Goal: Information Seeking & Learning: Learn about a topic

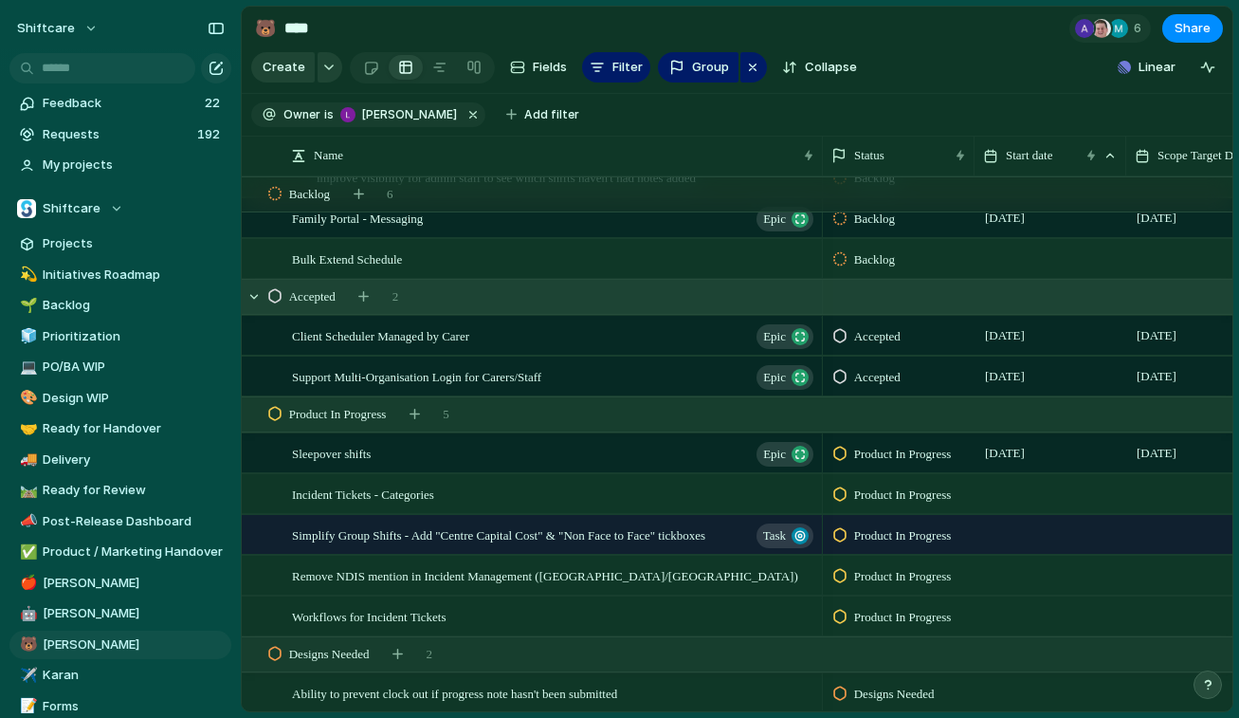
scroll to position [410, 0]
click at [427, 257] on div "Bulk Extend Schedule" at bounding box center [554, 258] width 524 height 39
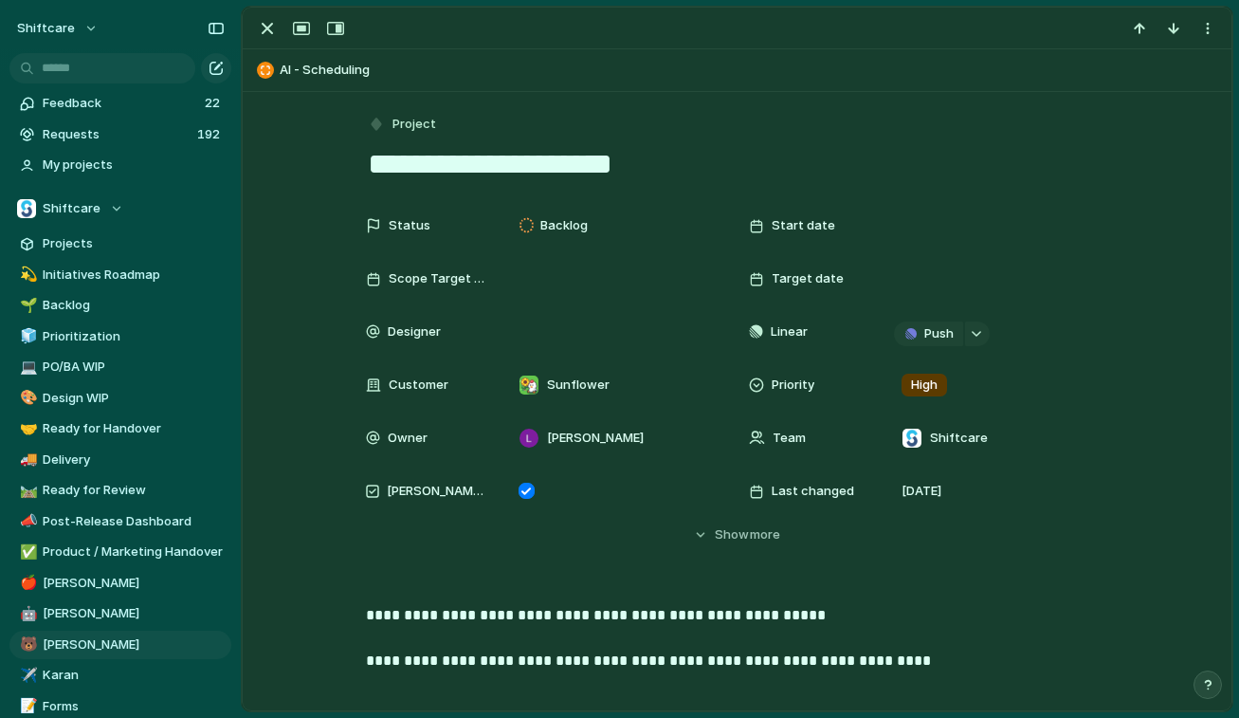
scroll to position [453, 0]
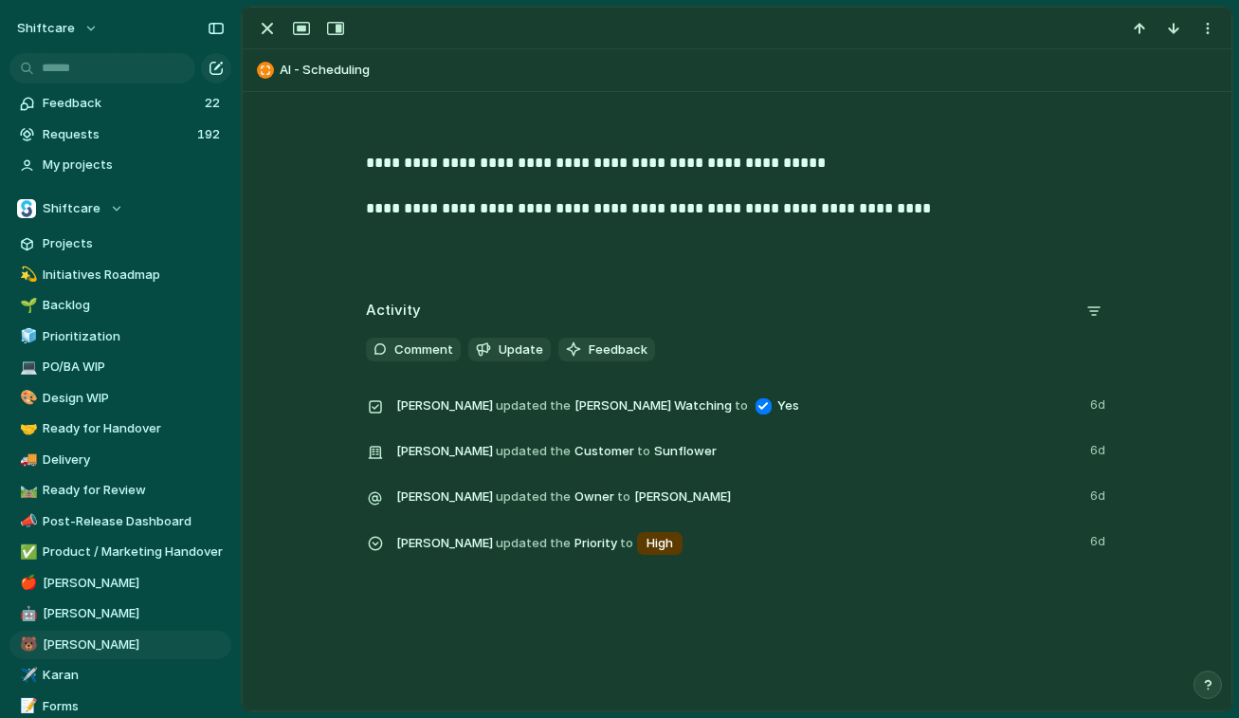
click at [845, 202] on p "**********" at bounding box center [737, 186] width 743 height 68
click at [892, 211] on p "**********" at bounding box center [737, 186] width 743 height 68
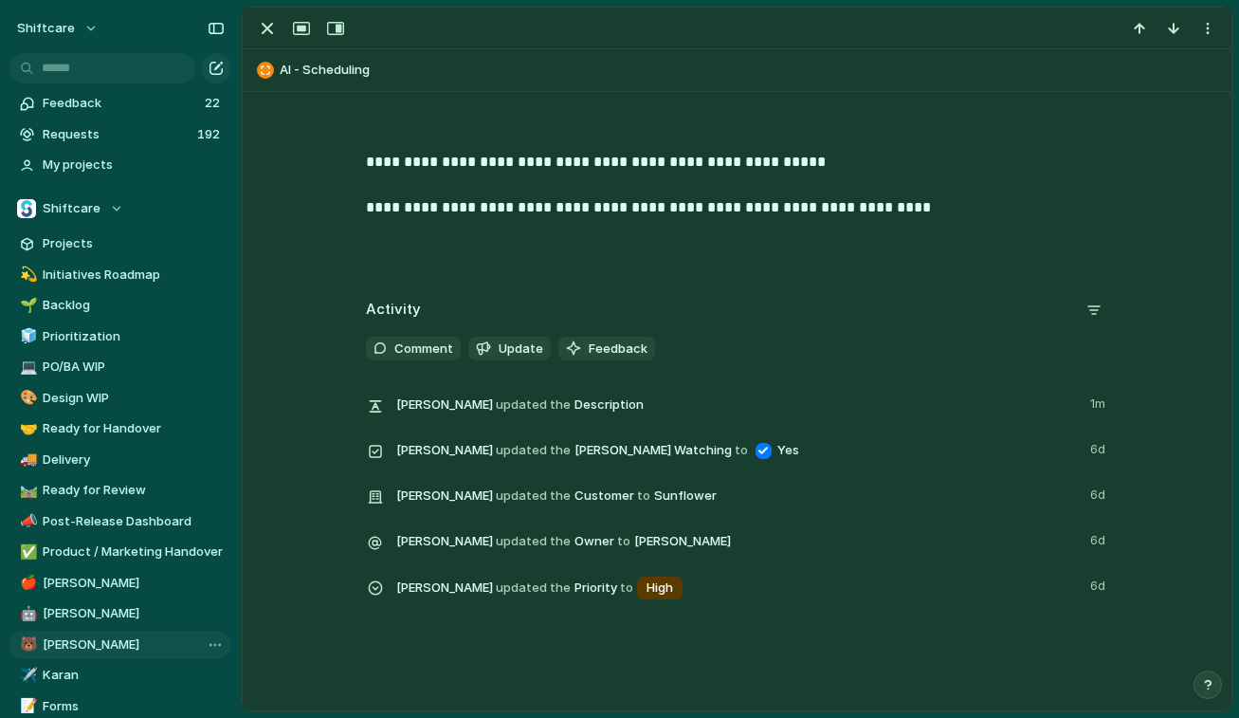
click at [72, 645] on span "[PERSON_NAME]" at bounding box center [134, 644] width 182 height 19
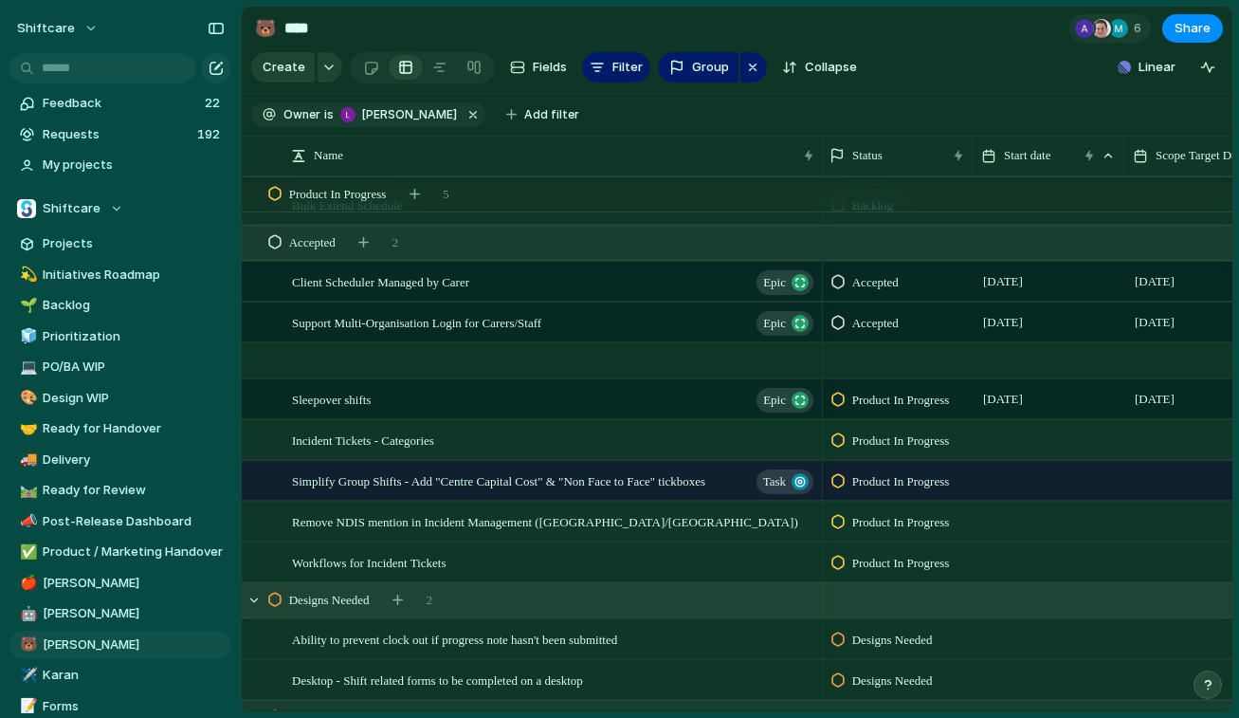
scroll to position [913, 0]
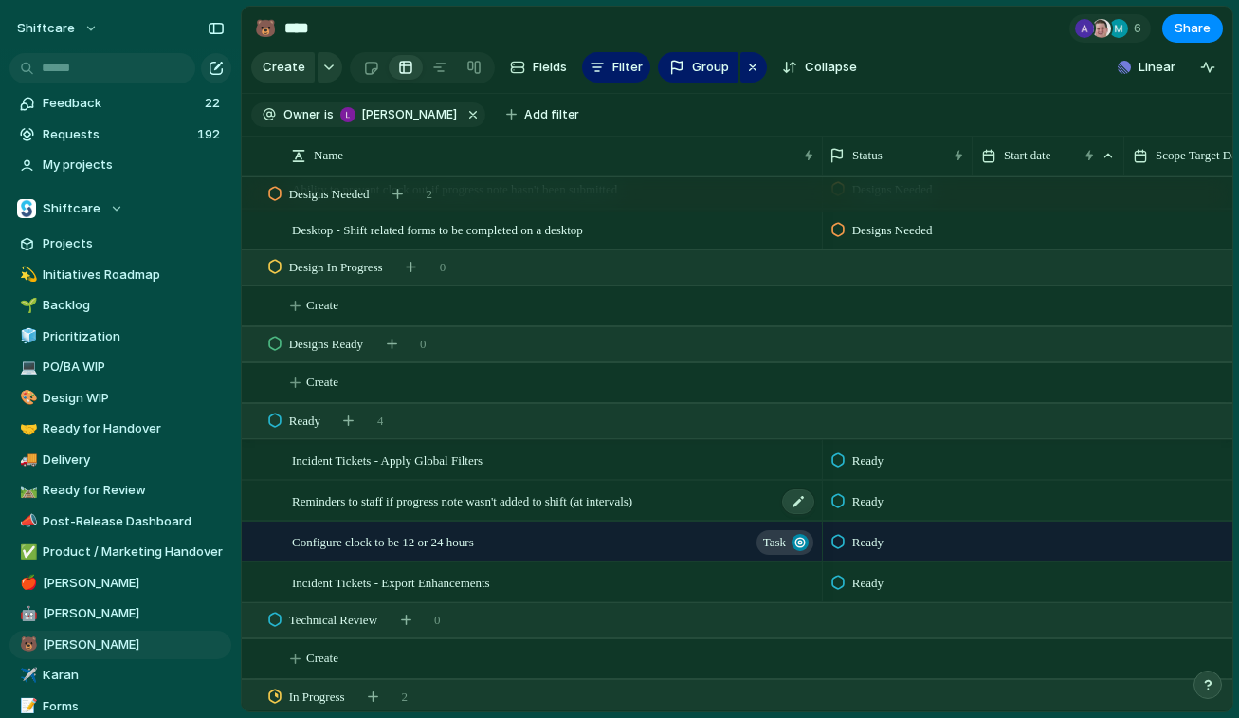
click at [549, 496] on span "Reminders to staff if progress note wasn't added to shift (at intervals)" at bounding box center [462, 500] width 340 height 22
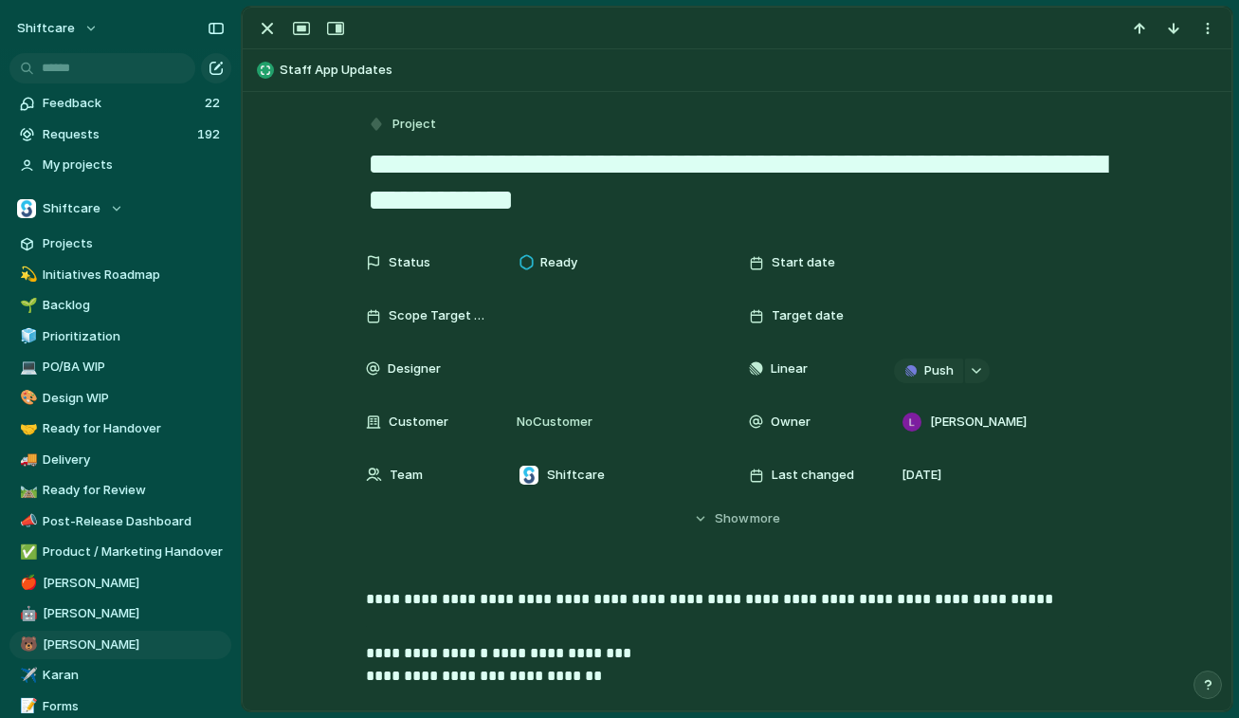
click at [74, 645] on span "[PERSON_NAME]" at bounding box center [134, 644] width 182 height 19
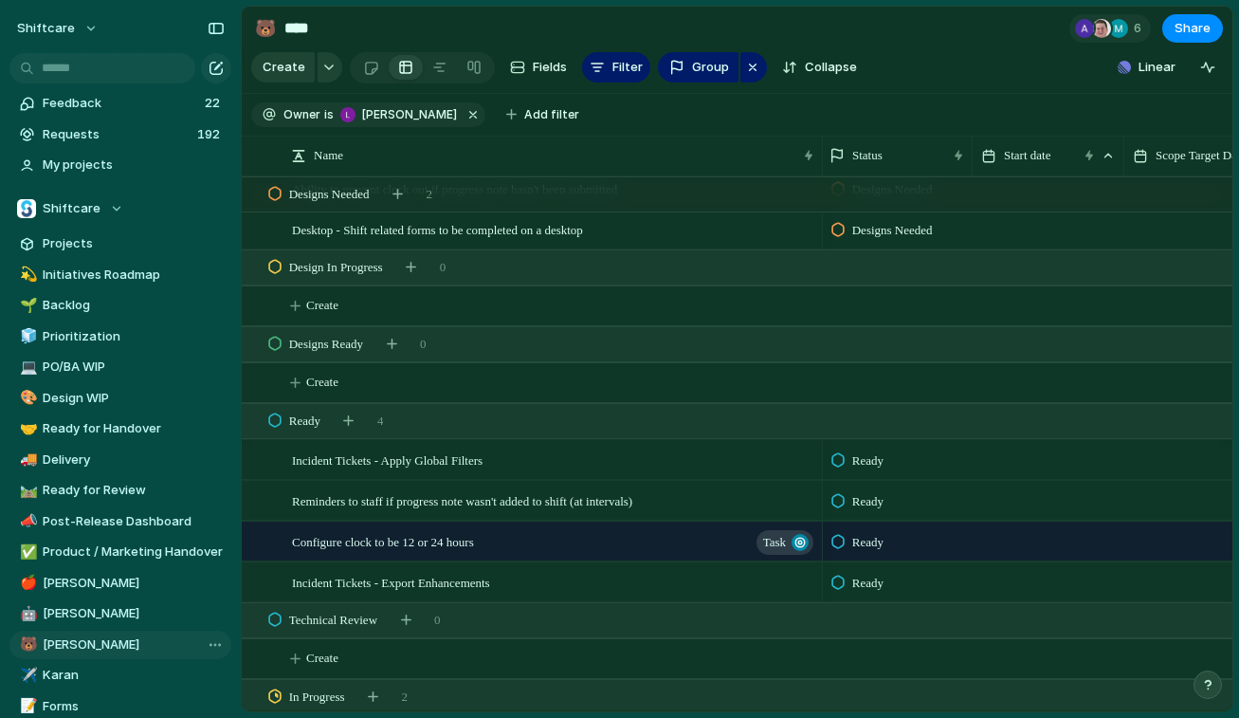
click at [74, 645] on span "[PERSON_NAME]" at bounding box center [134, 644] width 182 height 19
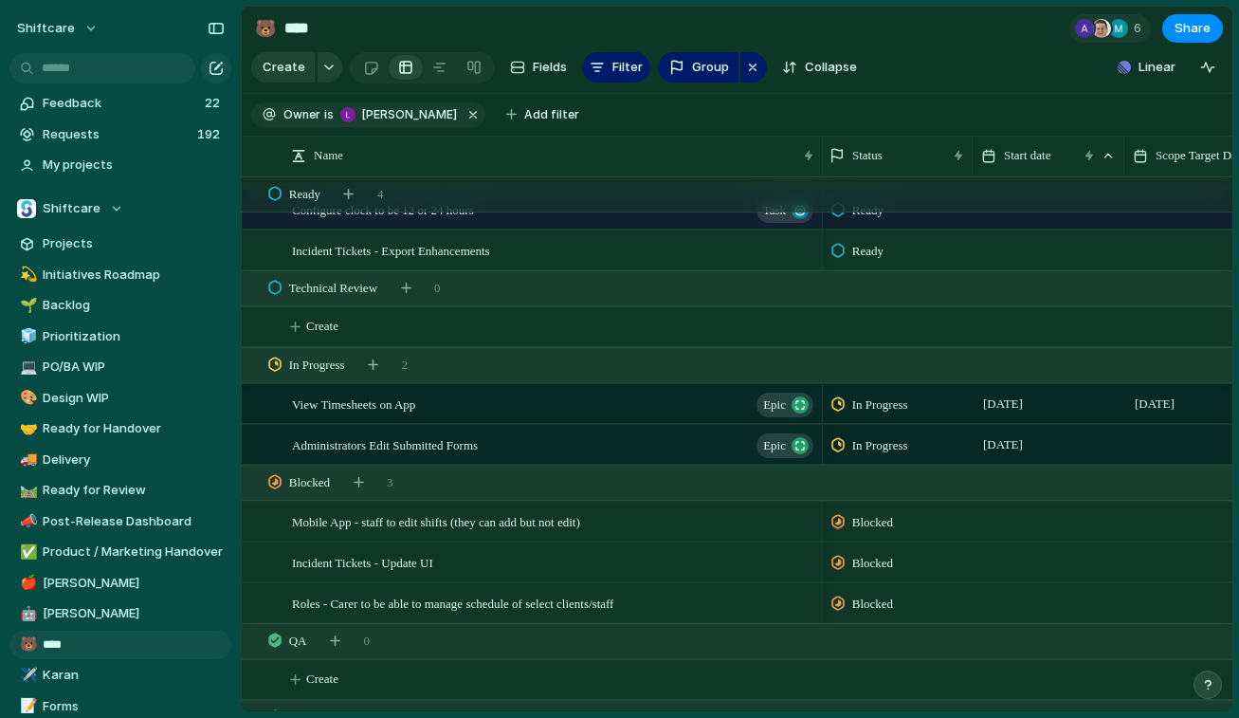
scroll to position [0, 3]
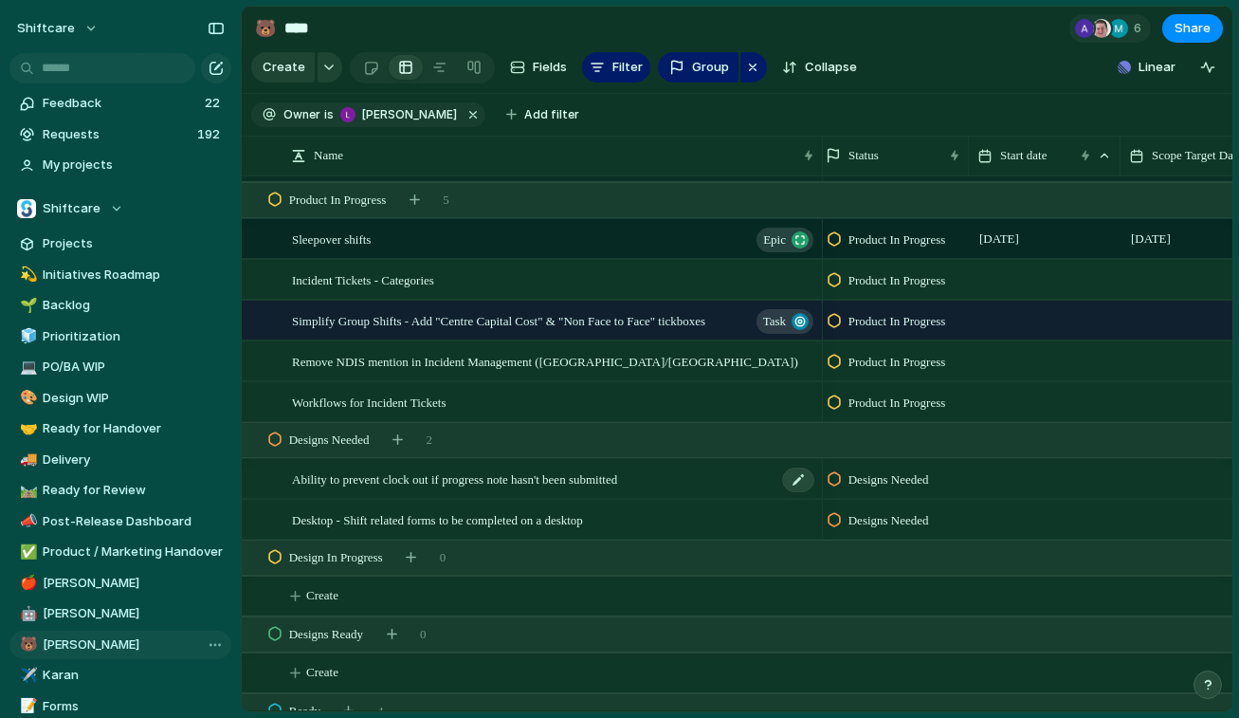
click at [443, 316] on span "Simplify Group Shifts - Add "Centre Capital Cost" & "Non Face to Face" tickboxes" at bounding box center [498, 320] width 413 height 22
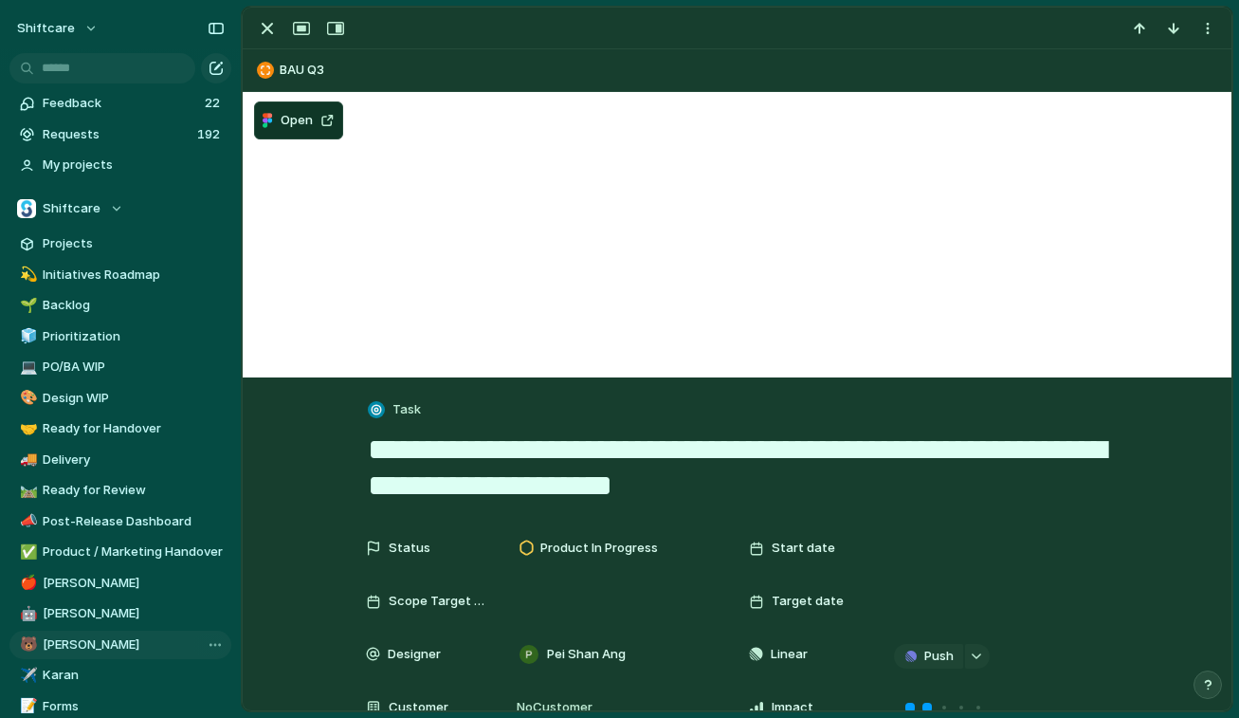
drag, startPoint x: 783, startPoint y: 486, endPoint x: 345, endPoint y: 431, distance: 441.4
click at [275, 20] on div "button" at bounding box center [267, 28] width 23 height 23
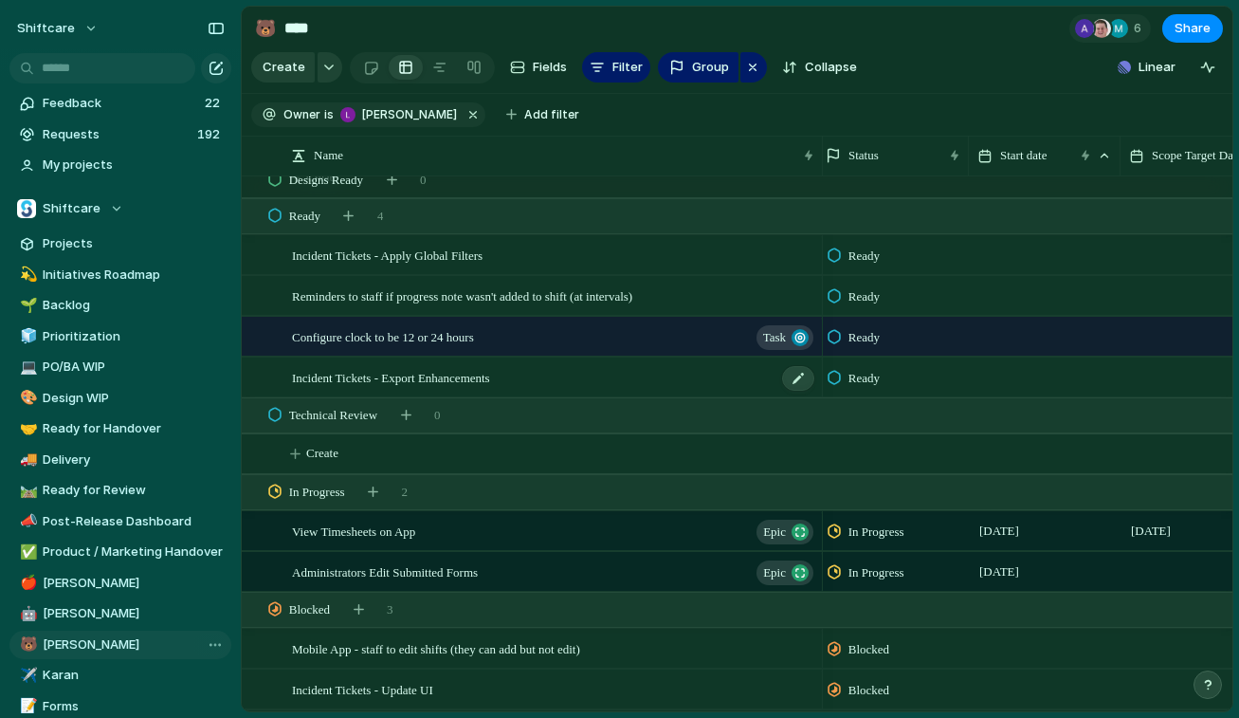
click at [435, 368] on span "Incident Tickets - Export Enhancements" at bounding box center [391, 377] width 198 height 22
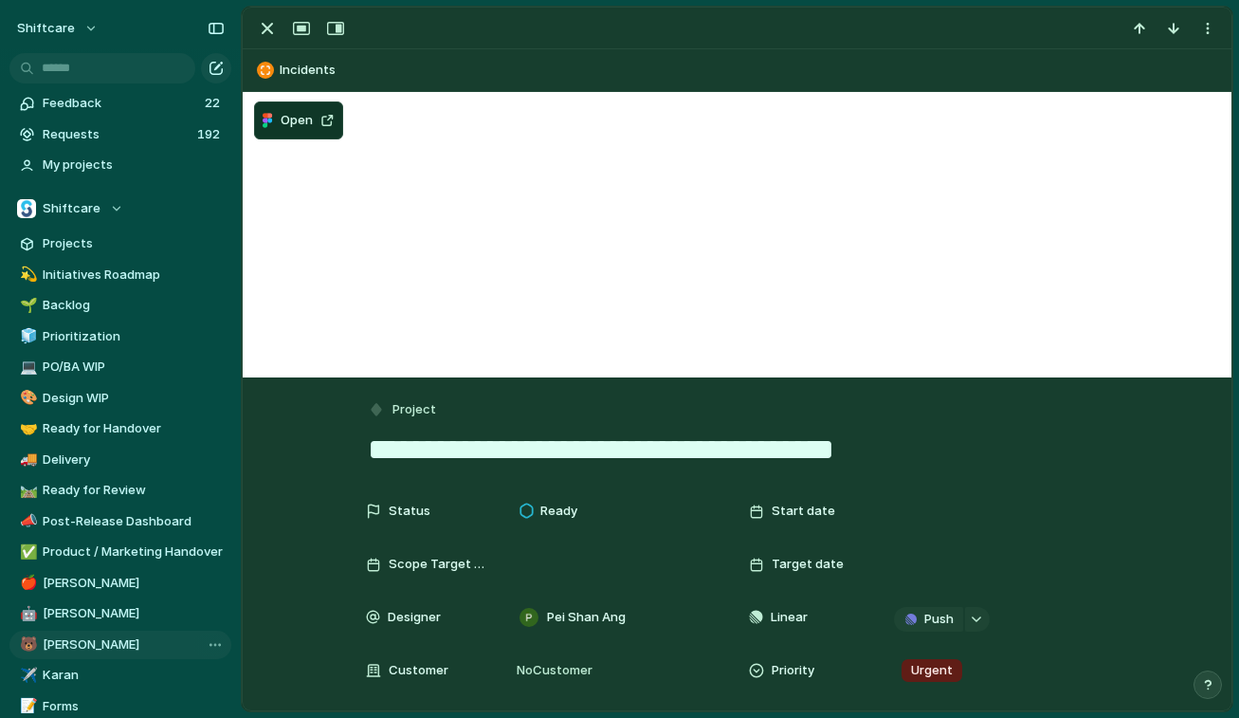
drag, startPoint x: 932, startPoint y: 459, endPoint x: 292, endPoint y: 442, distance: 640.1
click at [263, 30] on div "button" at bounding box center [267, 28] width 23 height 23
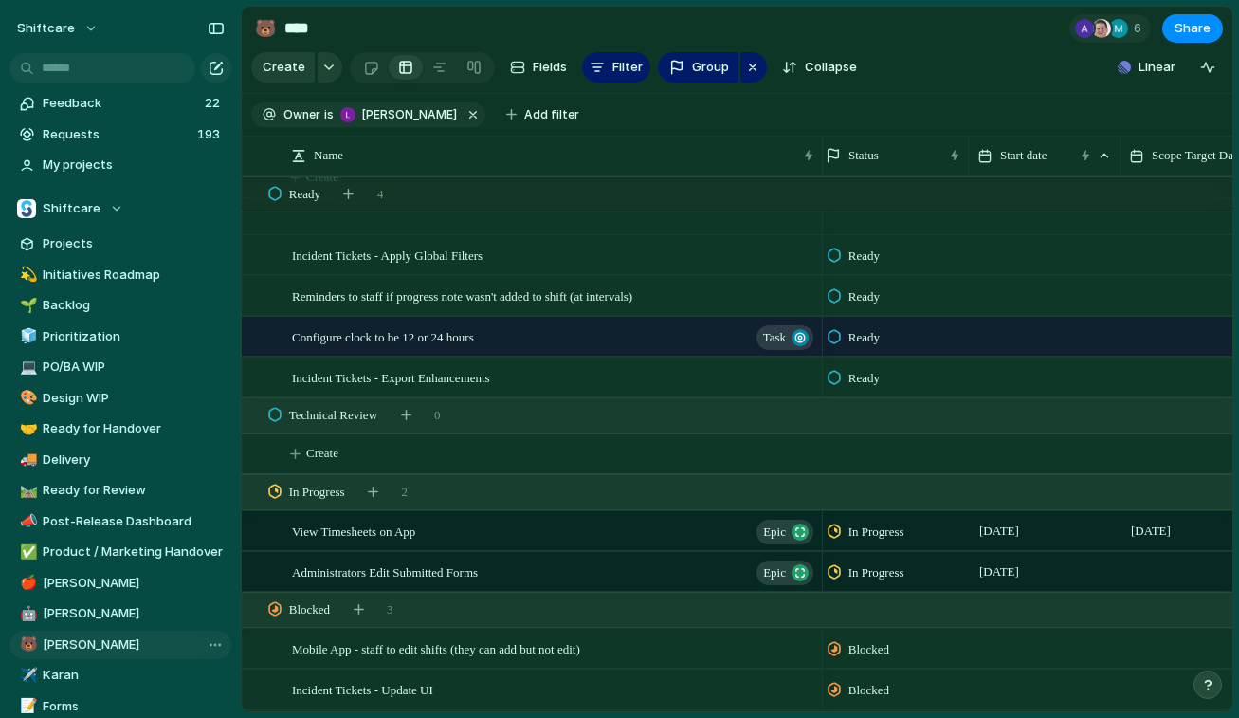
scroll to position [1243, 0]
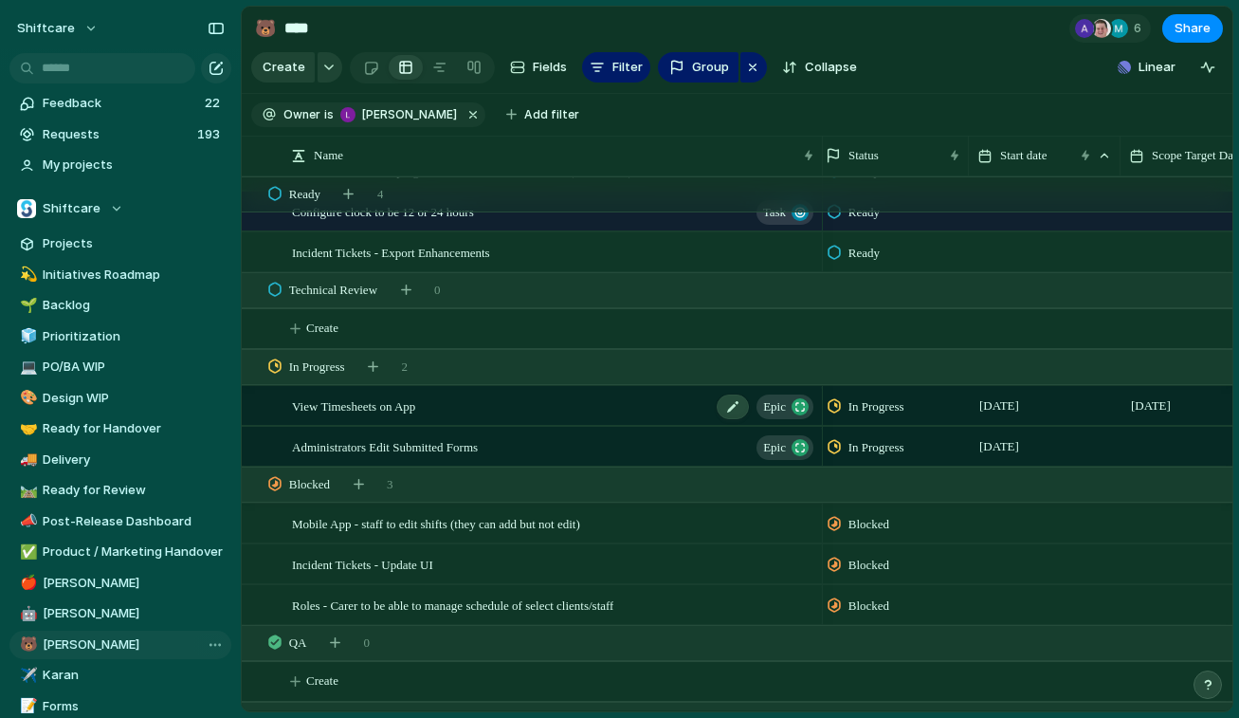
click at [415, 404] on span "View Timesheets on App" at bounding box center [353, 405] width 123 height 22
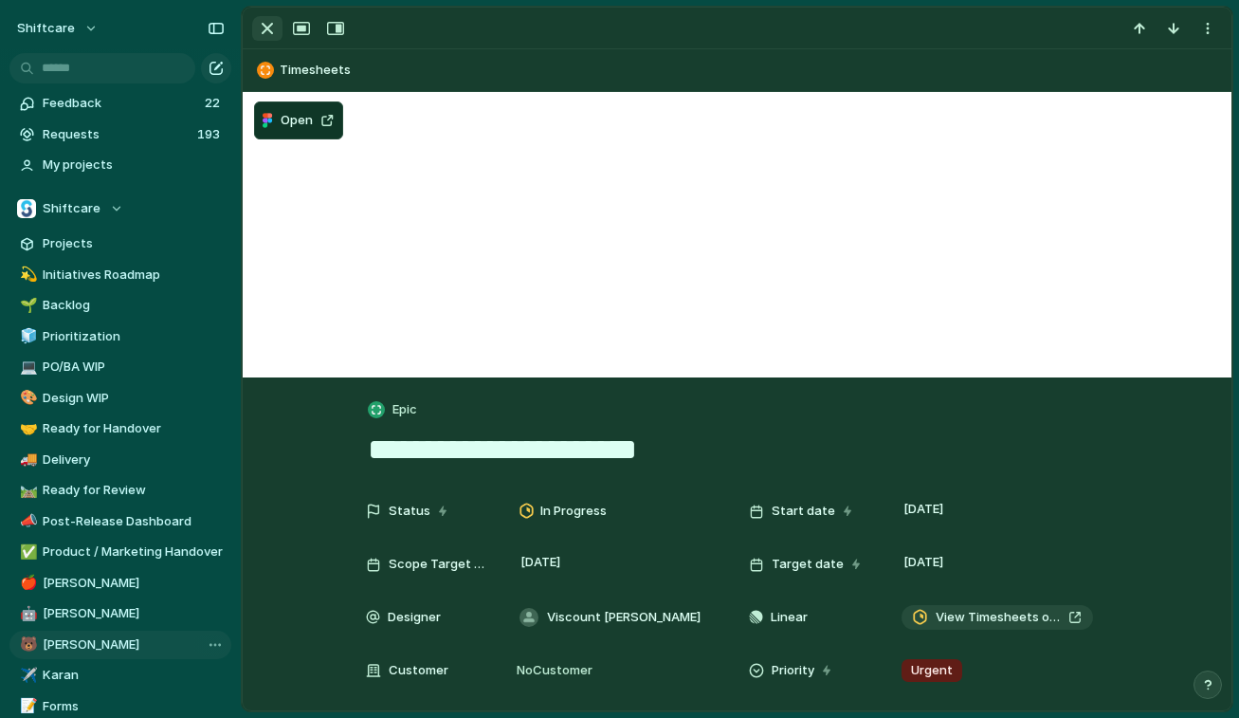
click at [273, 23] on div "button" at bounding box center [267, 28] width 23 height 23
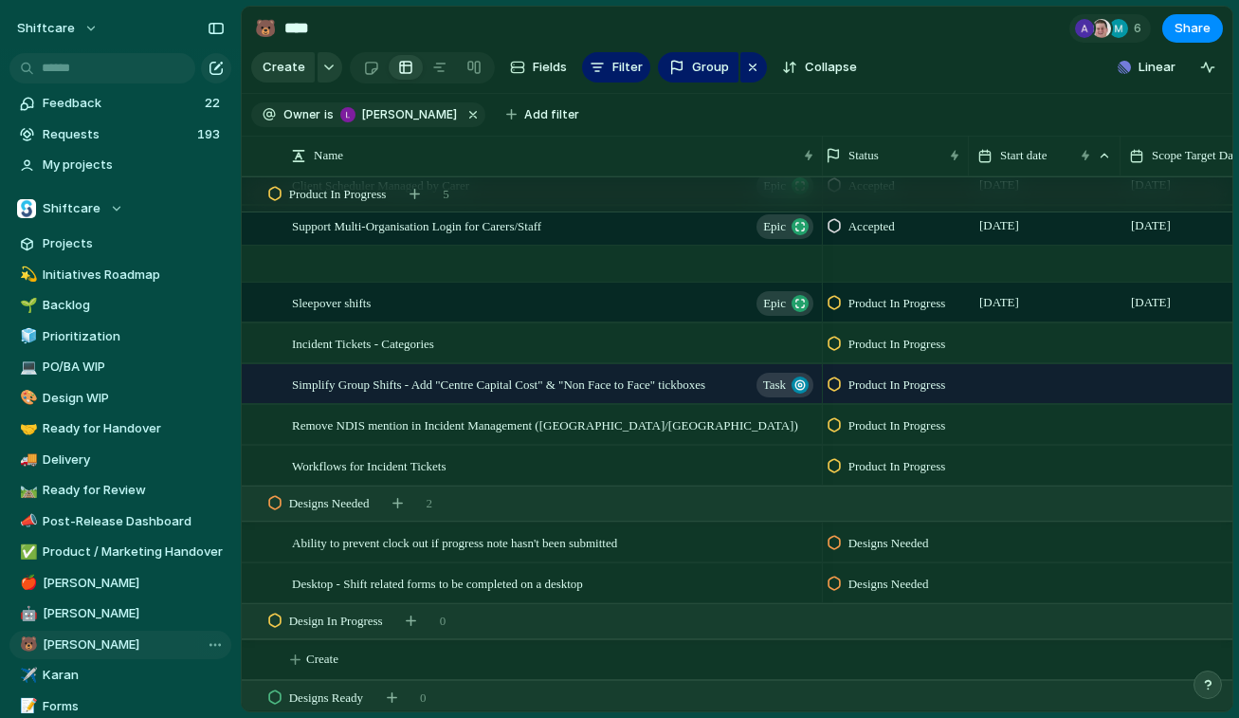
scroll to position [484, 0]
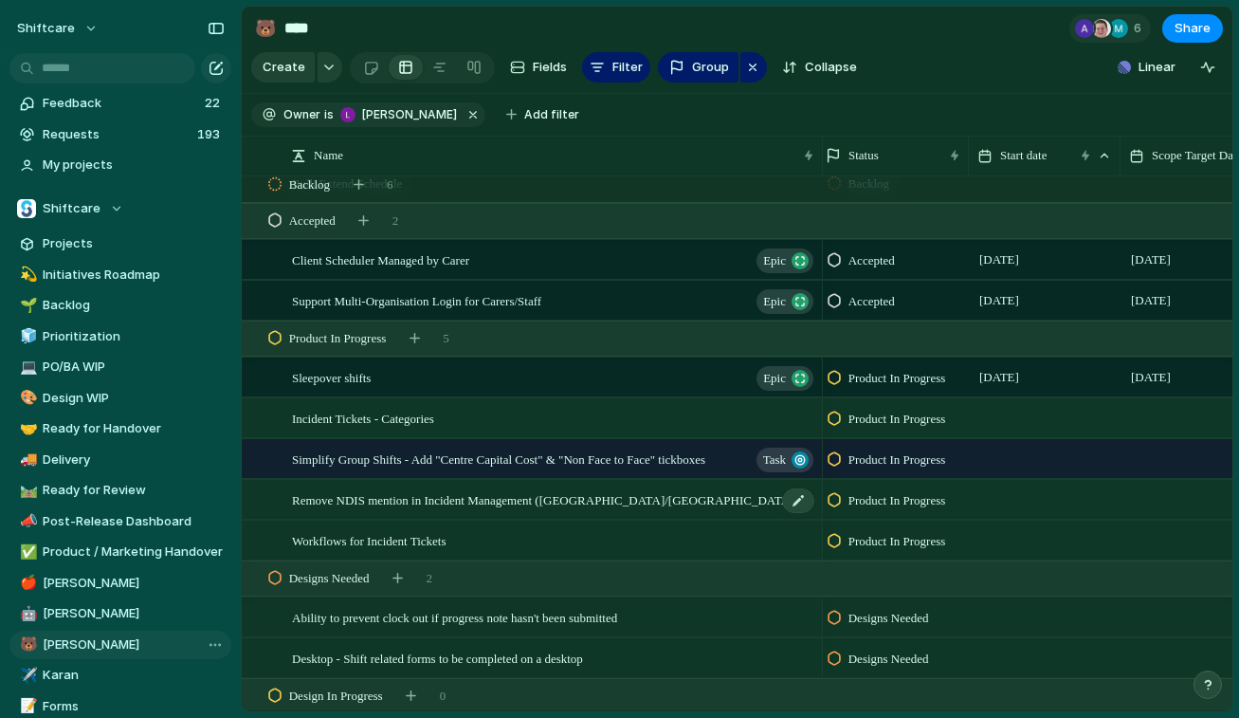
click at [433, 506] on span "Remove NDIS mention in Incident Management ([GEOGRAPHIC_DATA]/[GEOGRAPHIC_DATA])" at bounding box center [545, 499] width 506 height 22
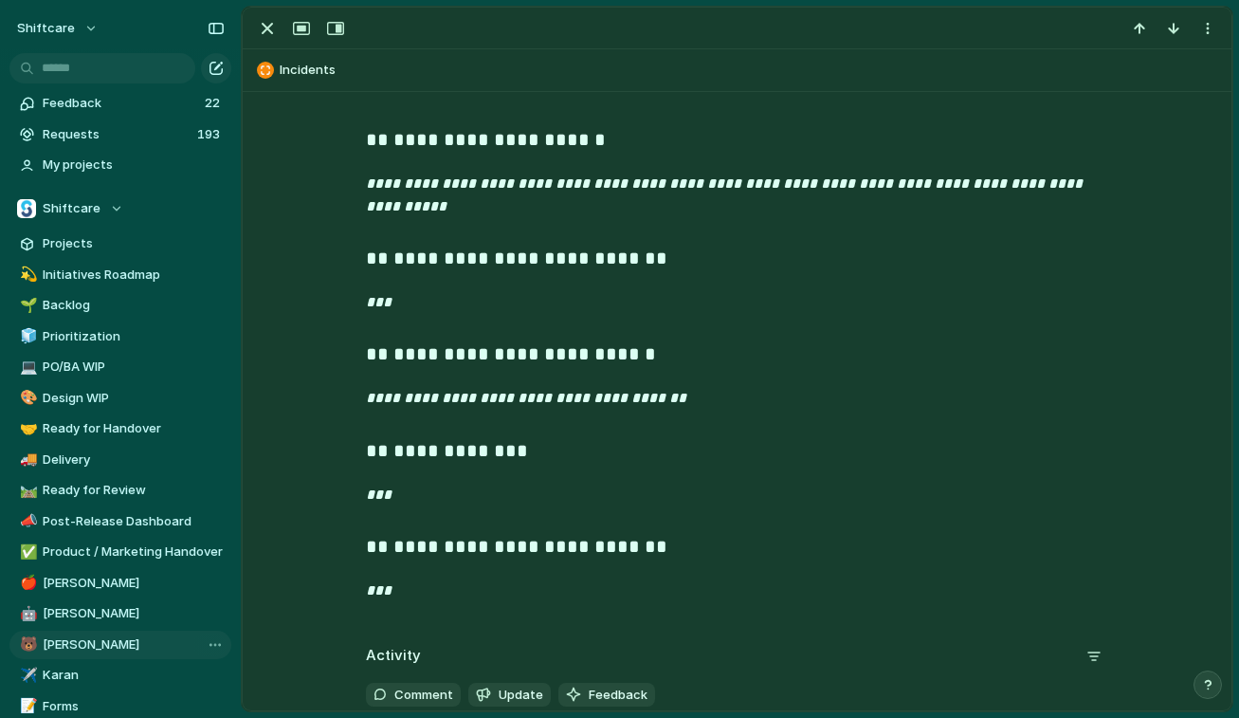
scroll to position [463, 0]
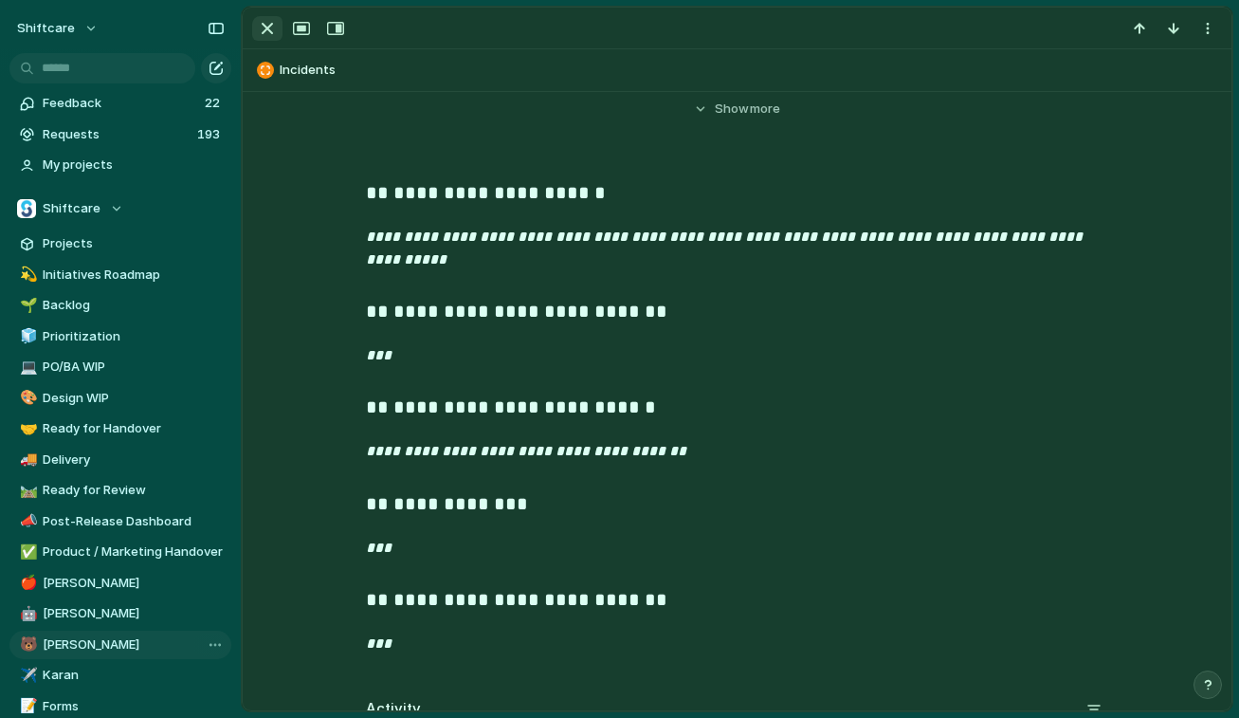
click at [264, 39] on div "button" at bounding box center [267, 28] width 23 height 23
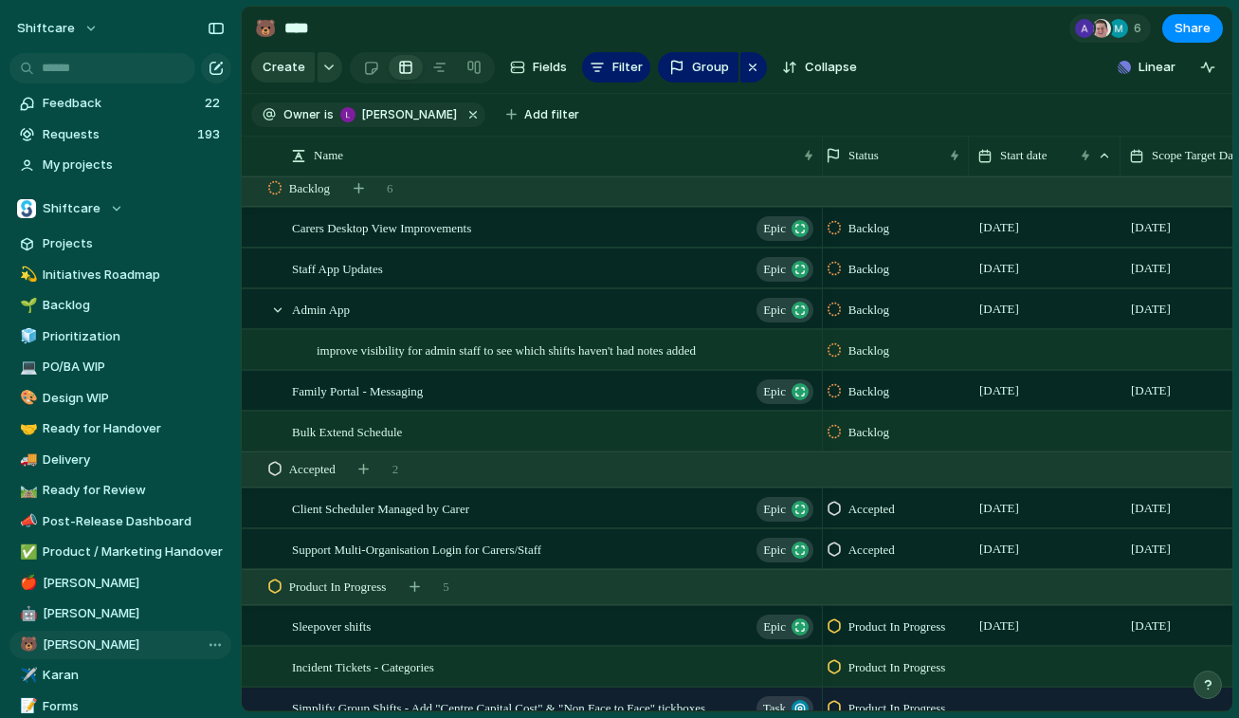
scroll to position [210, 0]
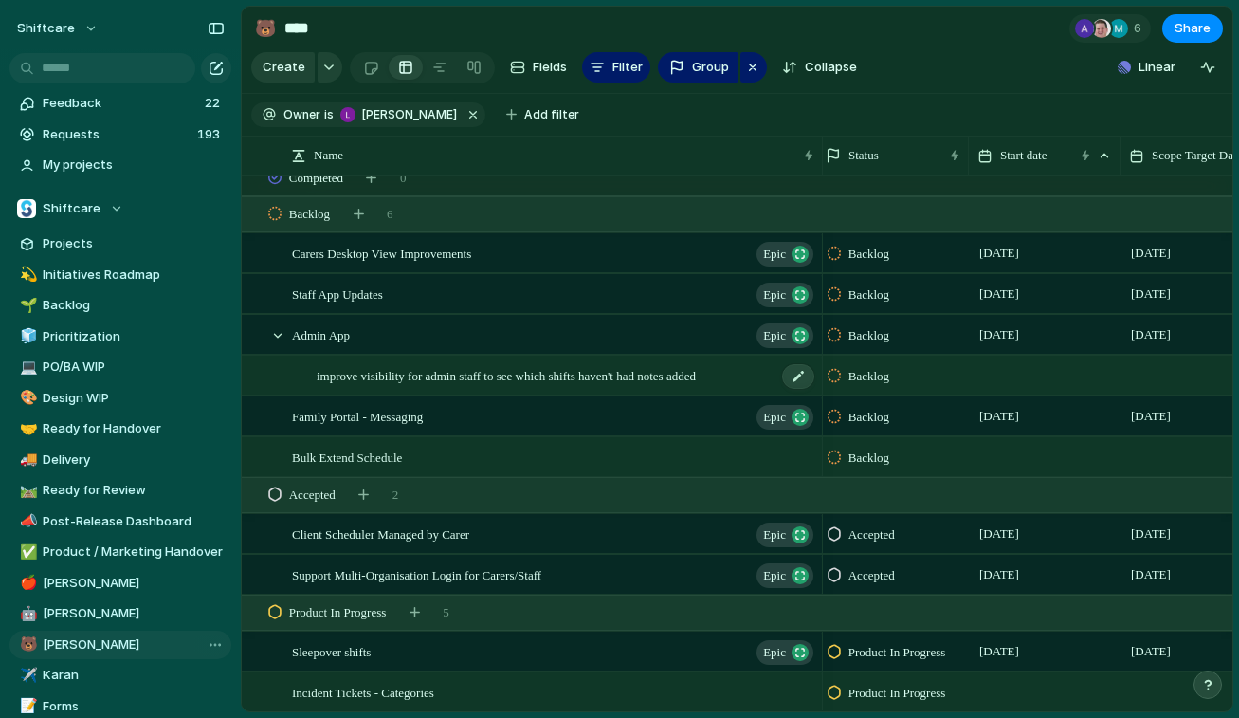
click at [392, 381] on span "improve visibility for admin staff to see which shifts haven't had notes added" at bounding box center [506, 375] width 379 height 22
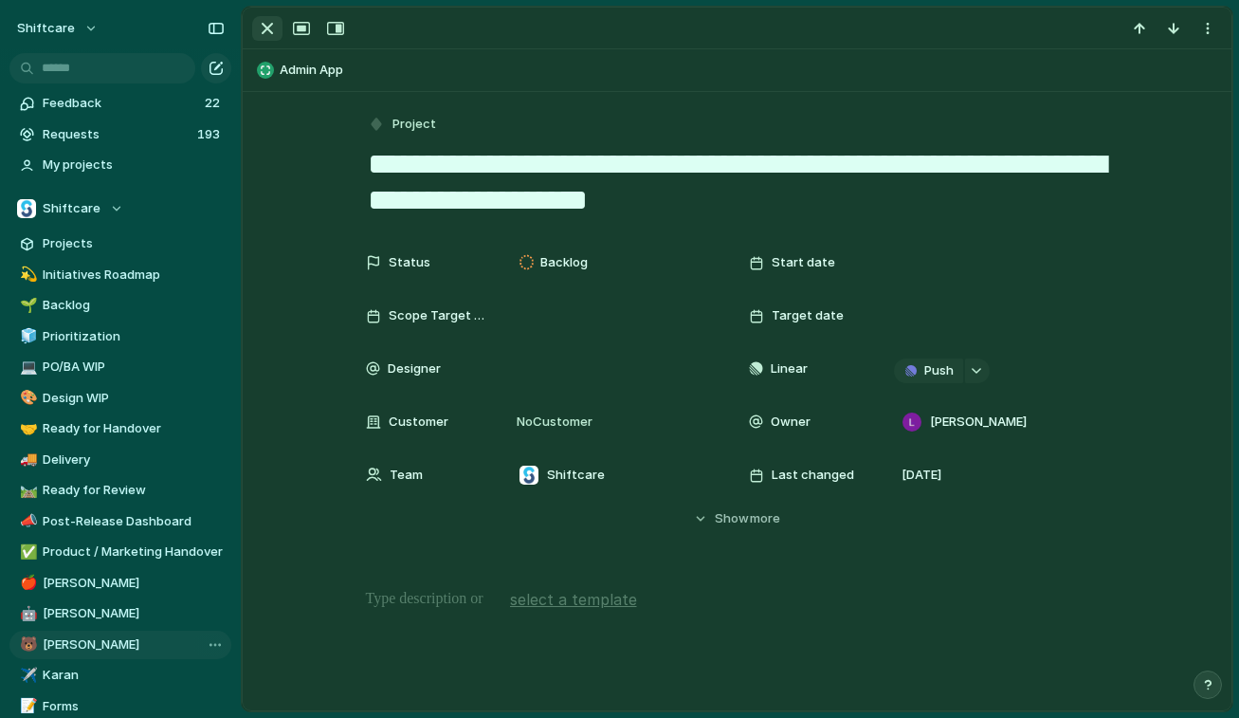
click at [276, 30] on div "button" at bounding box center [267, 28] width 23 height 23
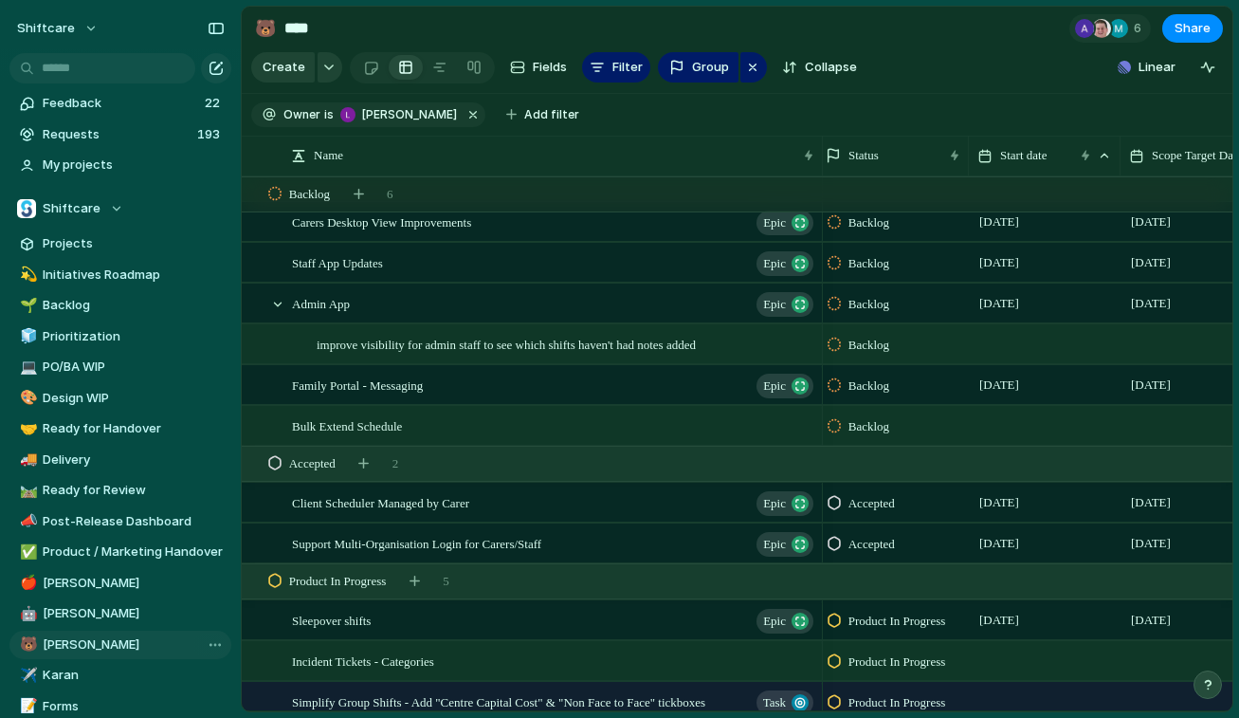
scroll to position [235, 0]
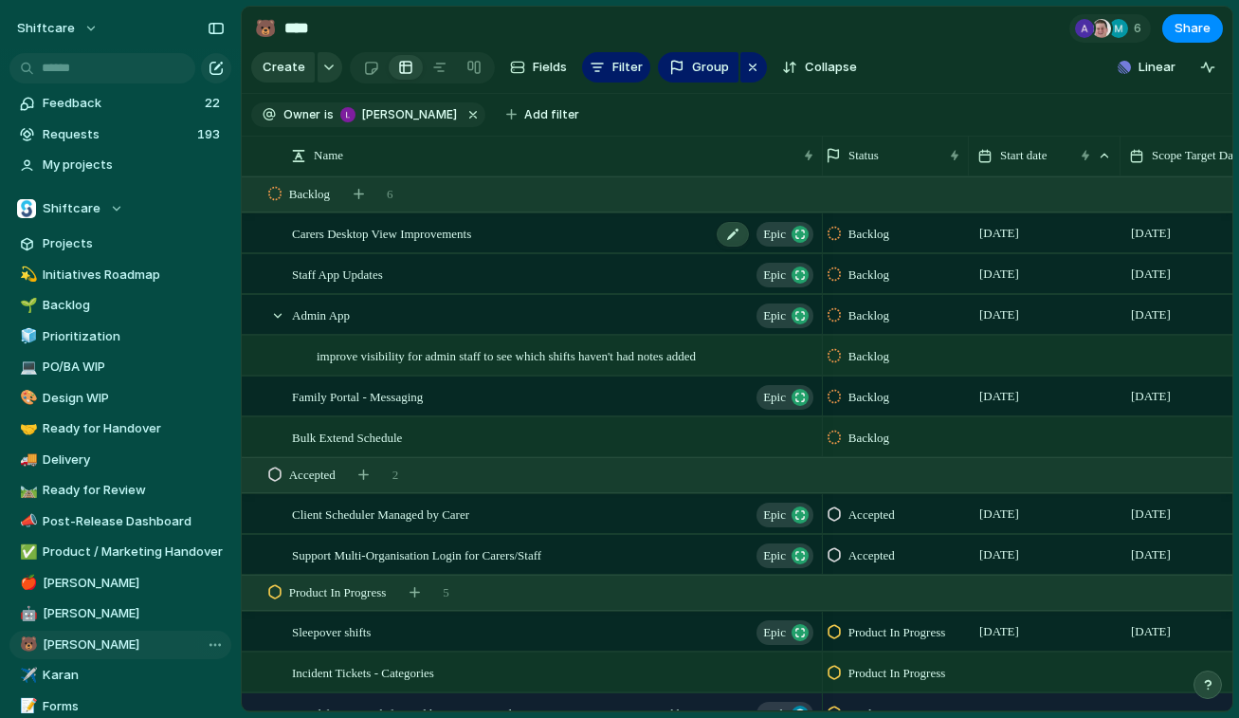
click at [435, 235] on span "Carers Desktop View Improvements" at bounding box center [381, 233] width 179 height 22
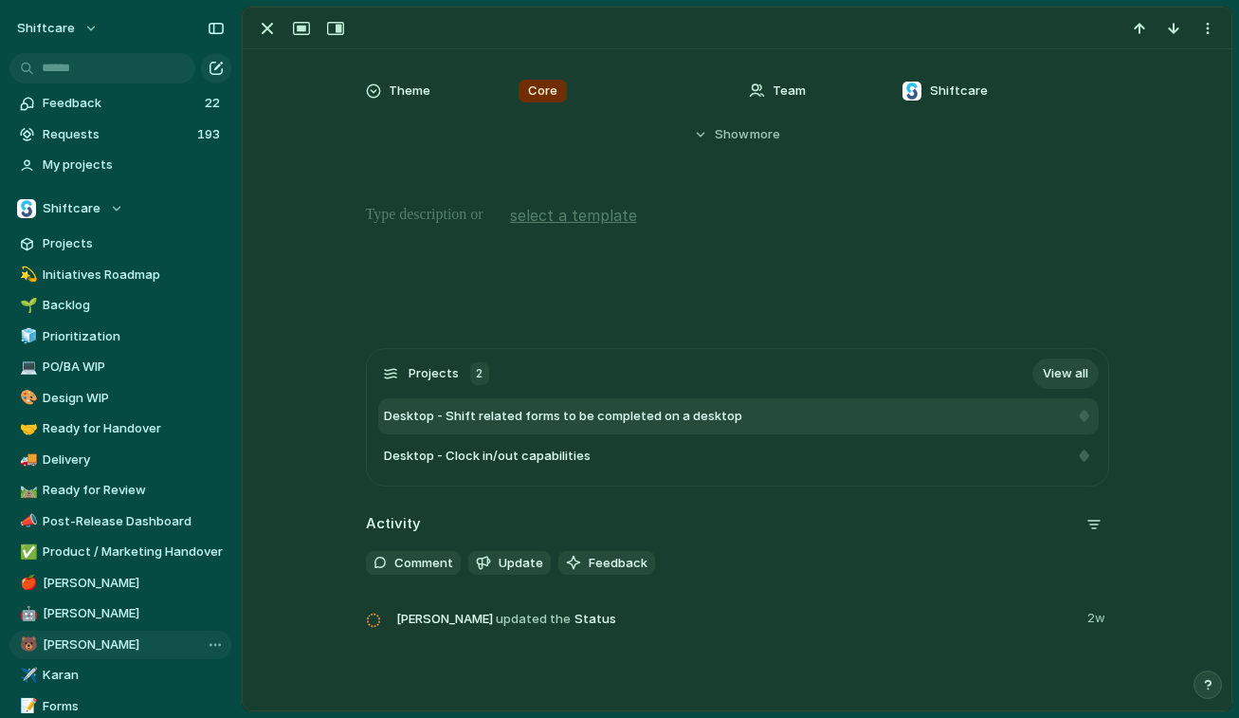
click at [503, 414] on span "Desktop - Shift related forms to be completed on a desktop" at bounding box center [563, 416] width 358 height 19
type textarea "**********"
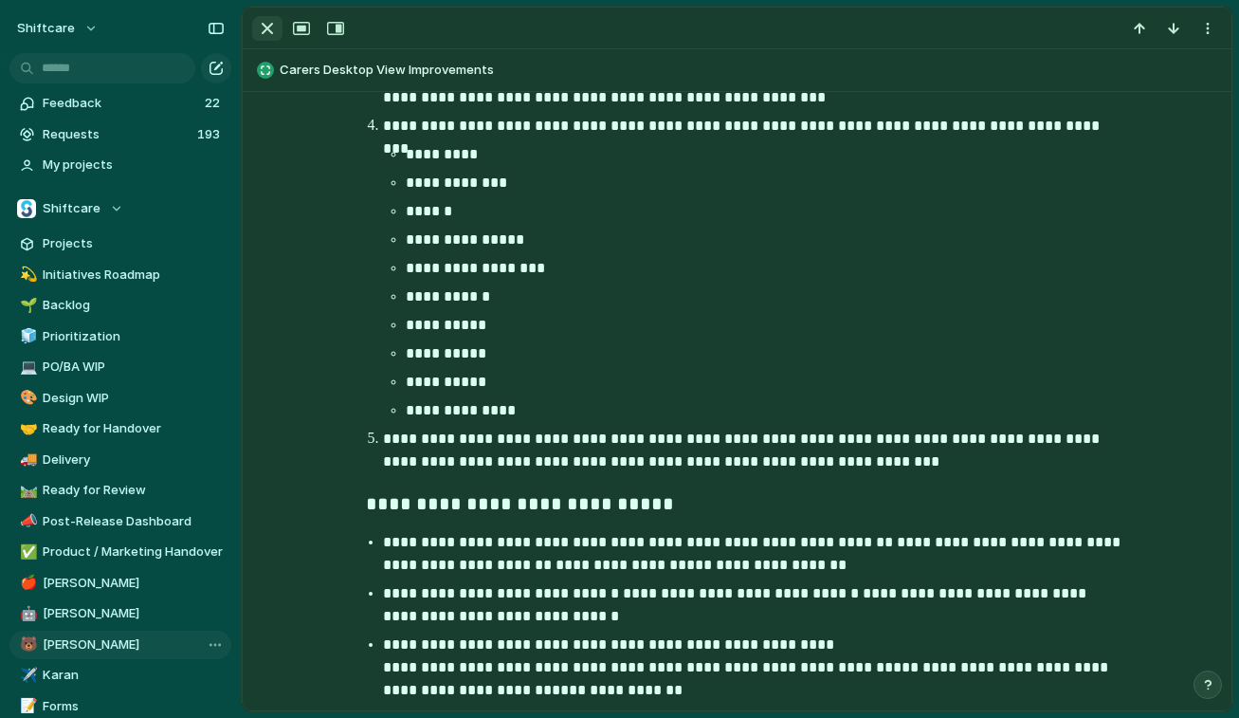
click at [265, 24] on div "button" at bounding box center [267, 28] width 23 height 23
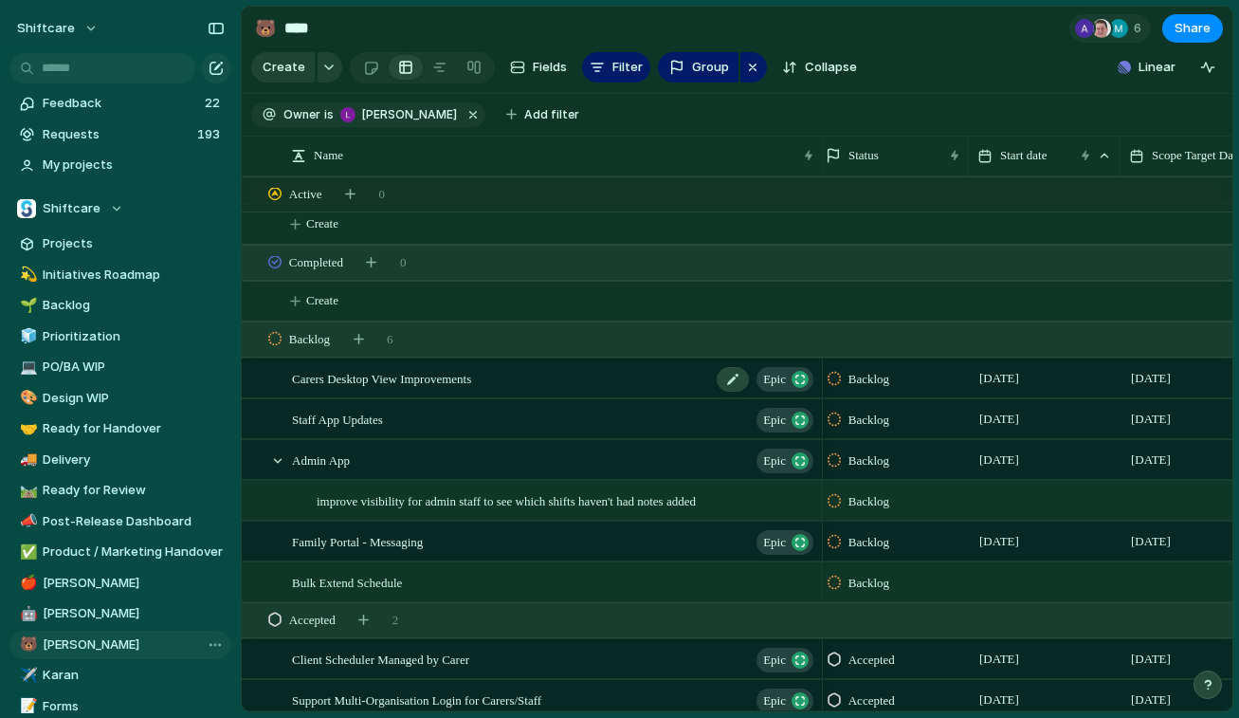
click at [381, 380] on span "Carers Desktop View Improvements" at bounding box center [381, 378] width 179 height 22
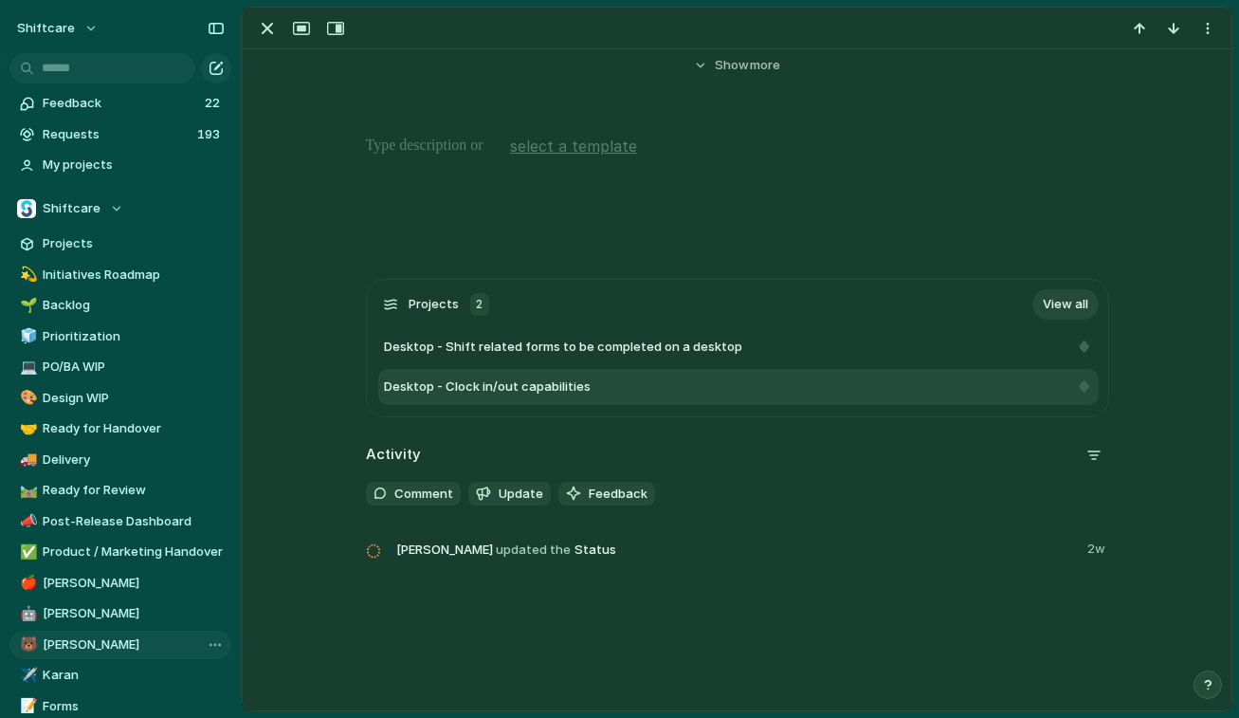
click at [501, 388] on span "Desktop - Clock in/out capabilities" at bounding box center [487, 386] width 207 height 19
type textarea "**********"
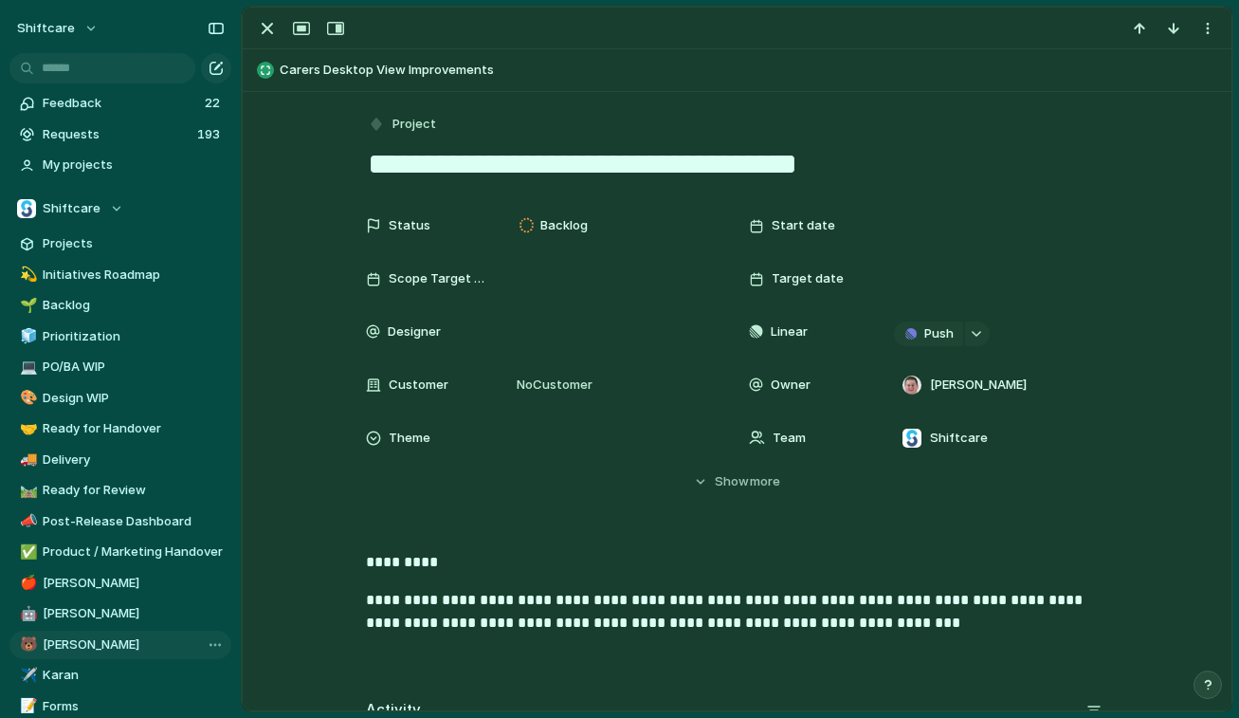
drag, startPoint x: 838, startPoint y: 157, endPoint x: 429, endPoint y: 162, distance: 409.6
click at [325, 156] on div "**********" at bounding box center [737, 435] width 989 height 687
click at [264, 27] on div "button" at bounding box center [267, 28] width 23 height 23
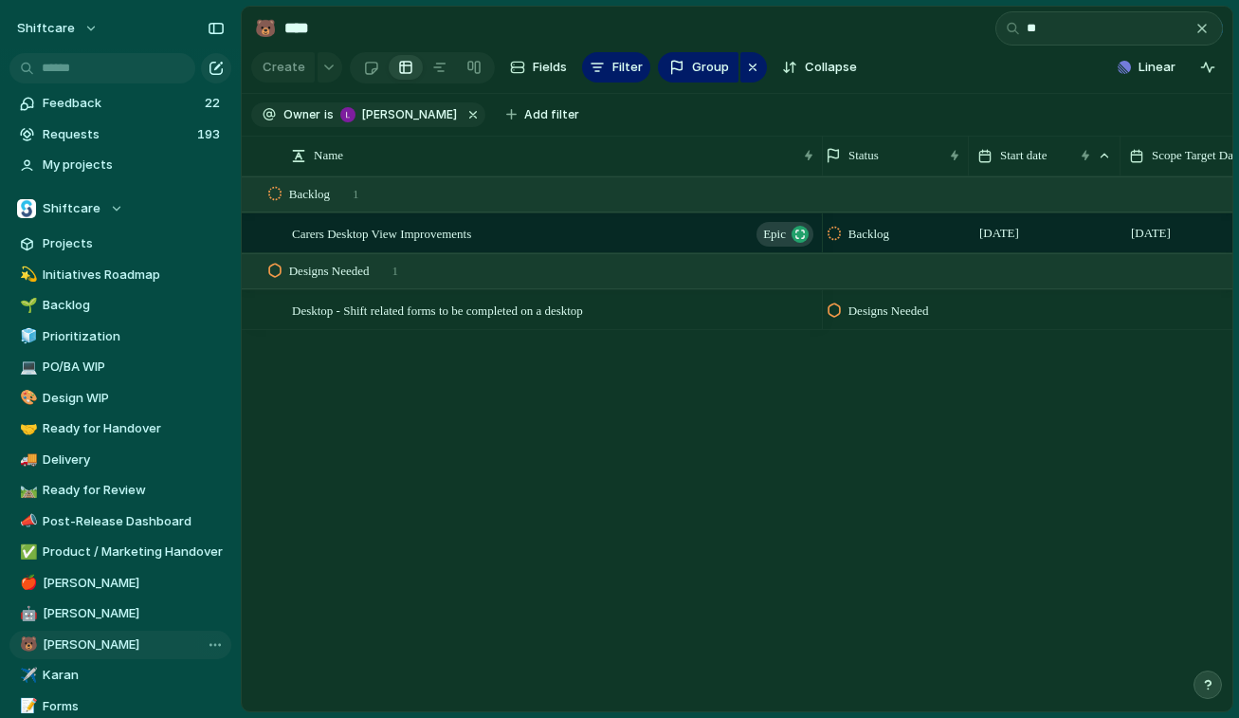
type input "*"
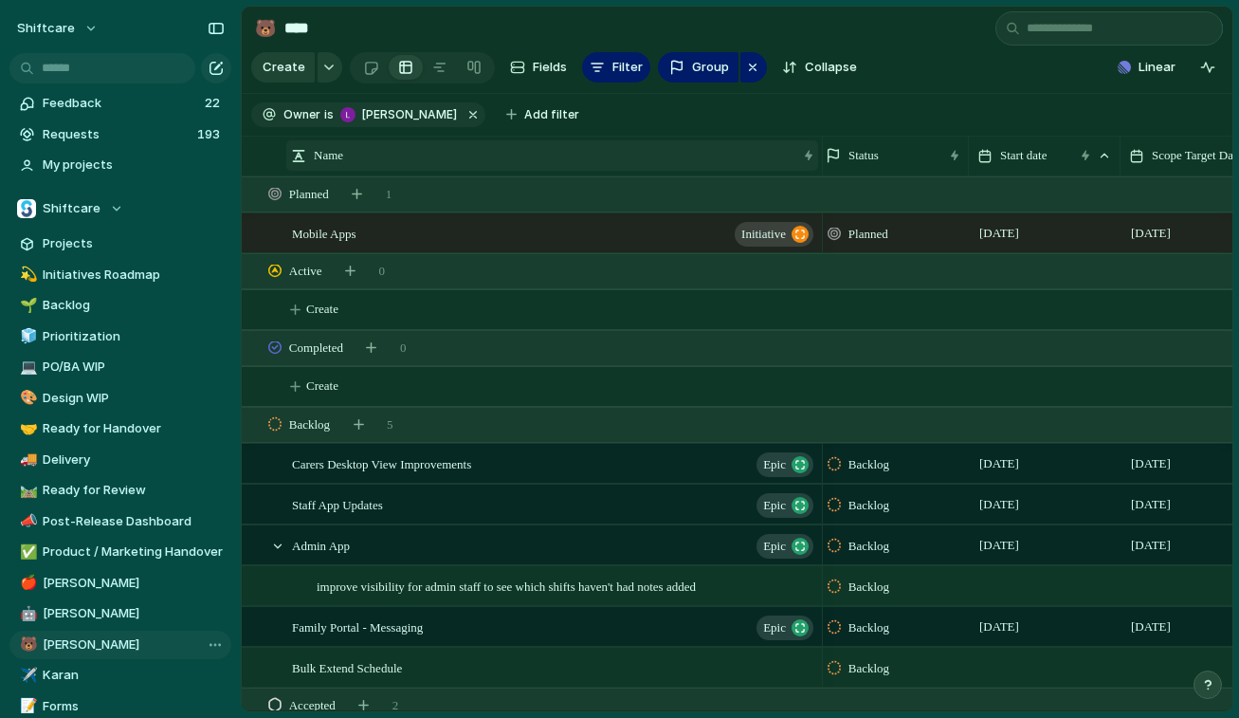
click at [461, 105] on button "button" at bounding box center [473, 114] width 25 height 25
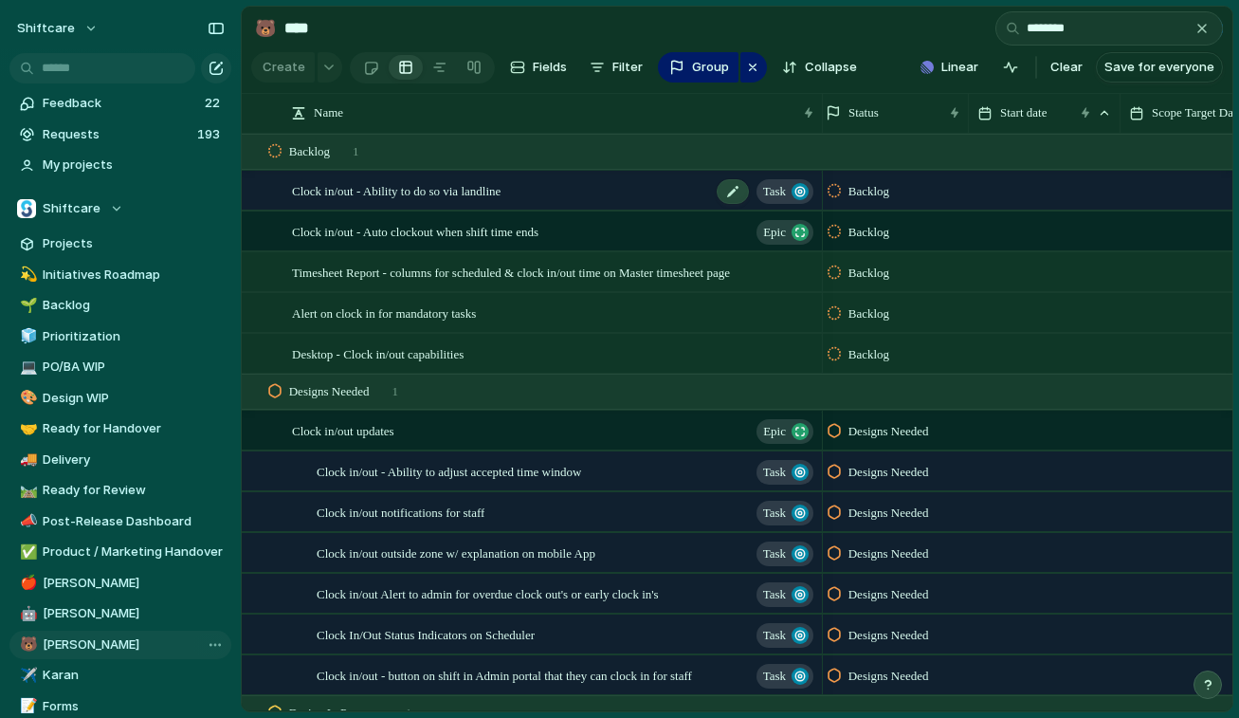
type input "********"
click at [536, 198] on div "Clock in/out - Ability to do so via landline Task" at bounding box center [554, 191] width 524 height 39
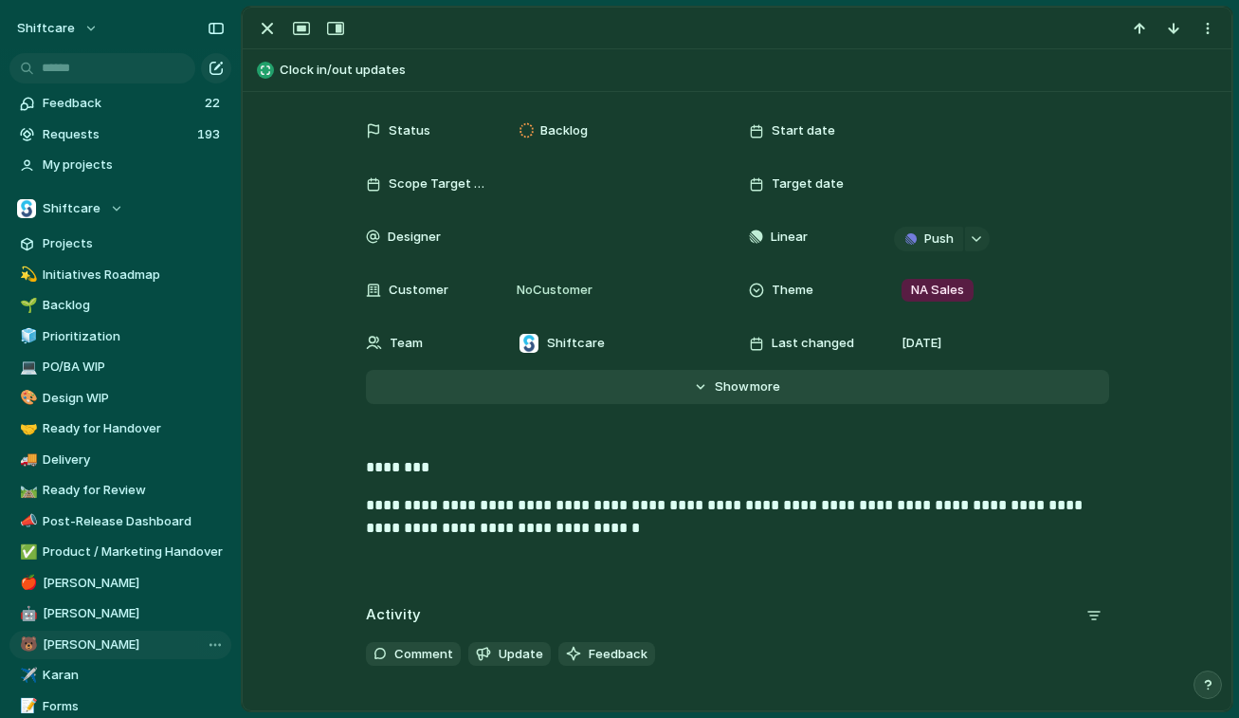
click at [725, 393] on span "Show" at bounding box center [732, 386] width 34 height 19
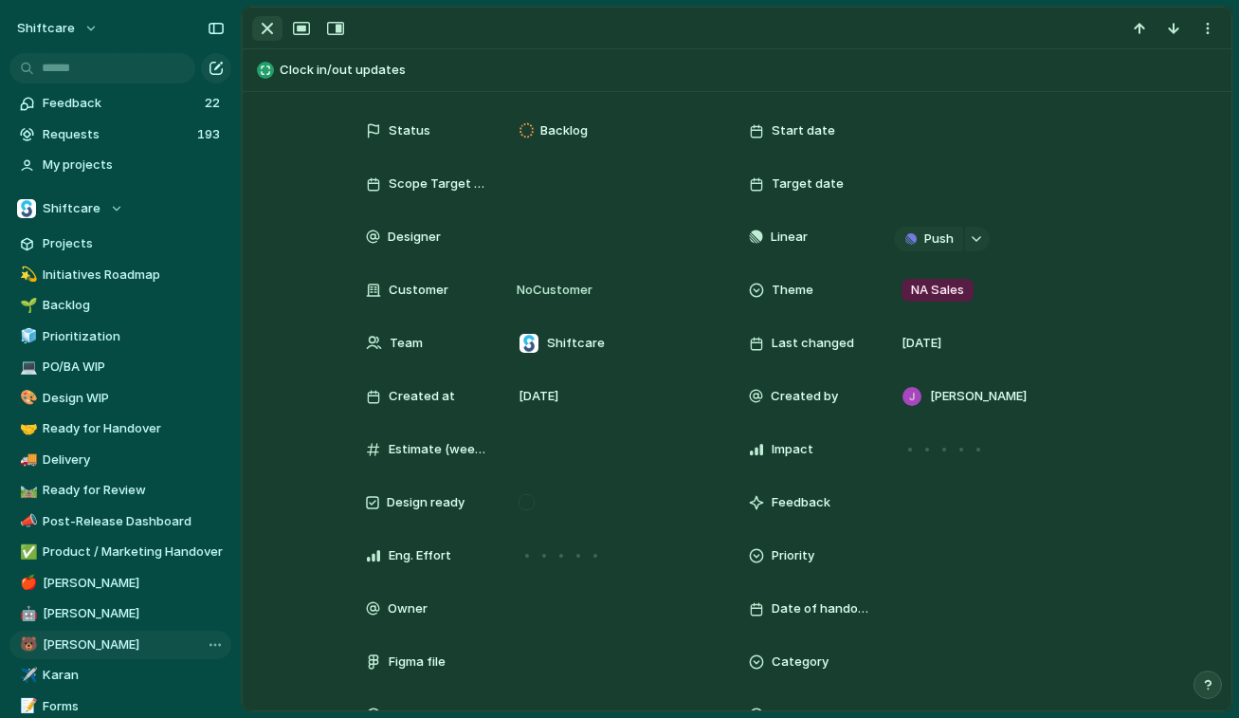
click at [266, 27] on div "button" at bounding box center [267, 28] width 23 height 23
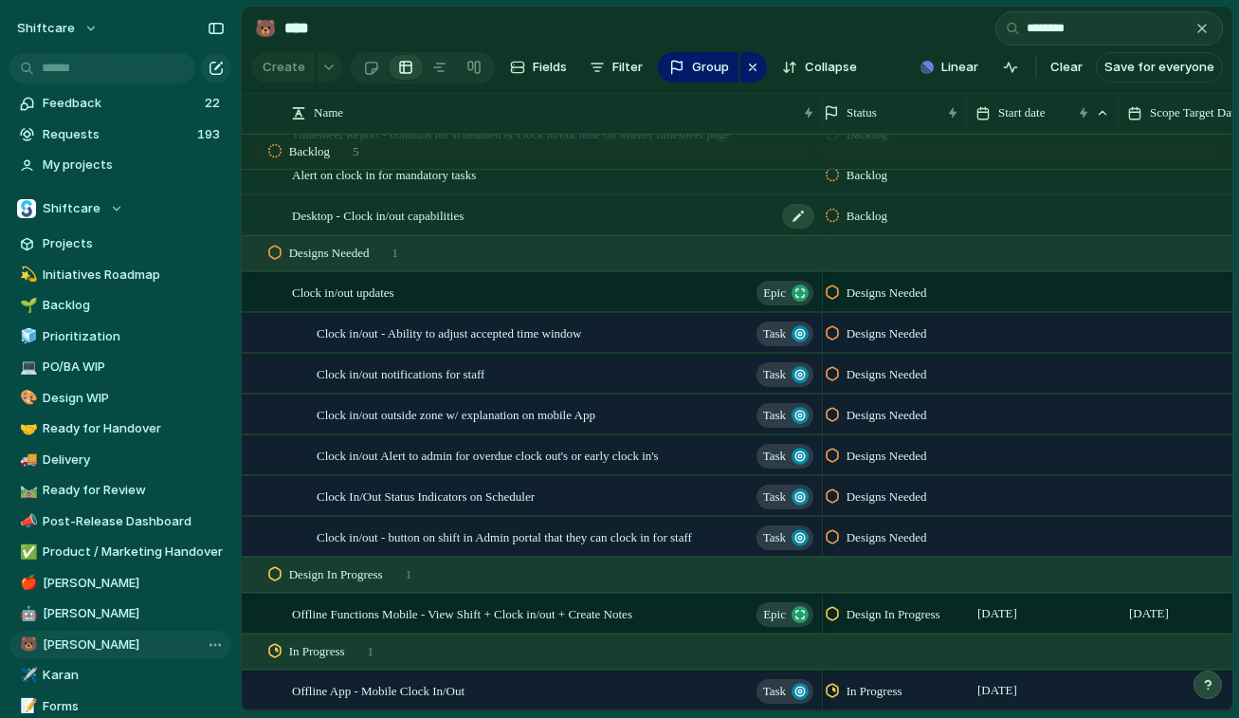
click at [400, 204] on span "Desktop - Clock in/out capabilities" at bounding box center [378, 215] width 172 height 22
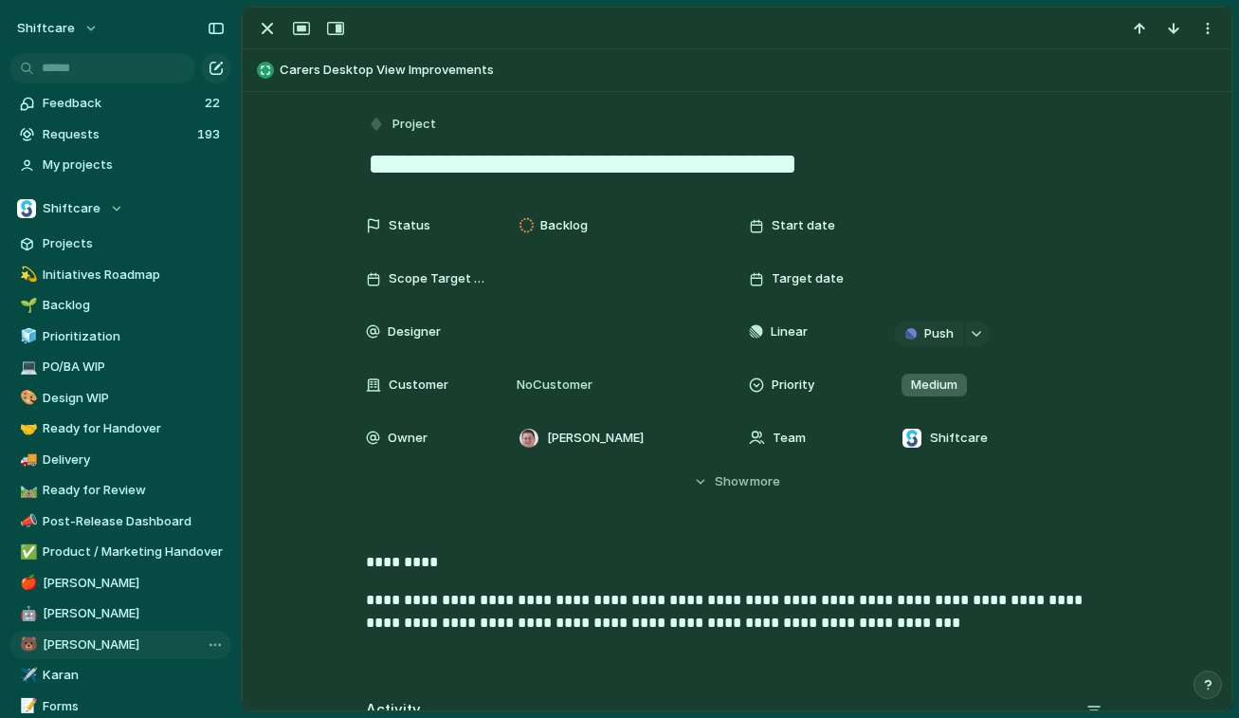
drag, startPoint x: 848, startPoint y: 154, endPoint x: -100, endPoint y: 159, distance: 949.0
click at [0, 159] on html "shiftcare Feedback 22 Requests 193 My projects Shiftcare Projects 💫 Initiatives…" at bounding box center [619, 359] width 1239 height 718
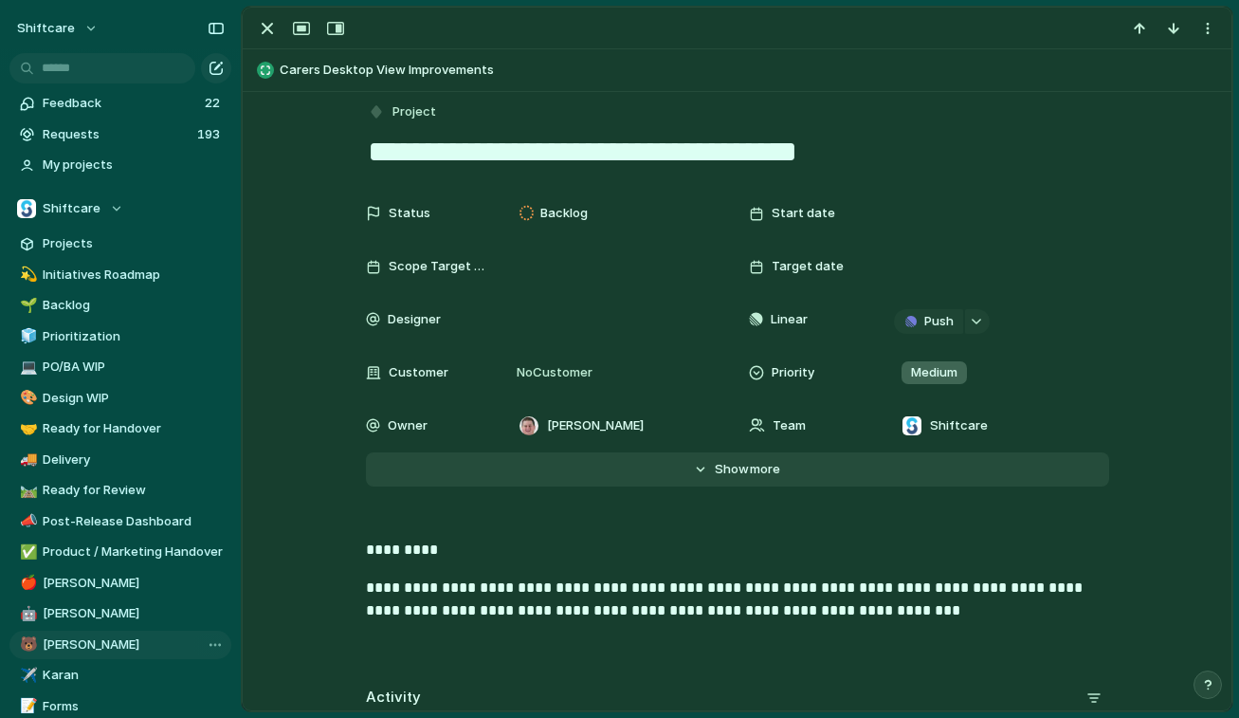
click at [757, 474] on span "more" at bounding box center [765, 469] width 30 height 19
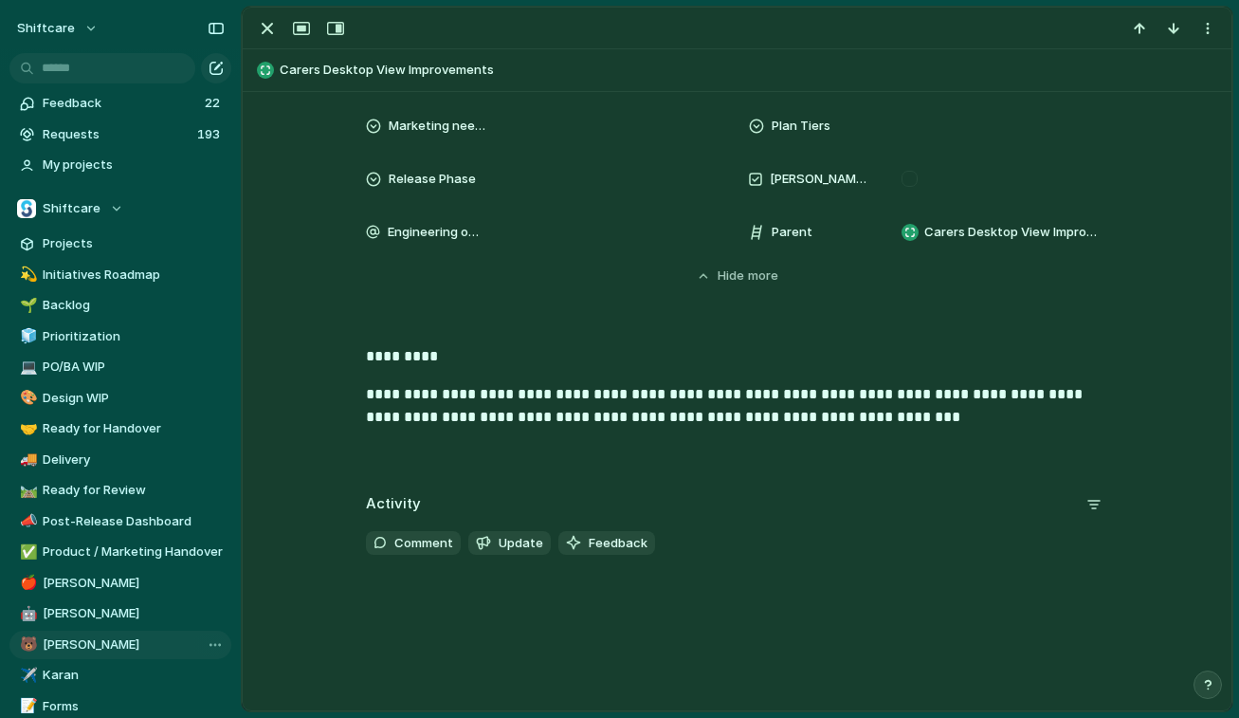
click at [811, 378] on div "**********" at bounding box center [736, 405] width 943 height 121
click at [937, 386] on p "**********" at bounding box center [737, 406] width 743 height 46
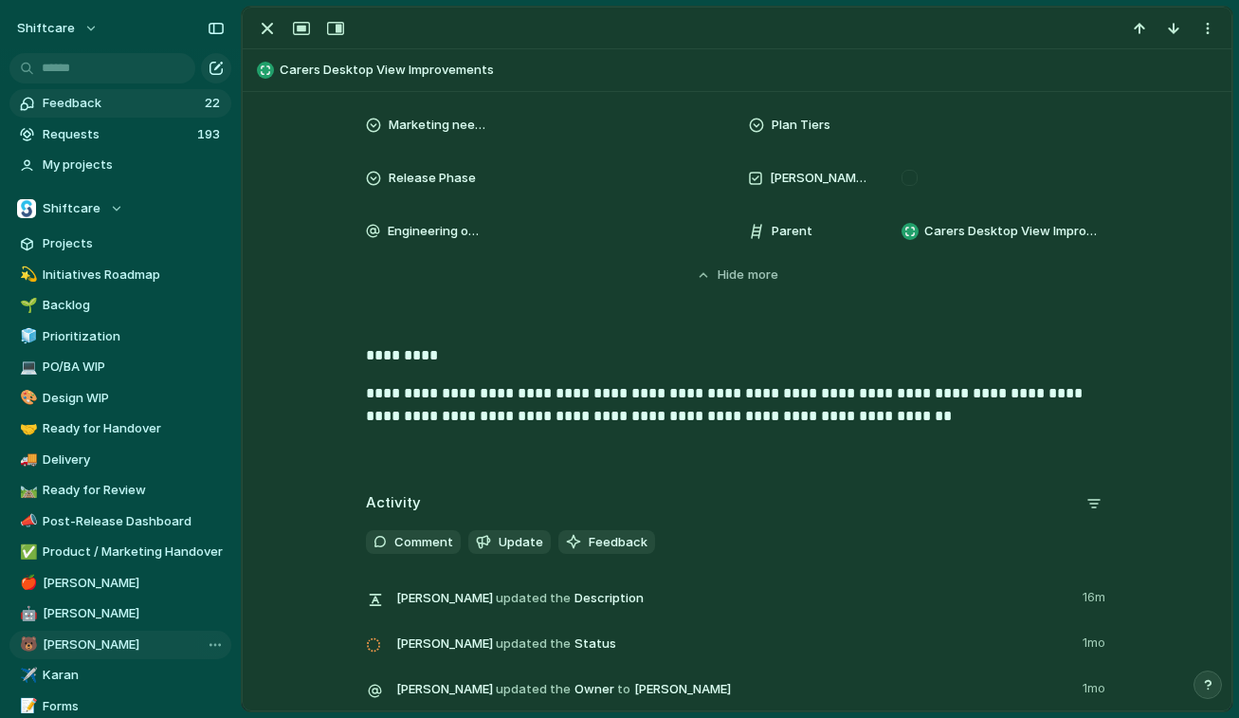
click at [81, 100] on span "Feedback" at bounding box center [121, 103] width 156 height 19
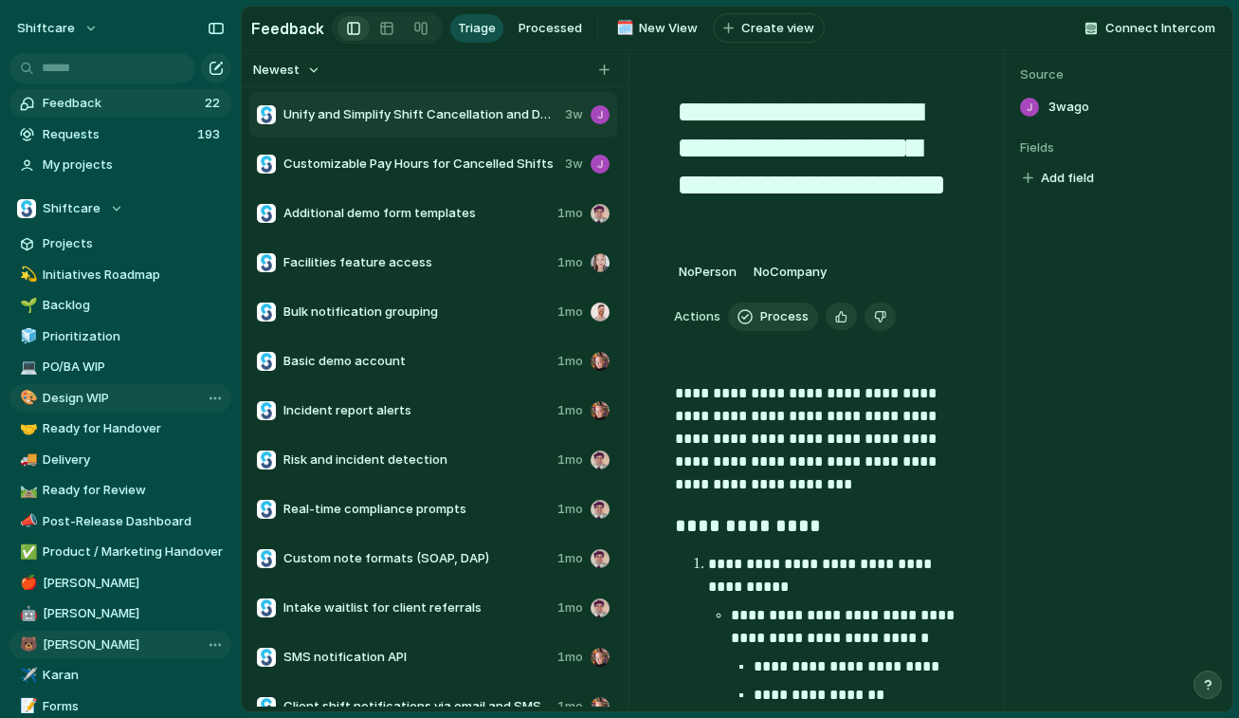
click at [107, 405] on span "Design WIP" at bounding box center [134, 398] width 182 height 19
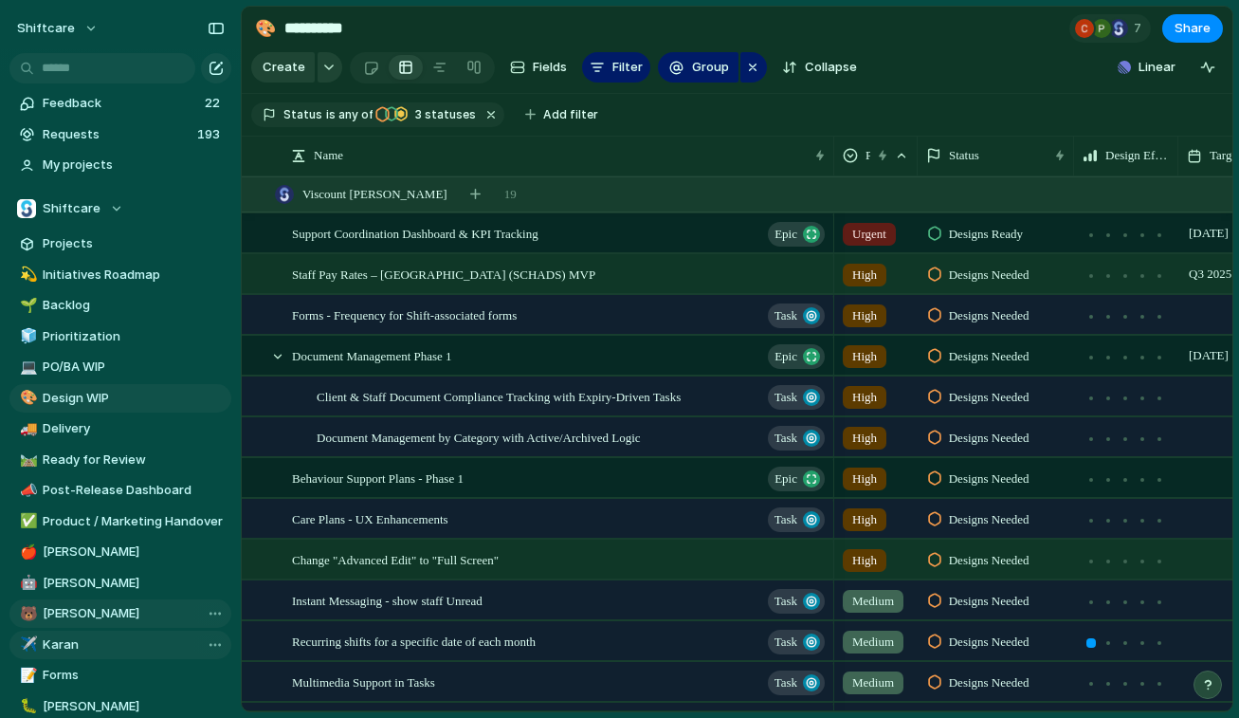
click at [84, 640] on span "Karan" at bounding box center [134, 644] width 182 height 19
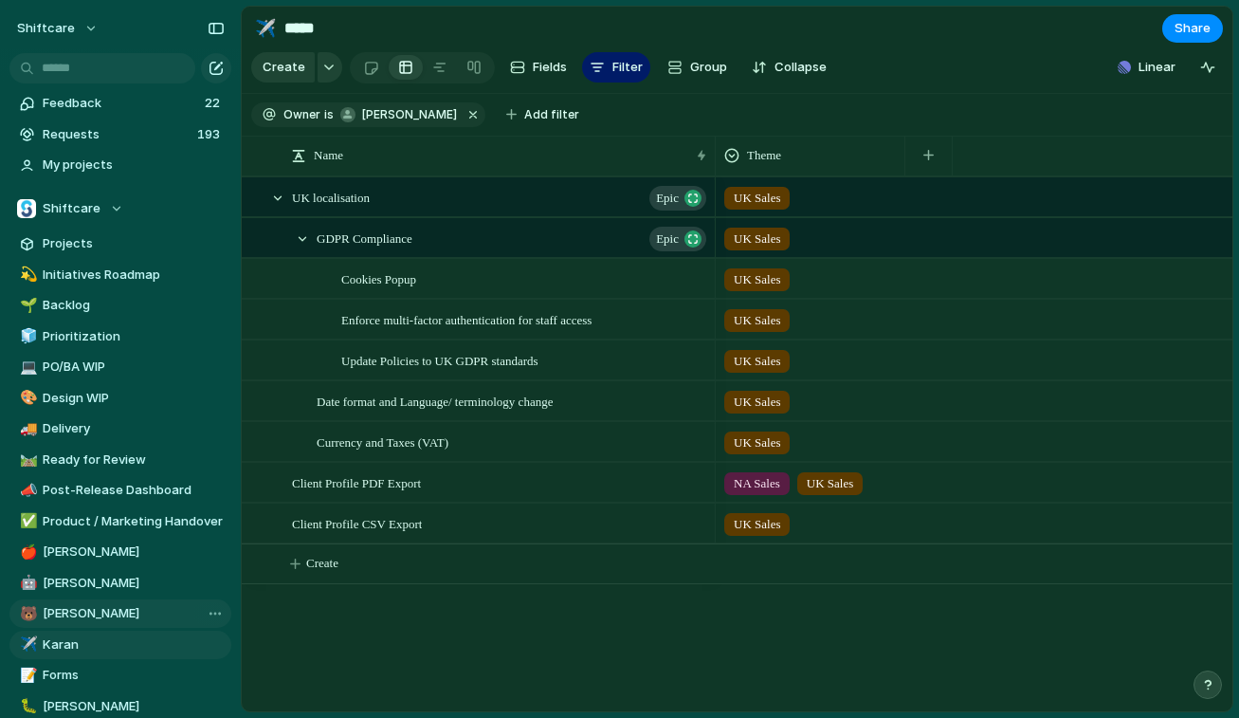
click at [84, 613] on span "[PERSON_NAME]" at bounding box center [134, 613] width 182 height 19
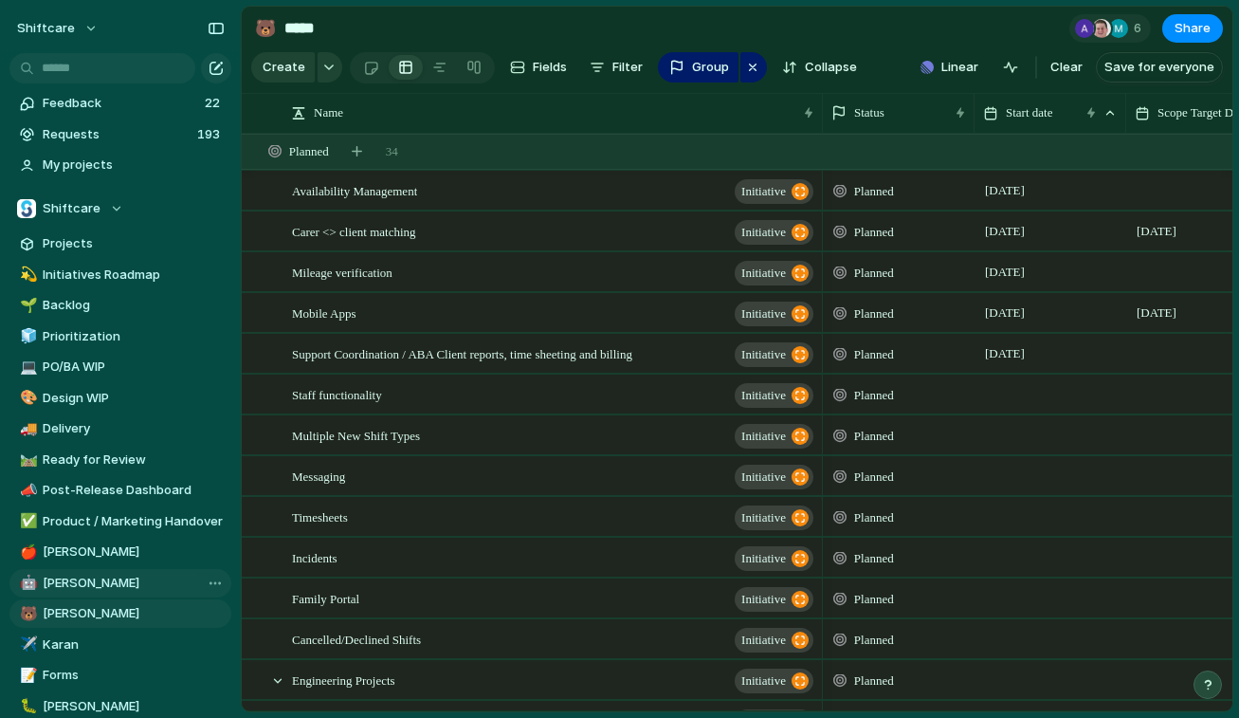
type input "****"
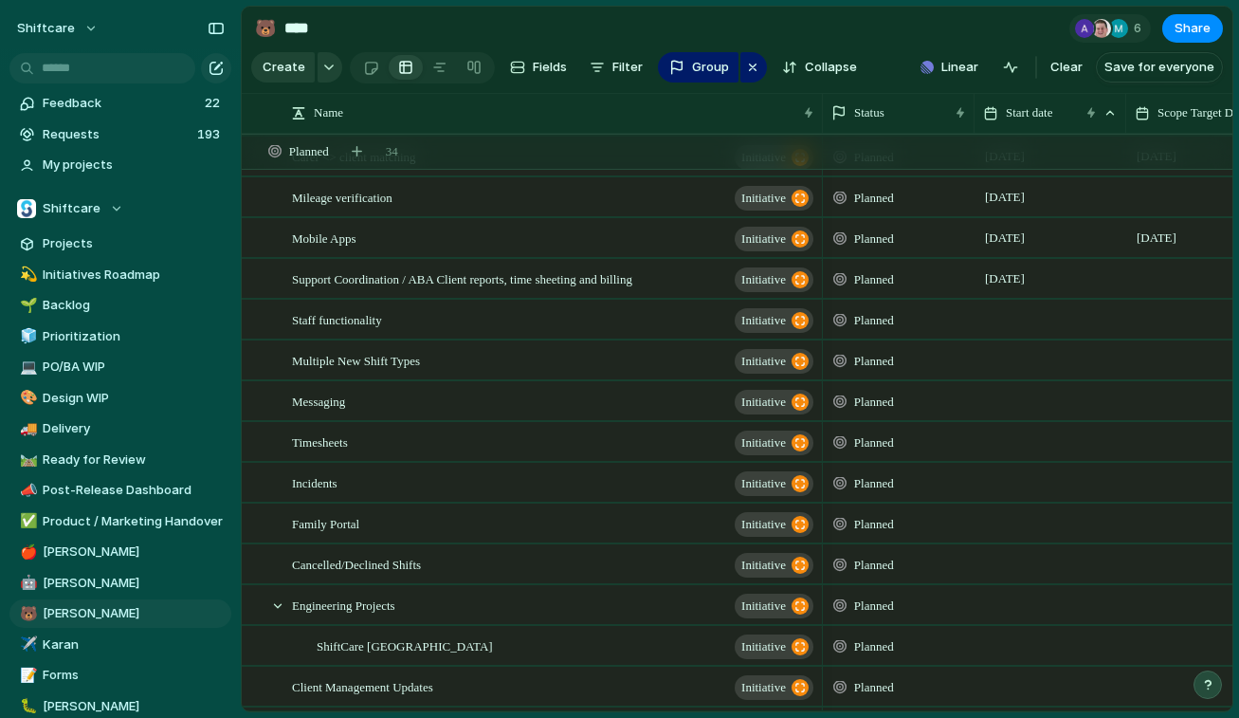
scroll to position [75, 0]
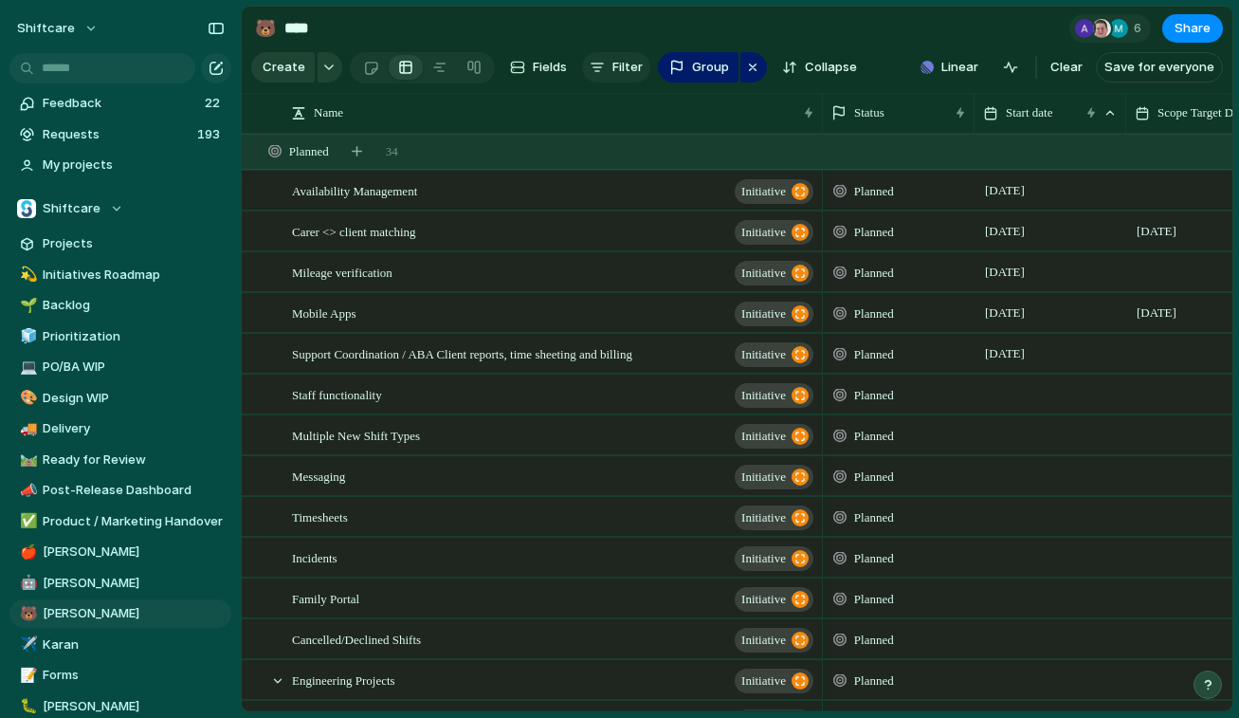
click at [607, 74] on button "Filter" at bounding box center [616, 67] width 68 height 30
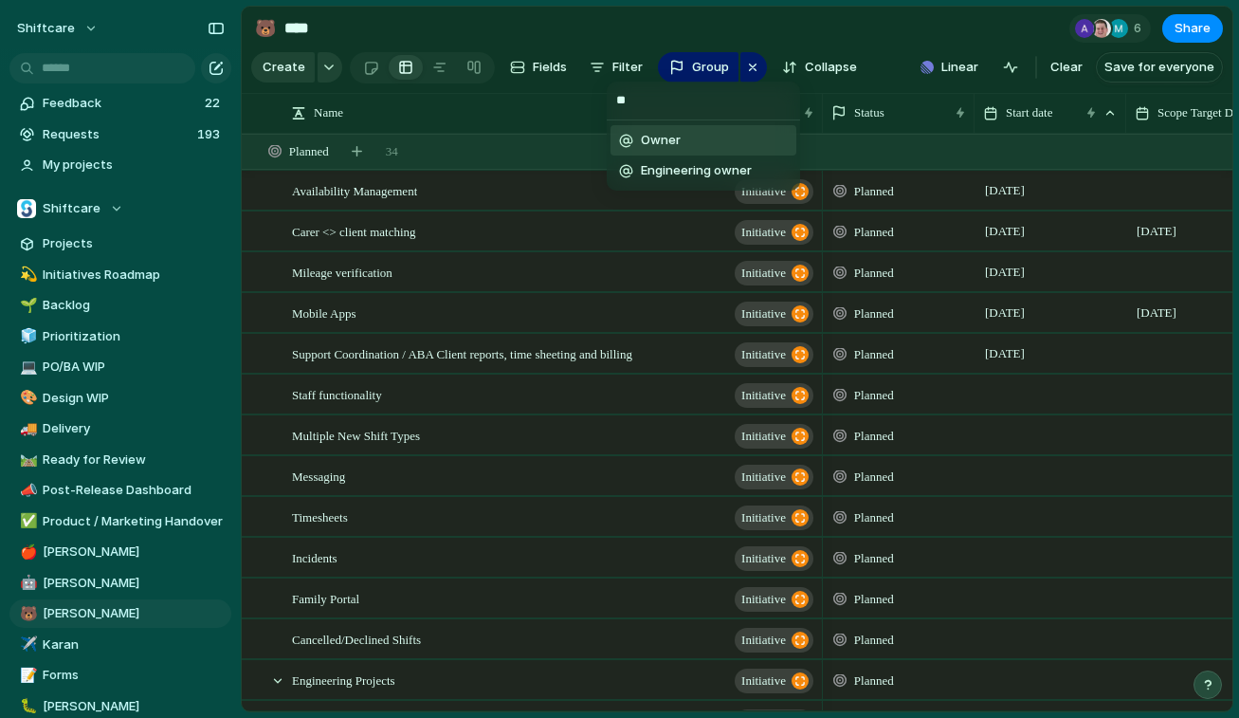
type input "**"
click at [684, 142] on li "Owner" at bounding box center [704, 140] width 186 height 30
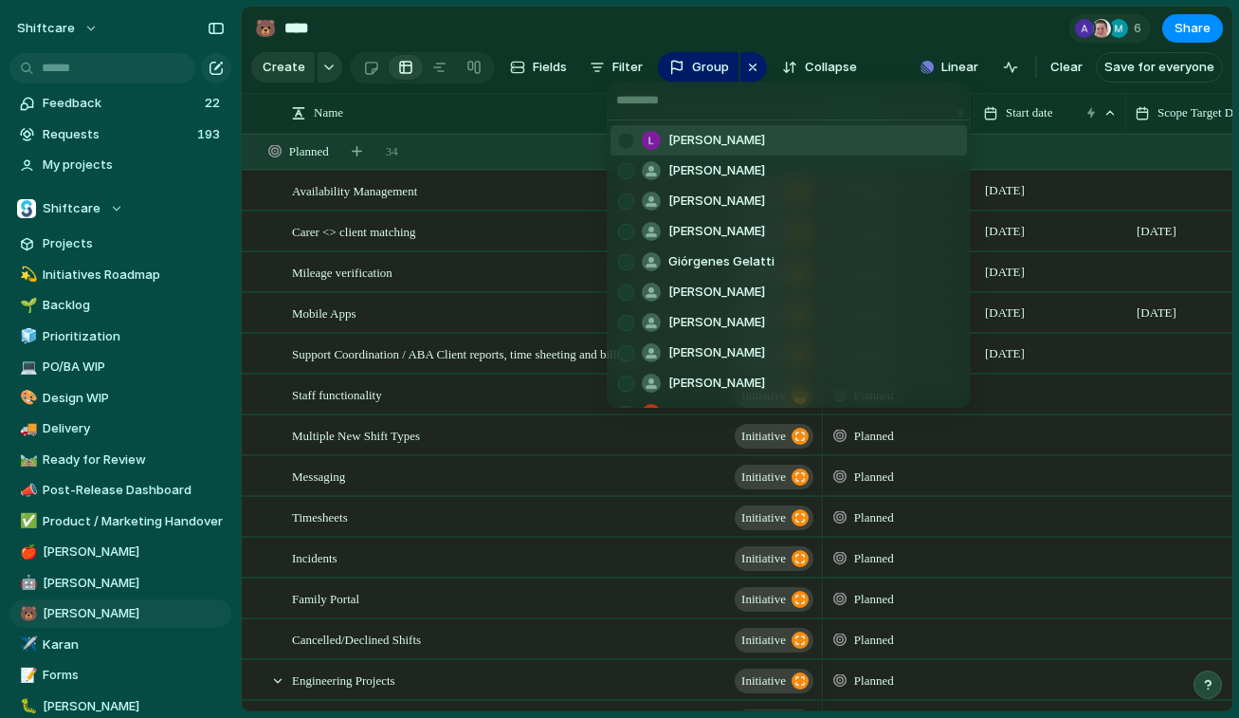
click at [684, 142] on span "[PERSON_NAME]" at bounding box center [716, 140] width 97 height 19
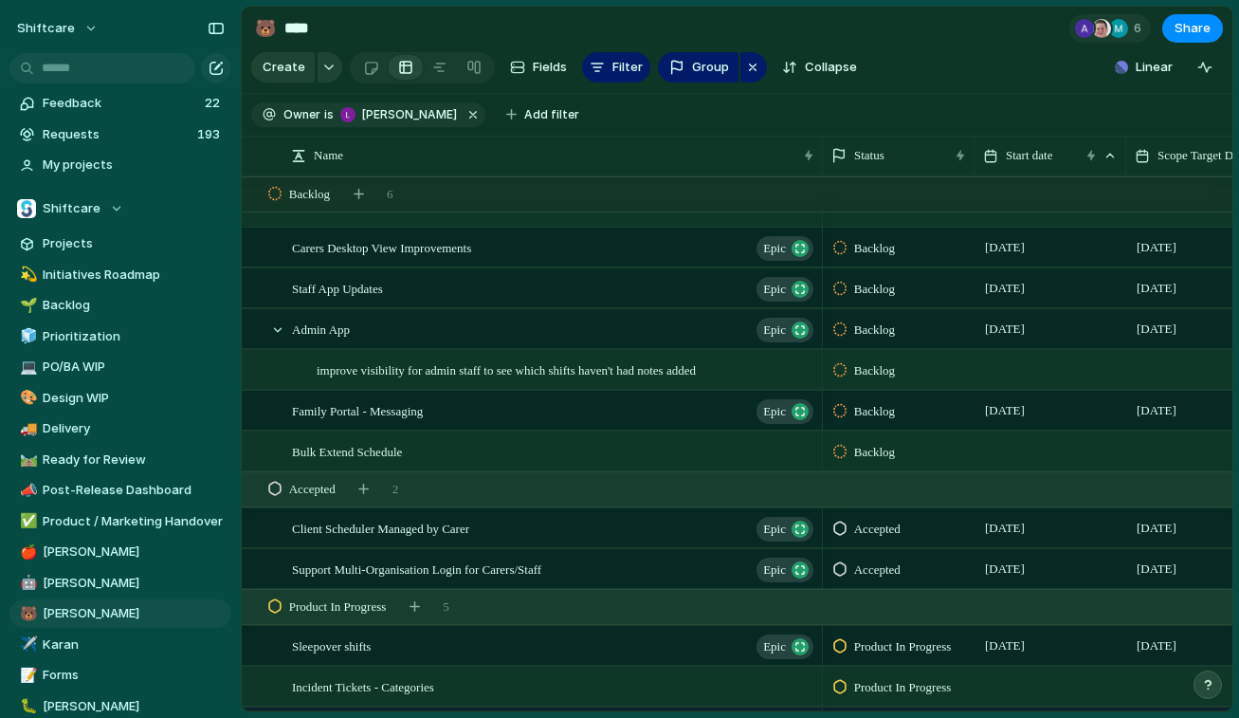
scroll to position [304, 0]
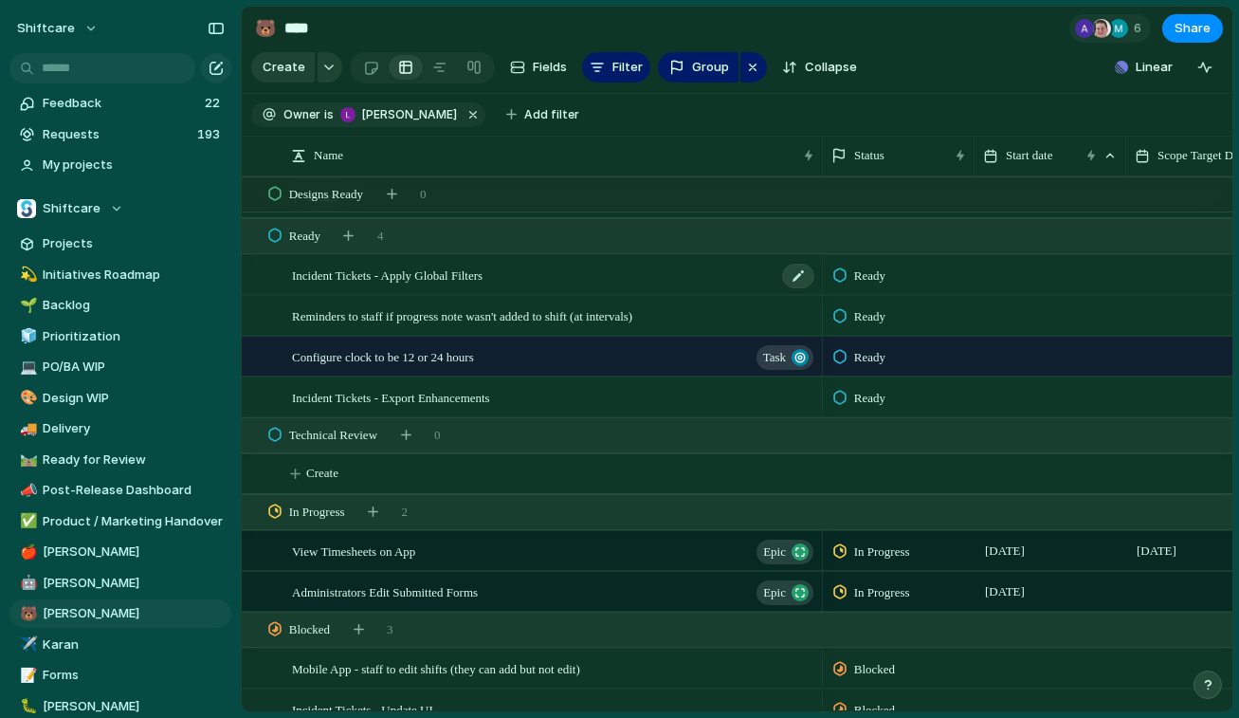
click at [483, 283] on span "Incident Tickets - Apply Global Filters" at bounding box center [387, 275] width 191 height 22
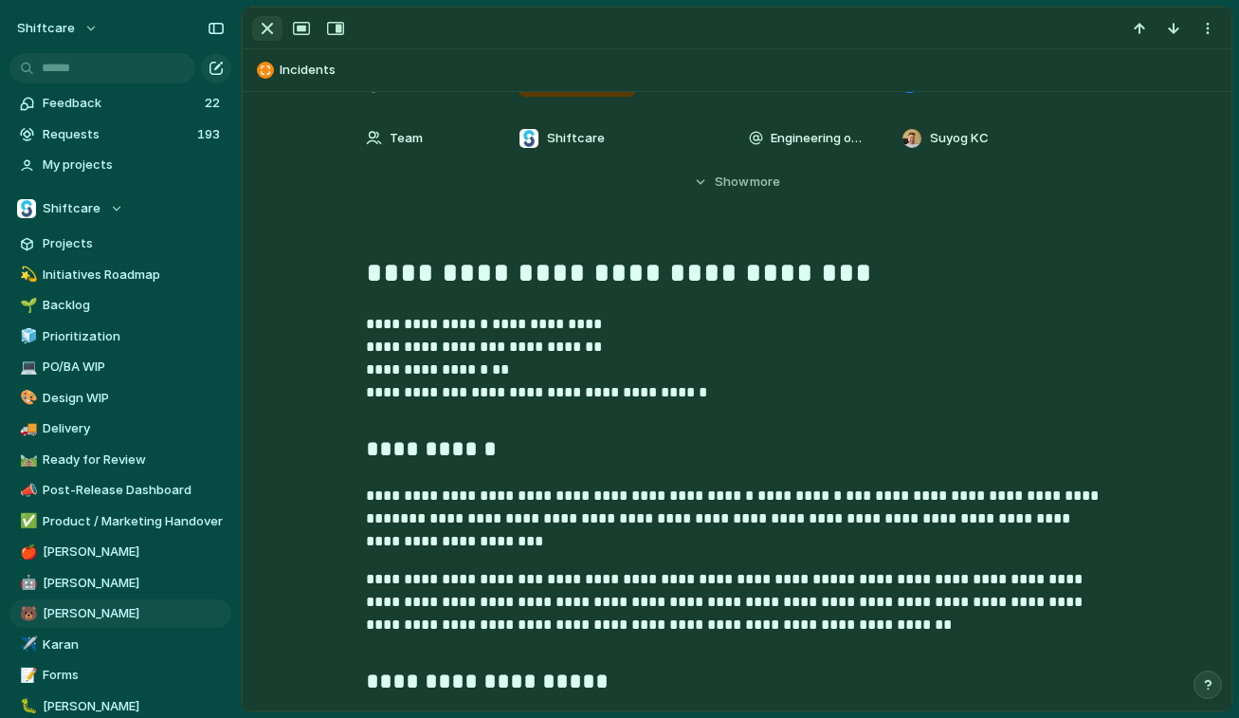
scroll to position [546, 0]
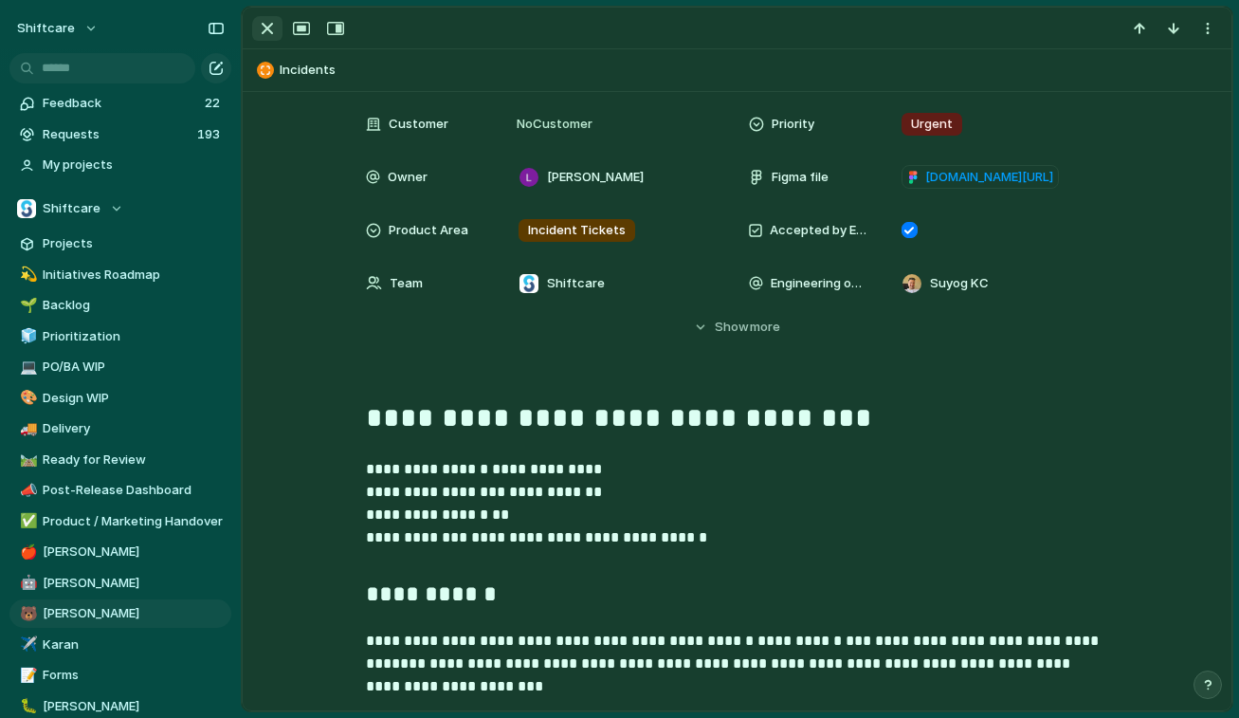
click at [272, 33] on div "button" at bounding box center [267, 28] width 23 height 23
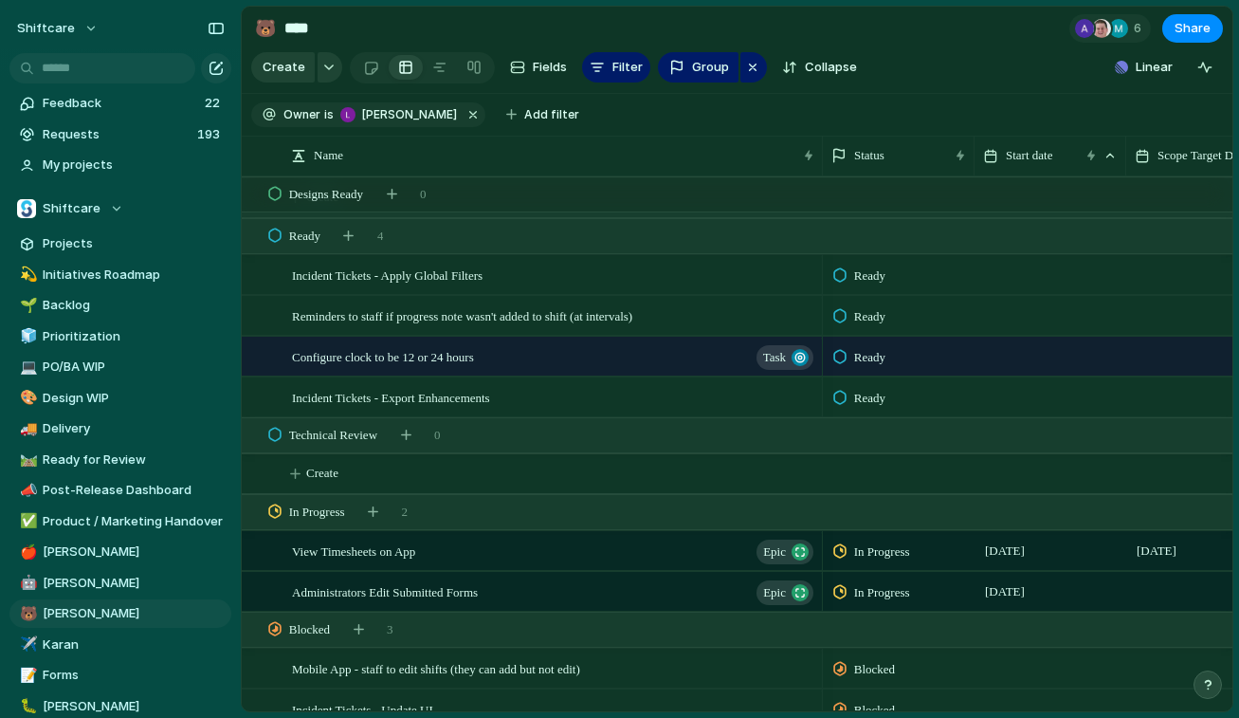
drag, startPoint x: 435, startPoint y: 125, endPoint x: 483, endPoint y: 173, distance: 67.7
click at [461, 124] on button "button" at bounding box center [473, 114] width 25 height 25
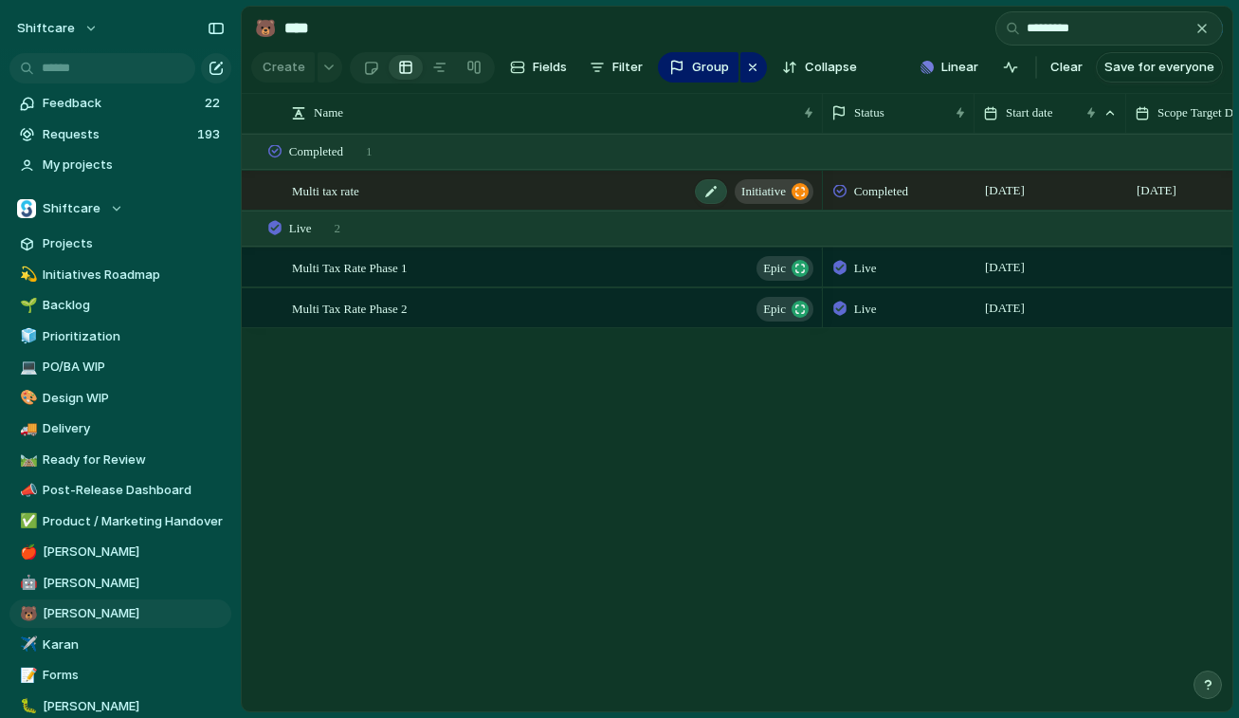
type input "*********"
click at [444, 193] on div "Multi tax rate initiative" at bounding box center [554, 191] width 524 height 39
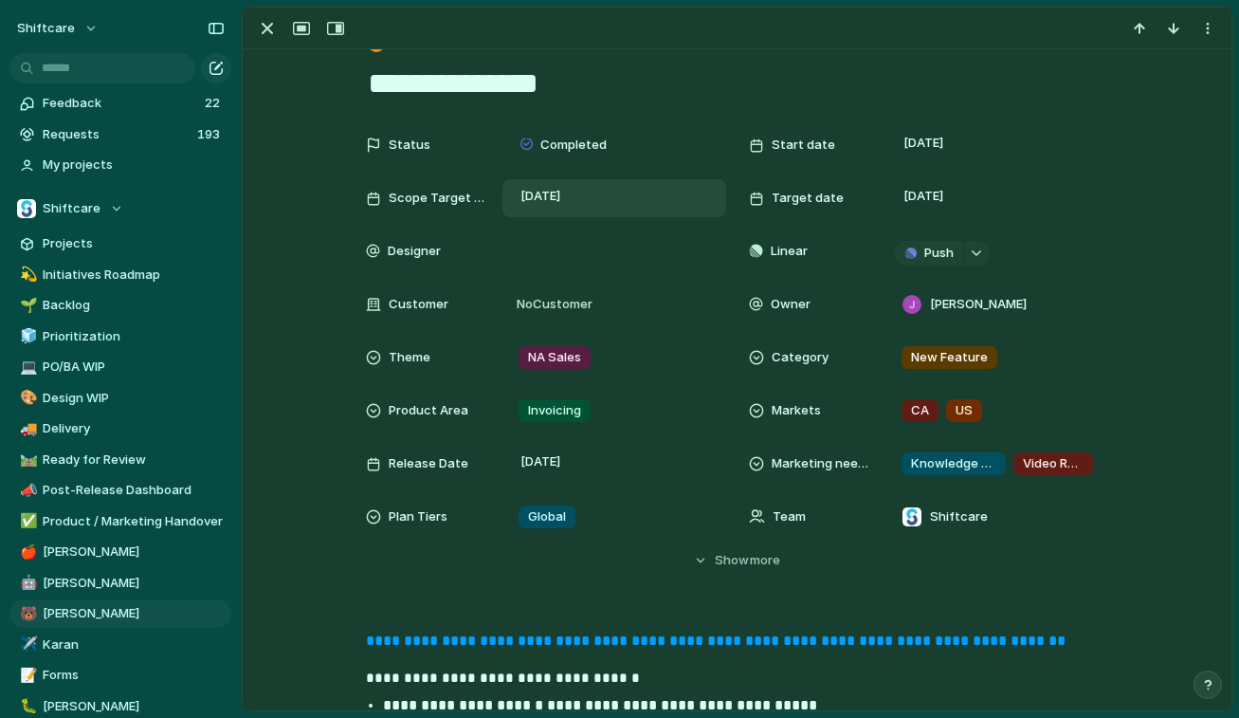
scroll to position [47, 0]
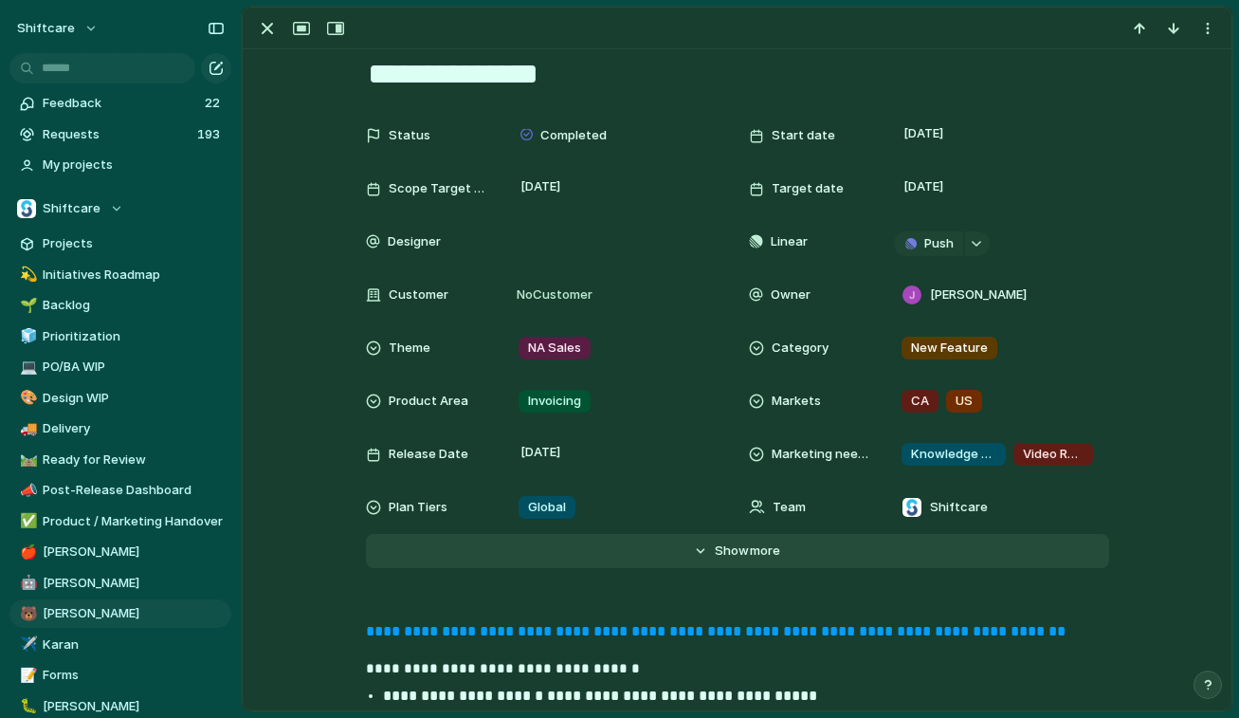
click at [732, 545] on span "Show" at bounding box center [732, 550] width 34 height 19
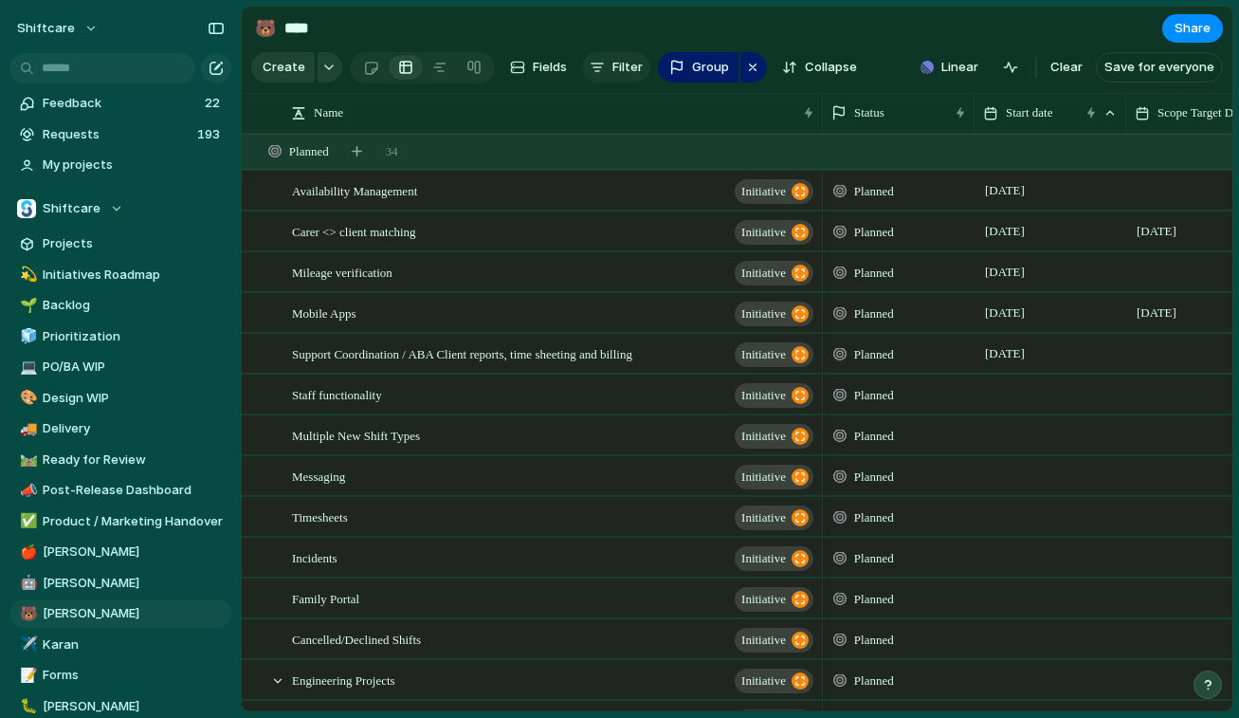
click at [612, 68] on span "Filter" at bounding box center [627, 67] width 30 height 19
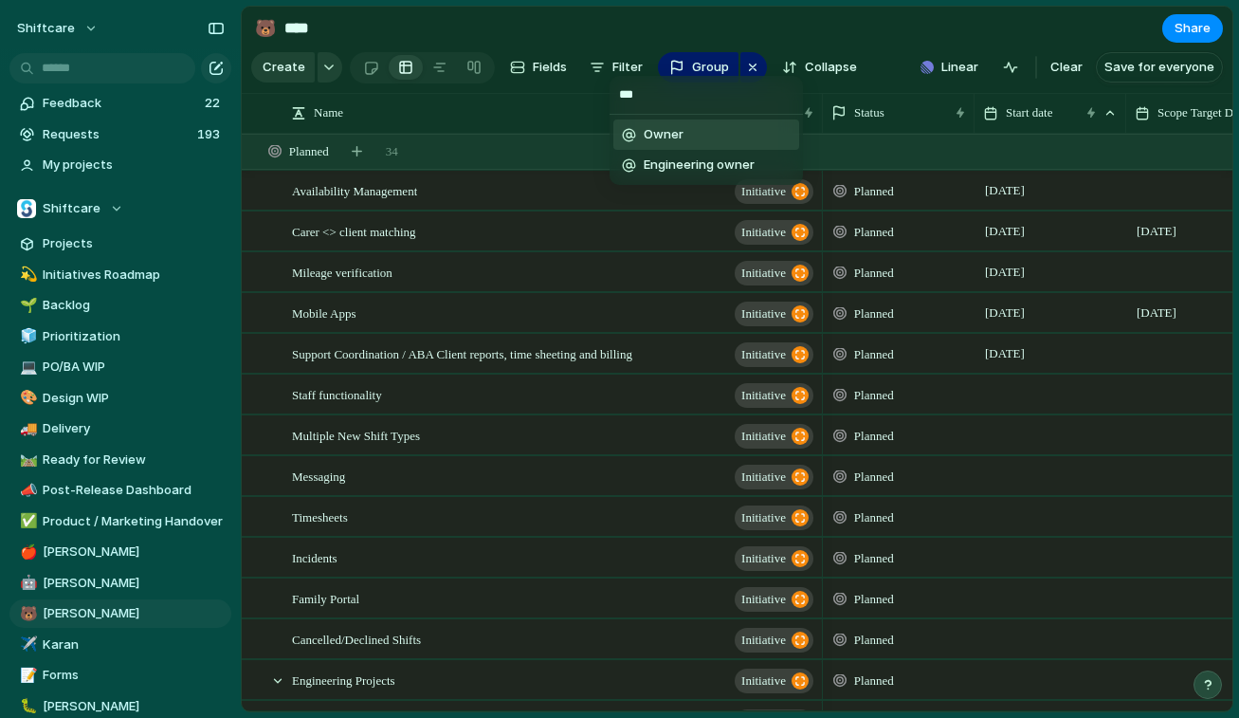
type input "***"
click at [642, 120] on li "Owner" at bounding box center [706, 134] width 186 height 30
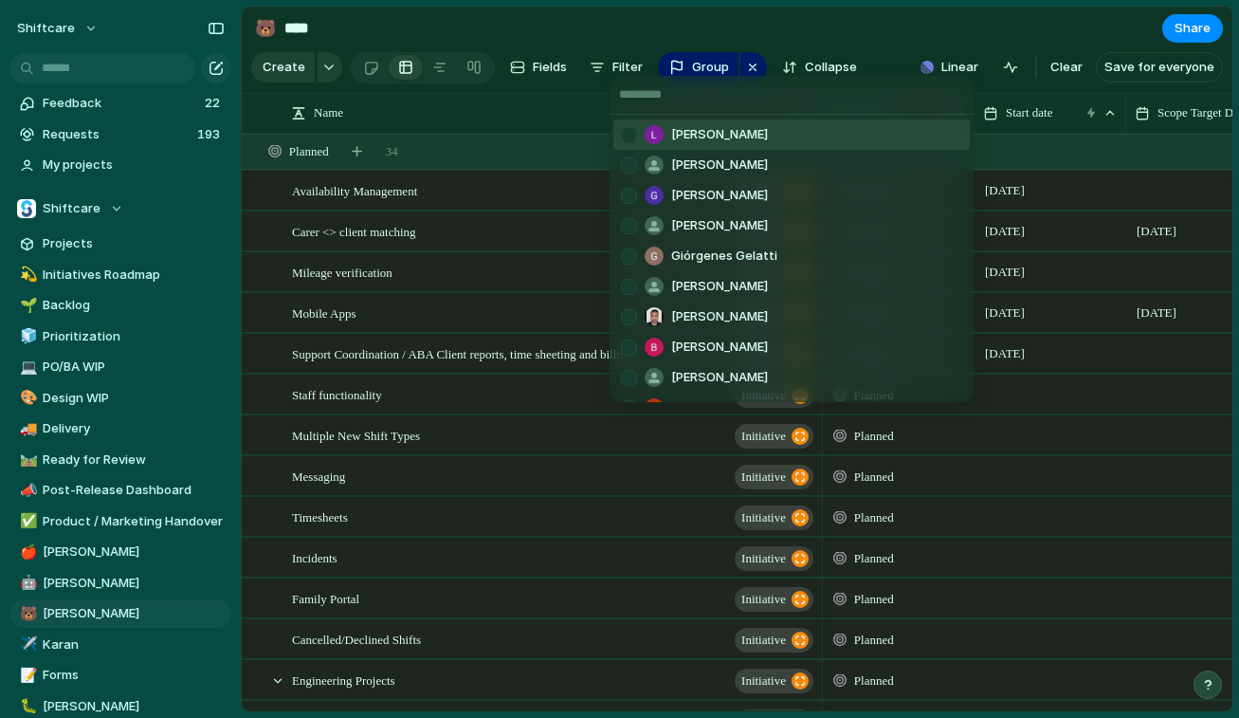
click at [714, 138] on span "[PERSON_NAME]" at bounding box center [719, 134] width 97 height 19
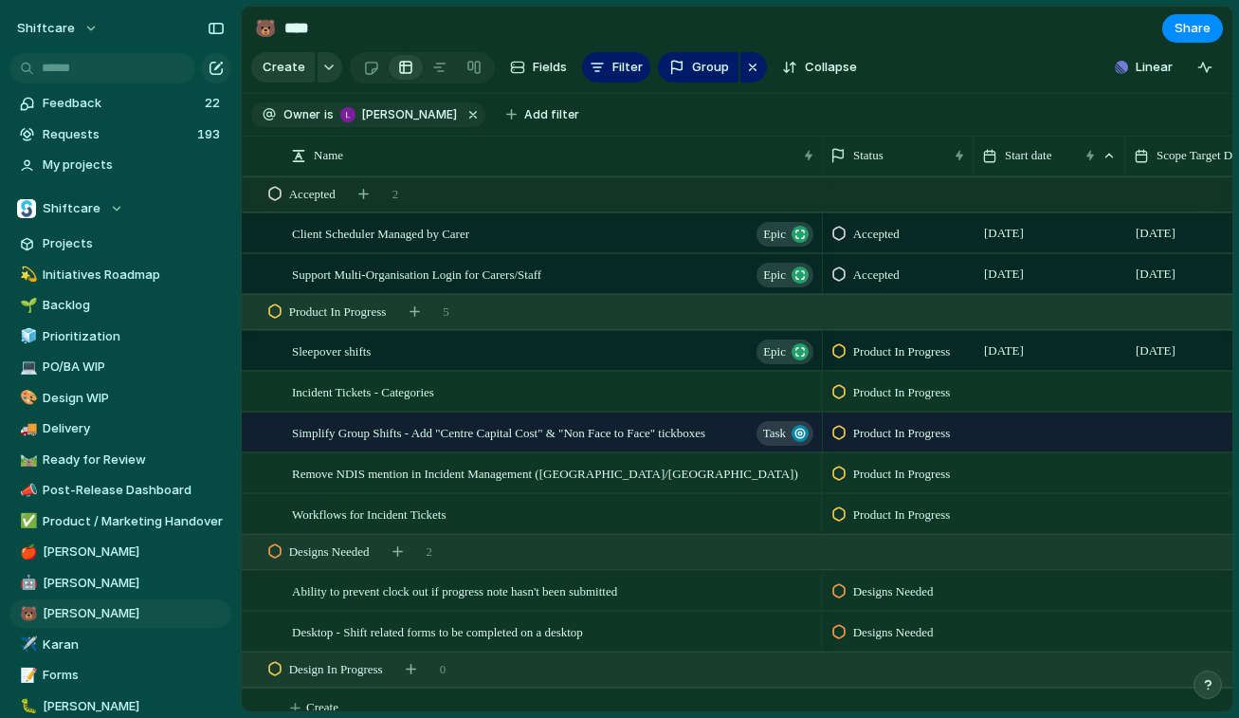
scroll to position [517, 0]
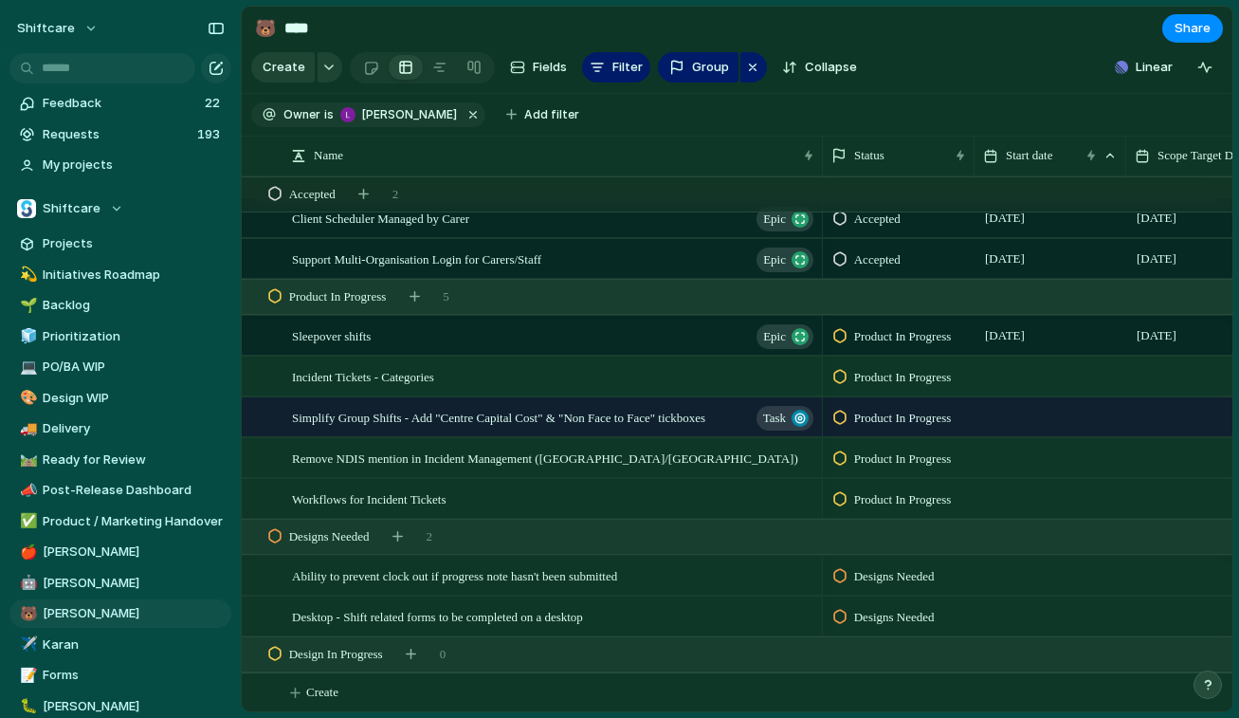
click at [461, 338] on div "Sleepover shifts Epic" at bounding box center [554, 336] width 524 height 39
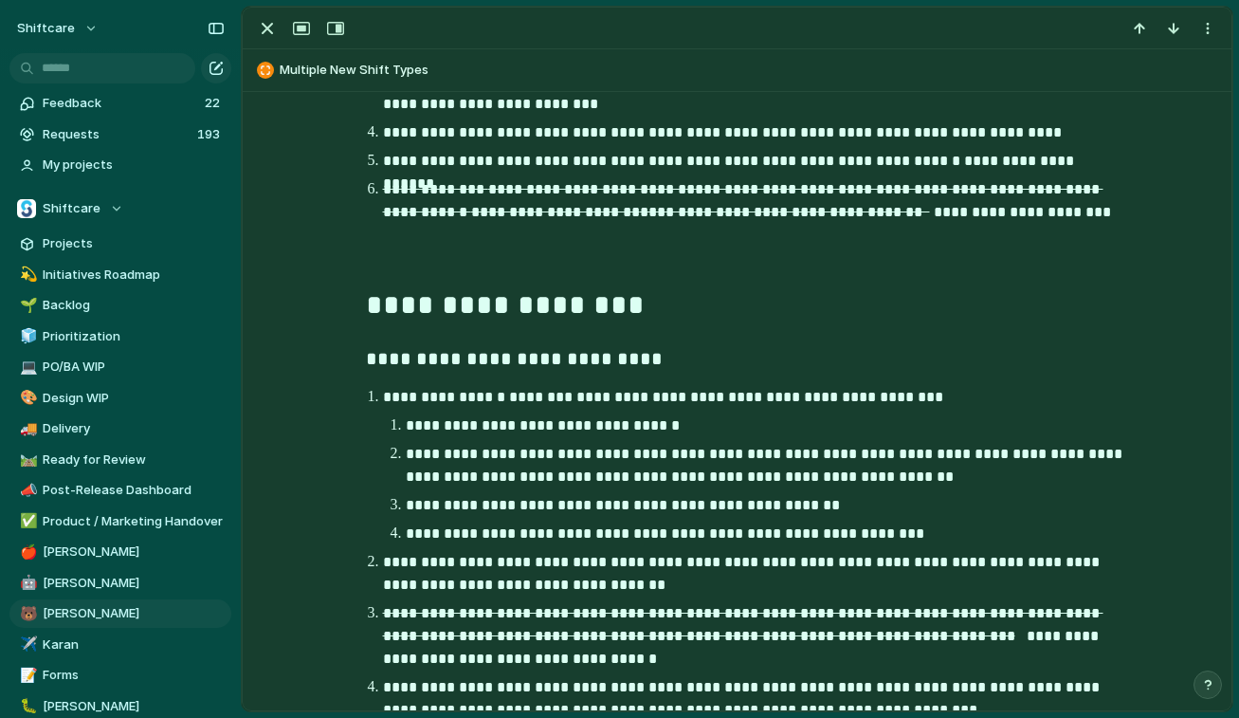
click at [486, 458] on p "**********" at bounding box center [766, 466] width 720 height 46
click at [374, 254] on p at bounding box center [737, 257] width 743 height 23
click at [274, 31] on div "button" at bounding box center [267, 28] width 23 height 23
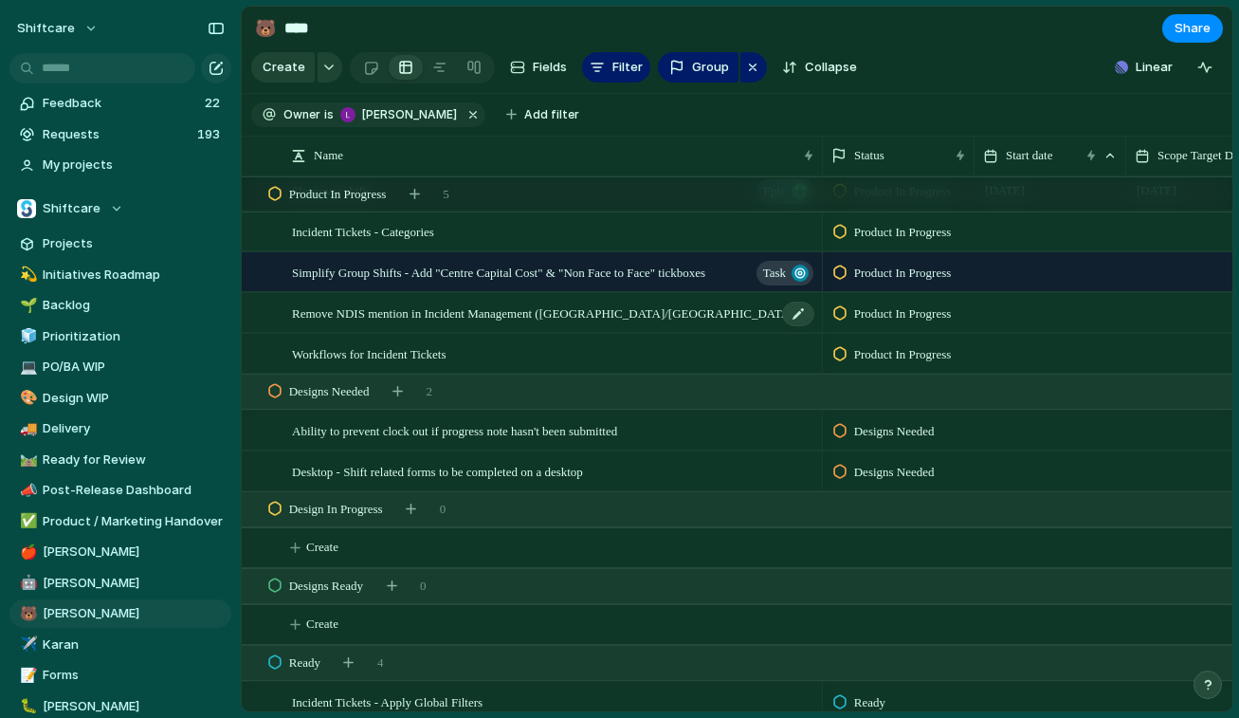
click at [503, 315] on span "Remove NDIS mention in Incident Management ([GEOGRAPHIC_DATA]/[GEOGRAPHIC_DATA])" at bounding box center [545, 312] width 506 height 22
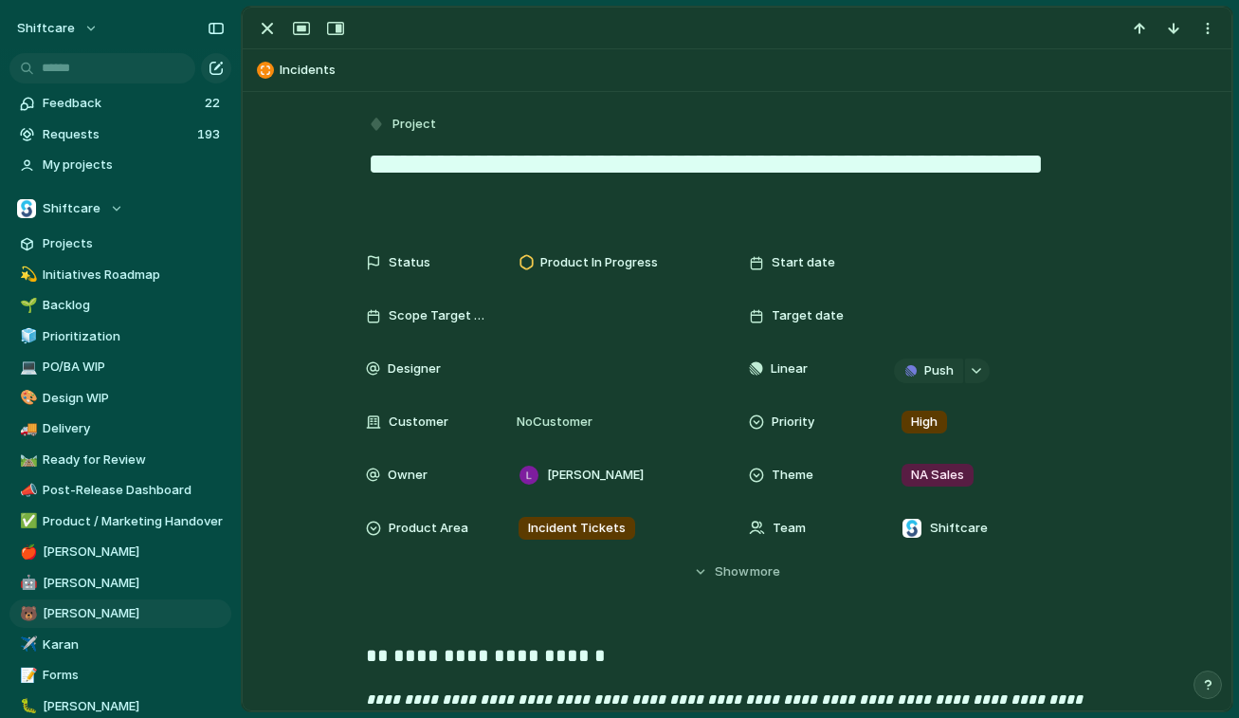
drag, startPoint x: 610, startPoint y: 220, endPoint x: 318, endPoint y: 150, distance: 300.3
click at [318, 150] on div "**********" at bounding box center [737, 717] width 989 height 1251
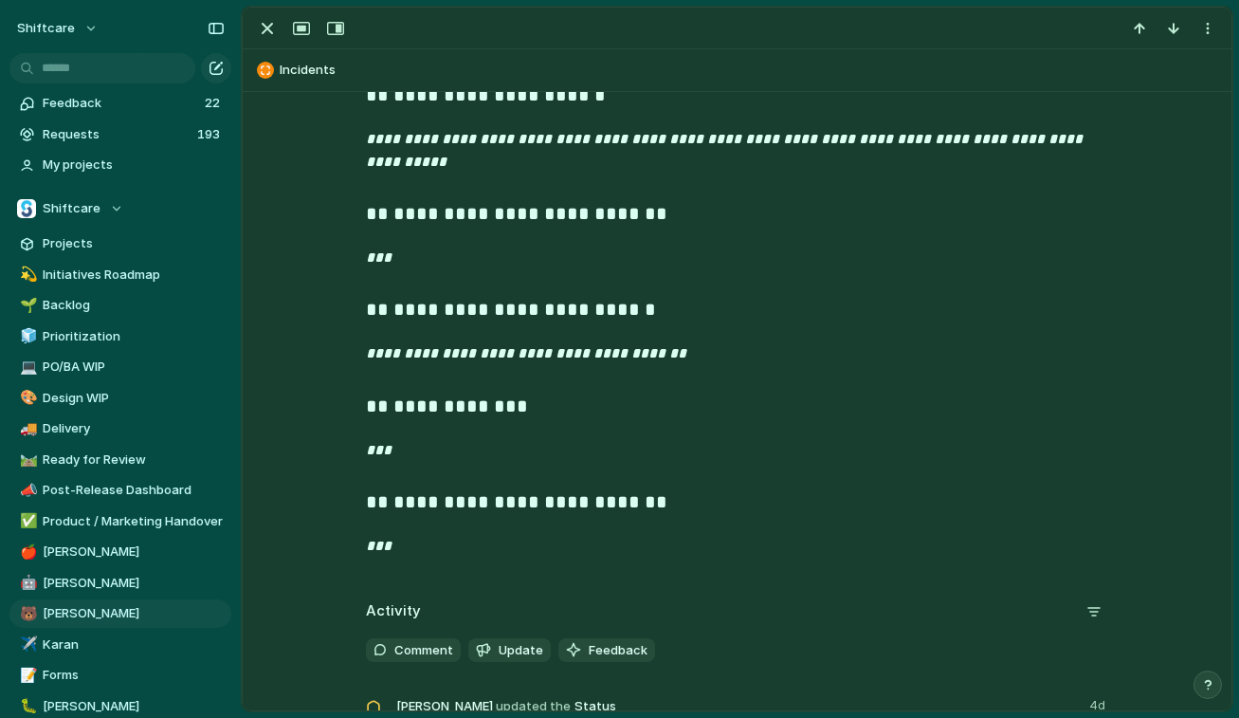
scroll to position [505, 0]
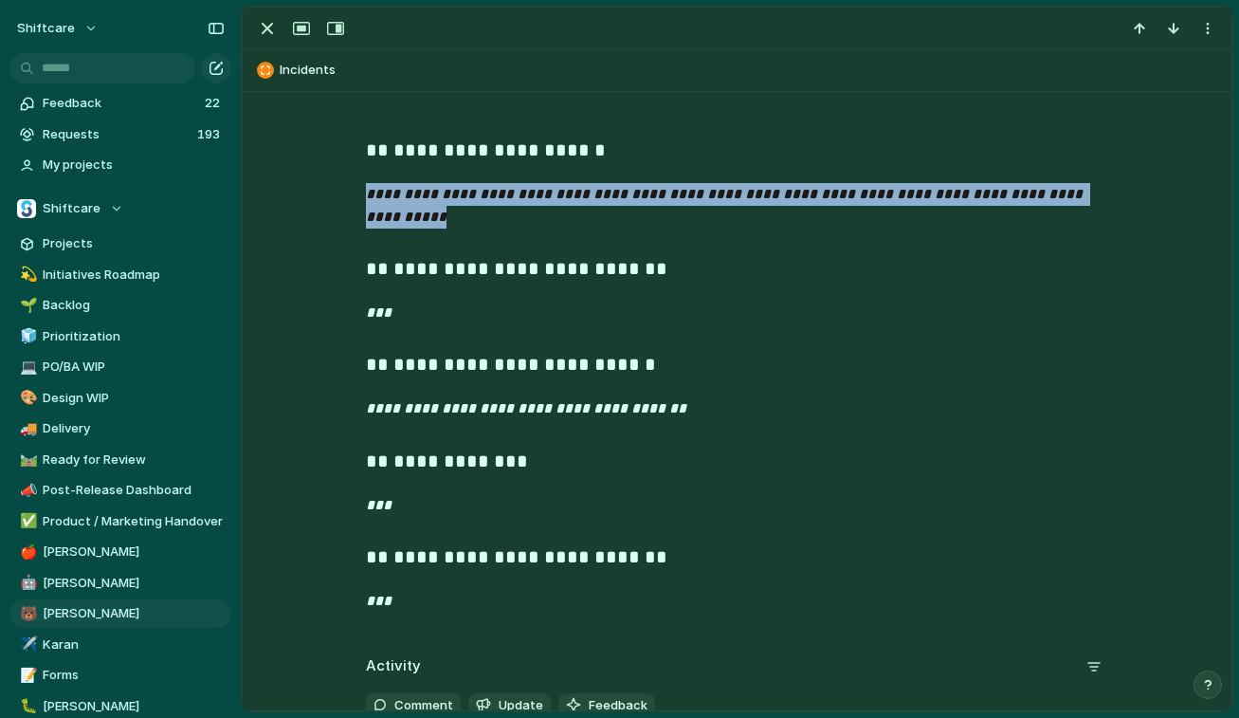
drag, startPoint x: 507, startPoint y: 221, endPoint x: 286, endPoint y: 177, distance: 225.2
click at [286, 177] on div "**********" at bounding box center [736, 382] width 943 height 493
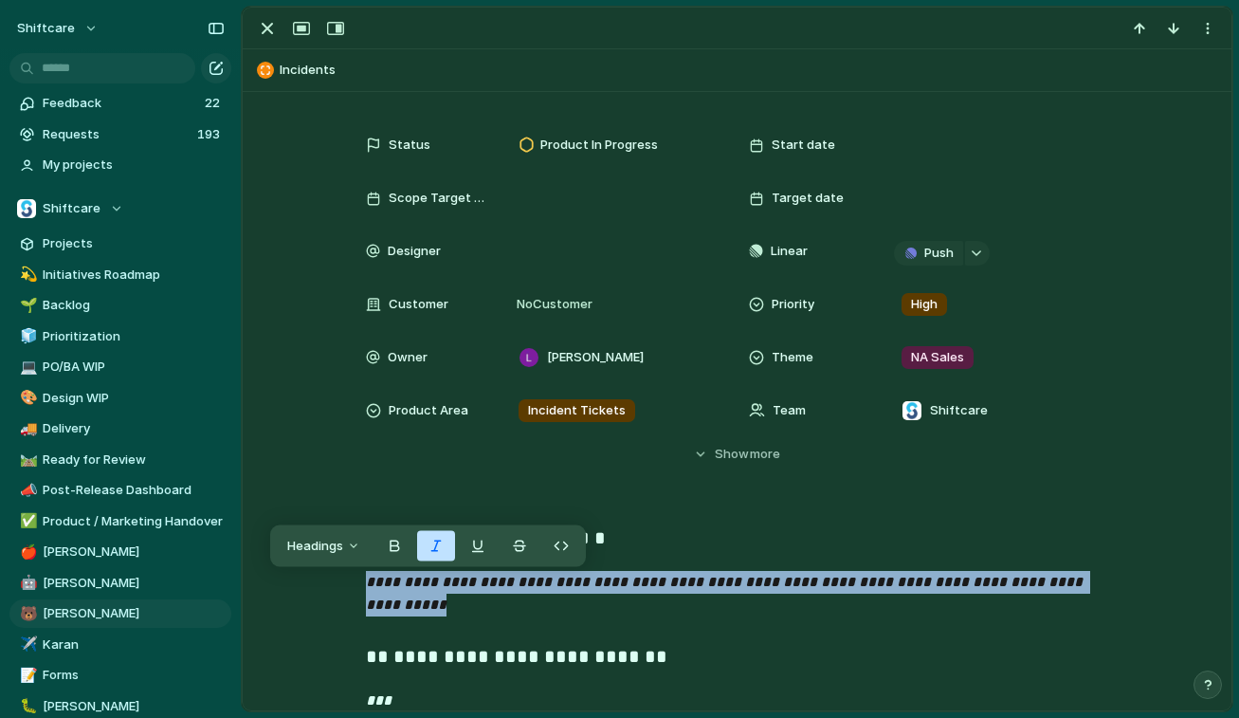
scroll to position [119, 0]
click at [679, 596] on p "**********" at bounding box center [737, 593] width 743 height 46
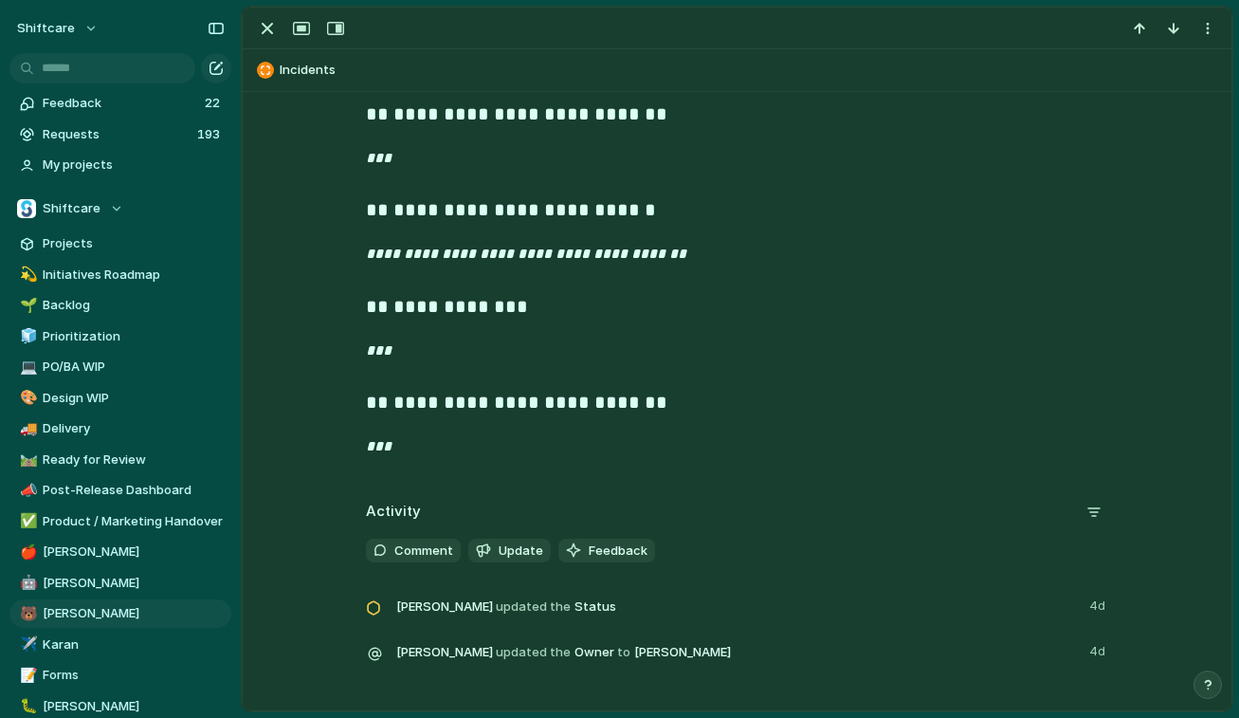
scroll to position [0, 0]
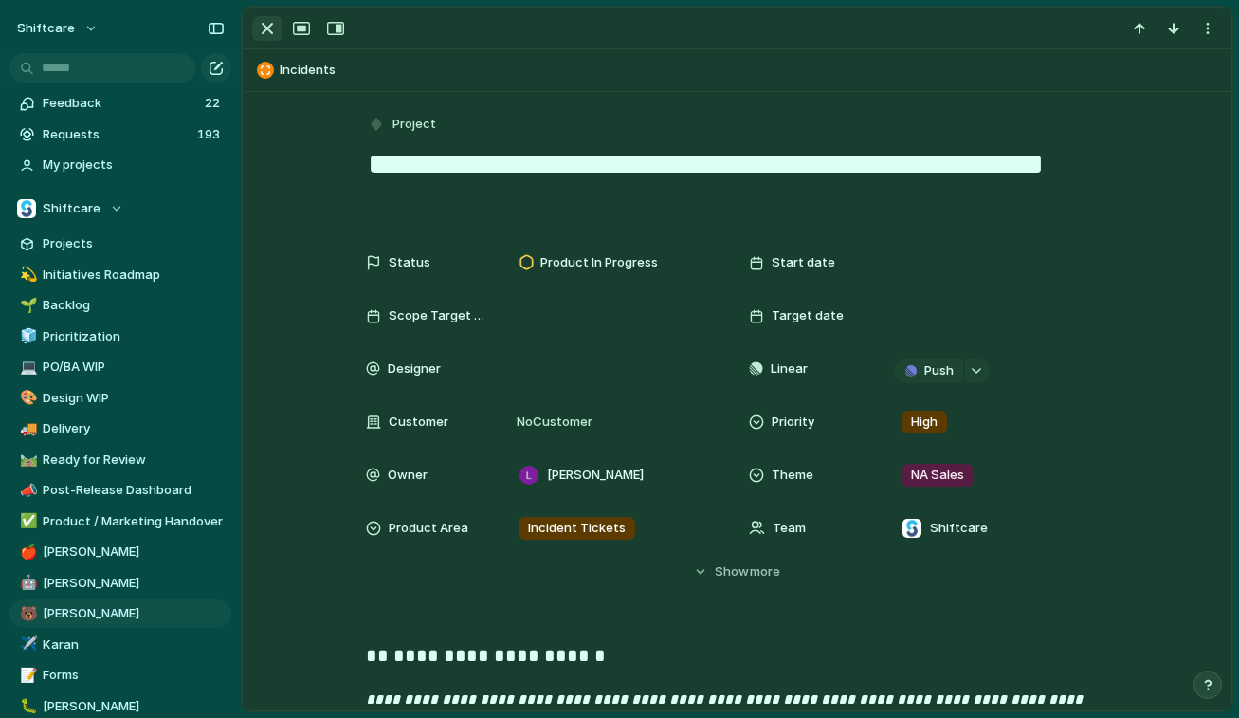
click at [278, 32] on div "button" at bounding box center [267, 28] width 23 height 23
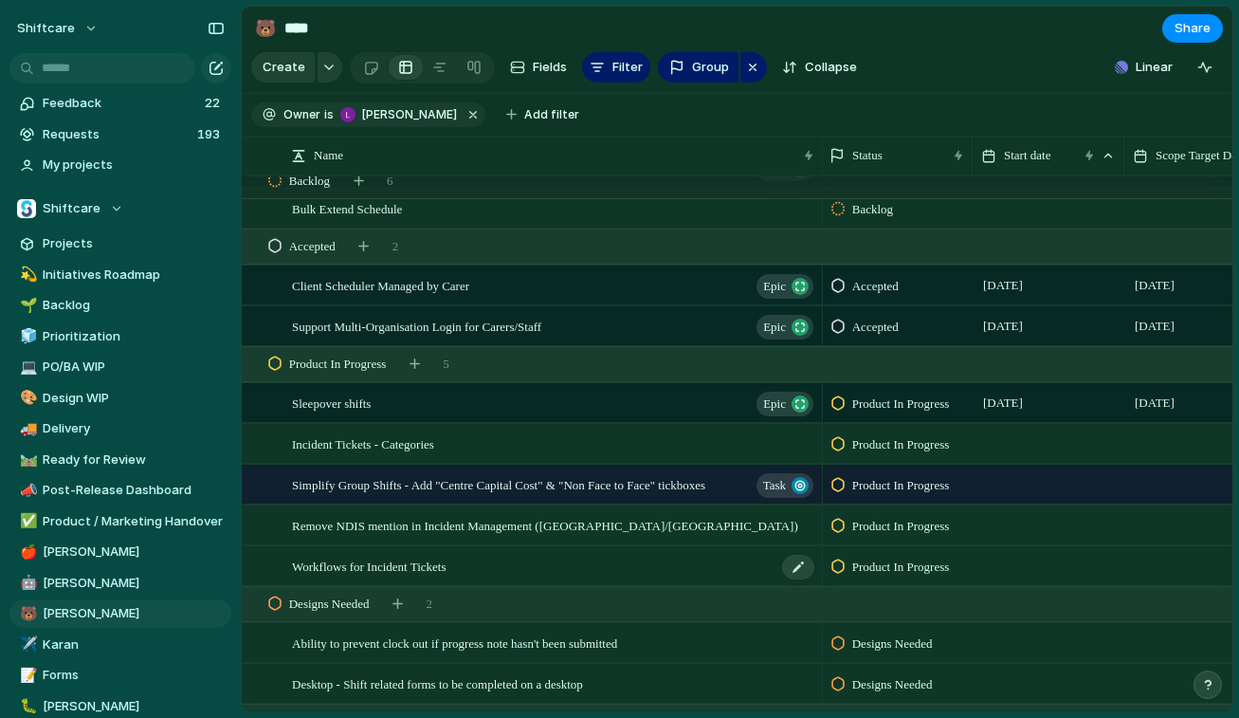
scroll to position [447, 0]
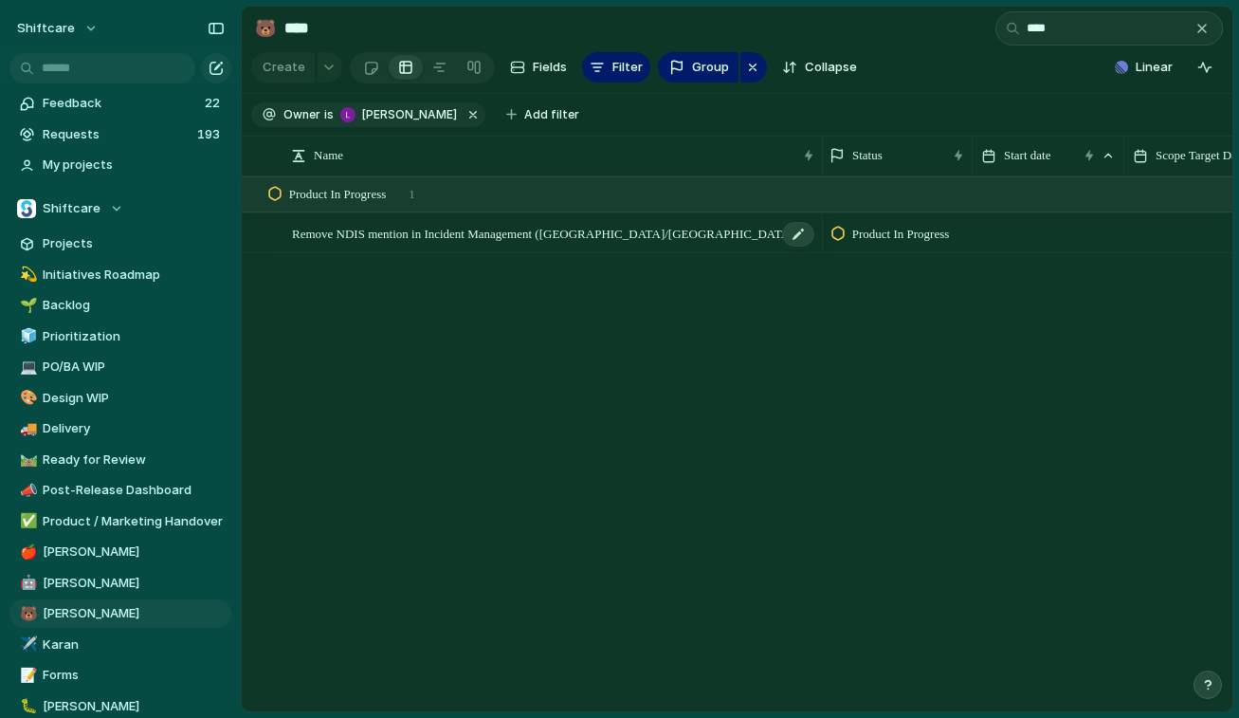
type input "****"
click at [518, 220] on div "Remove NDIS mention in Incident Management ([GEOGRAPHIC_DATA]/[GEOGRAPHIC_DATA])" at bounding box center [554, 233] width 524 height 39
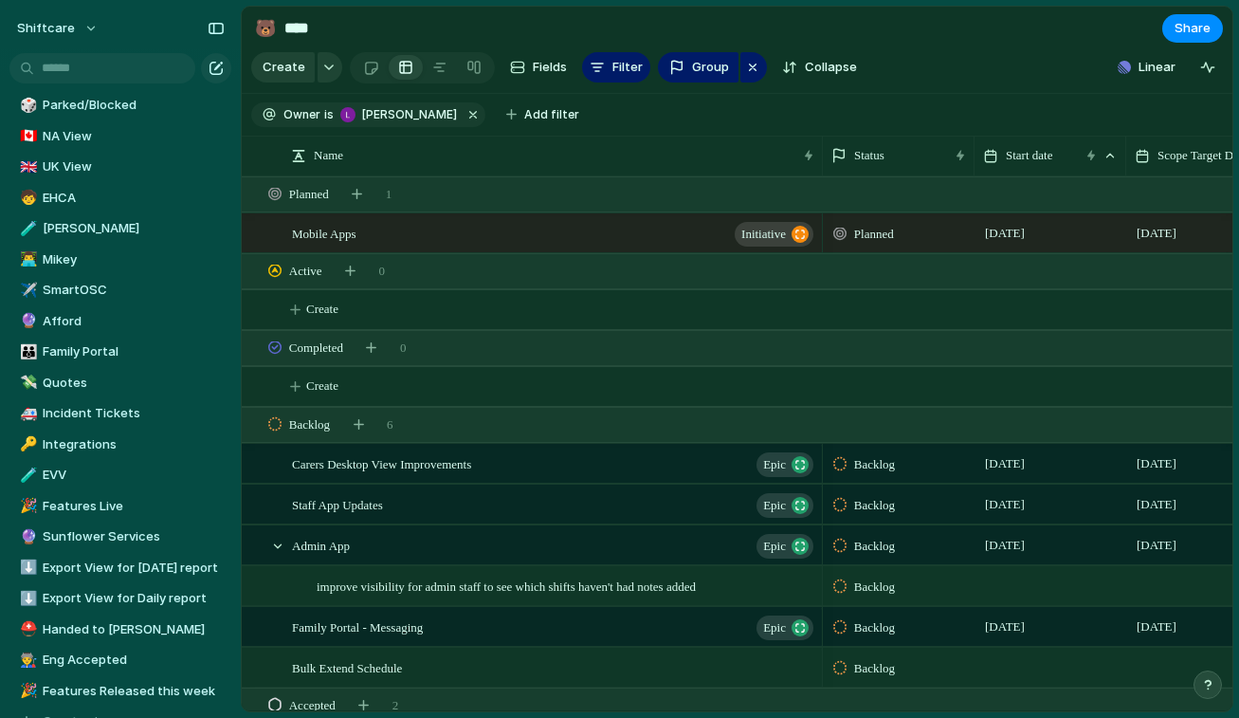
scroll to position [865, 0]
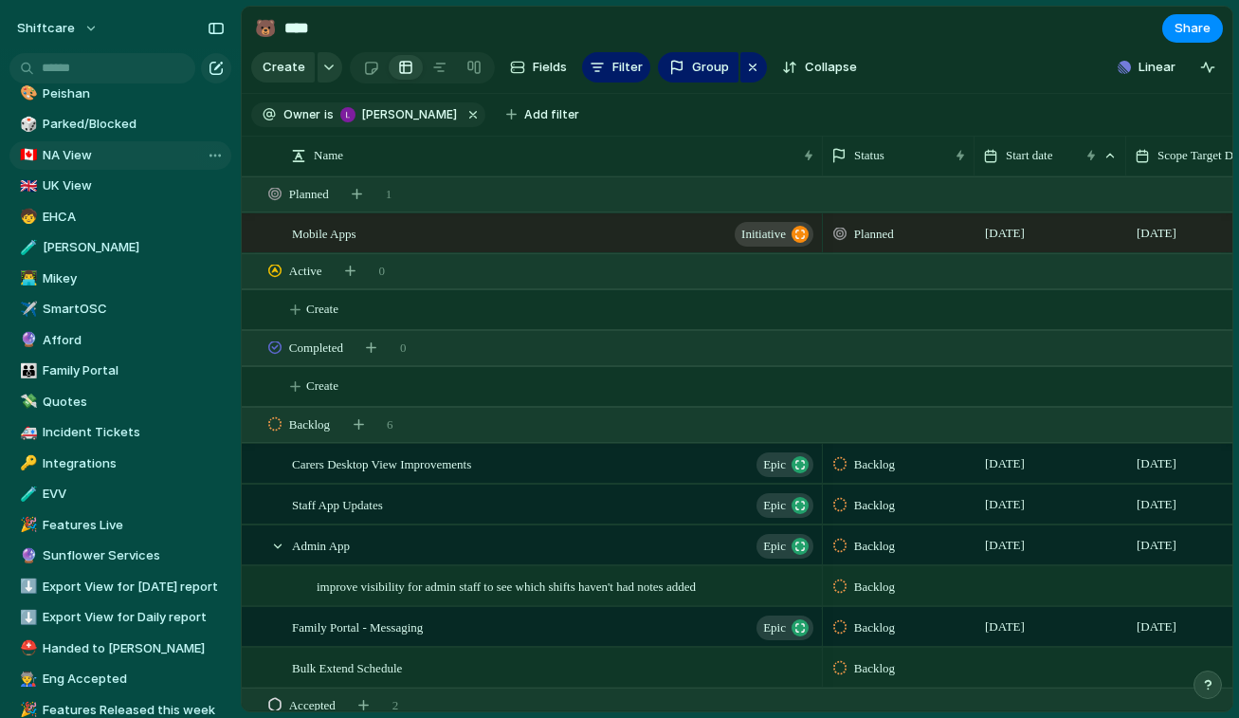
click at [123, 162] on span "NA View" at bounding box center [134, 155] width 182 height 19
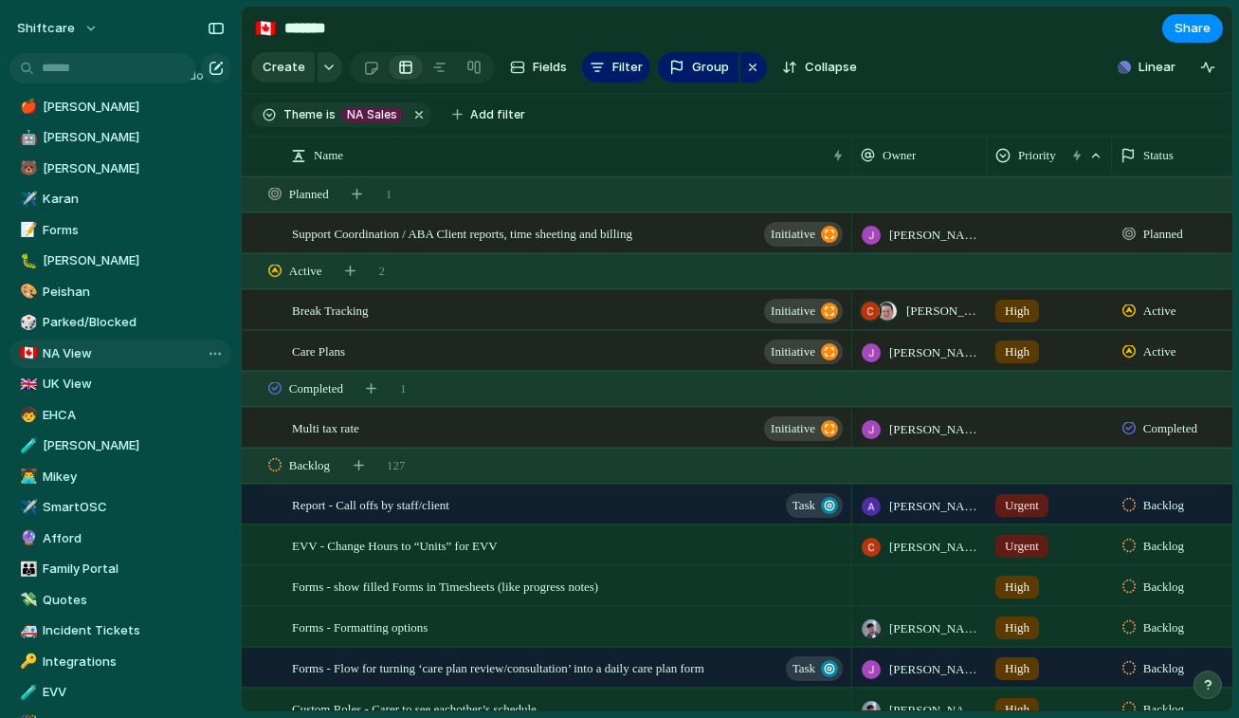
scroll to position [395, 0]
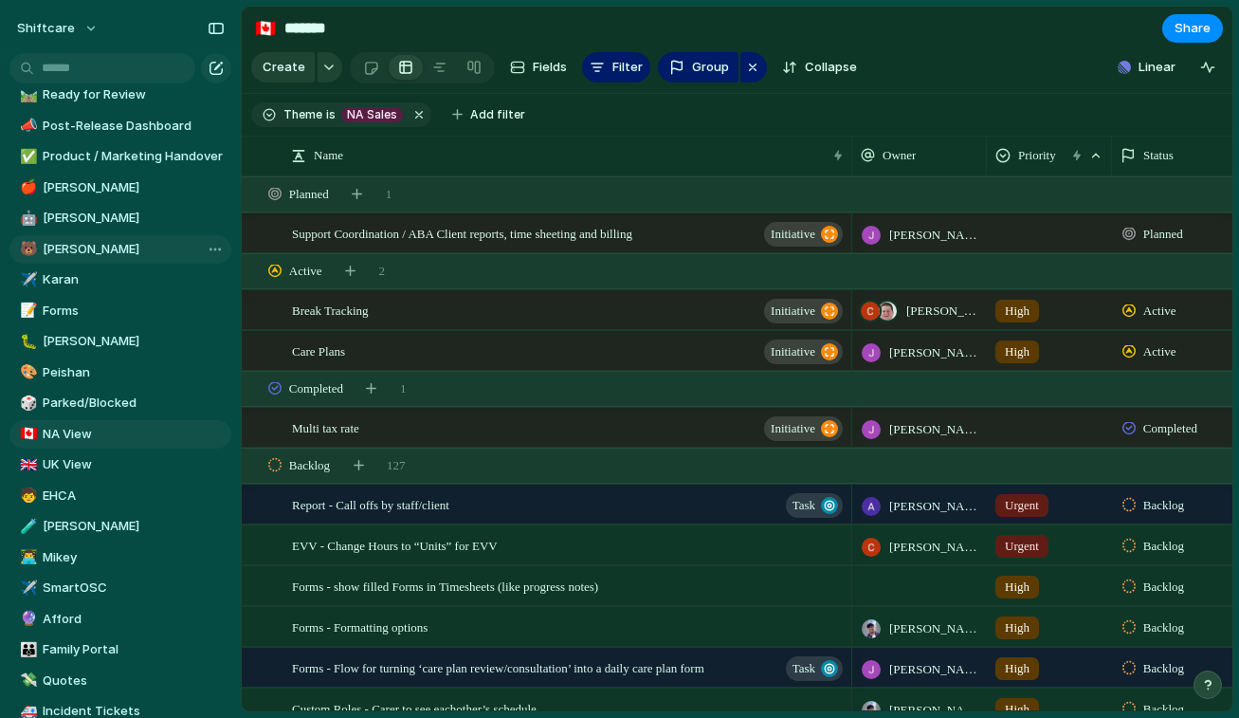
click at [96, 247] on span "[PERSON_NAME]" at bounding box center [134, 249] width 182 height 19
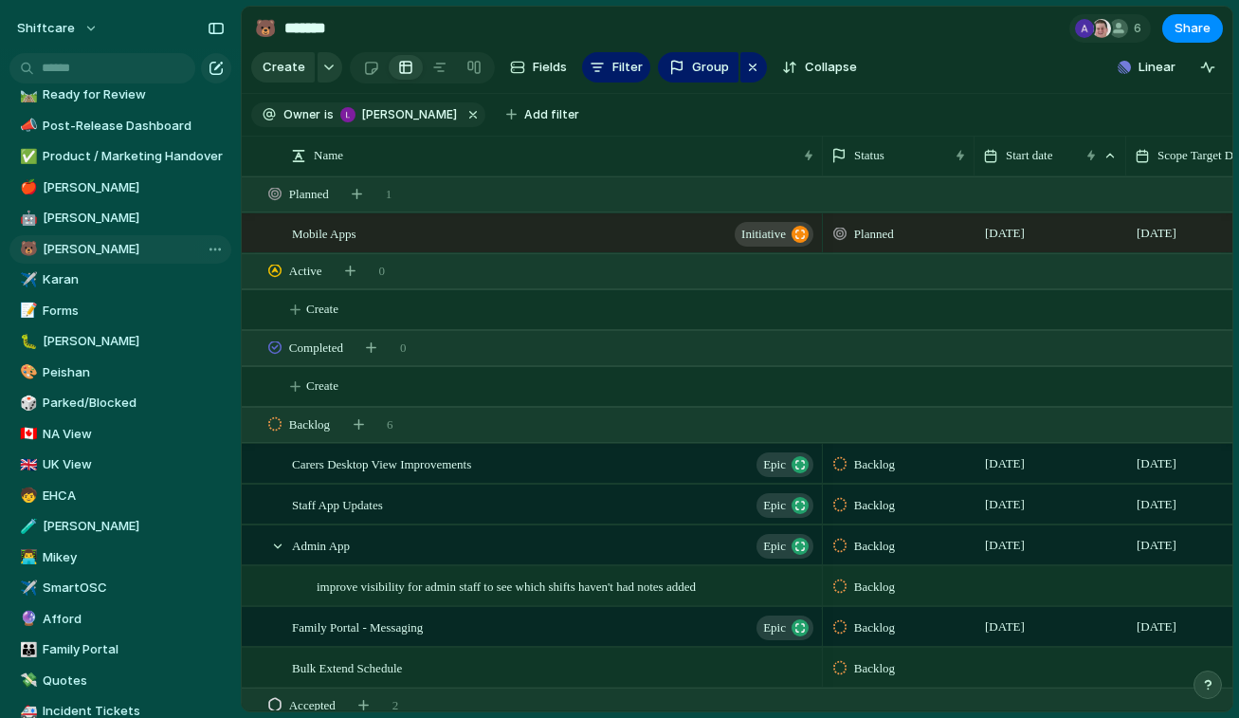
type input "****"
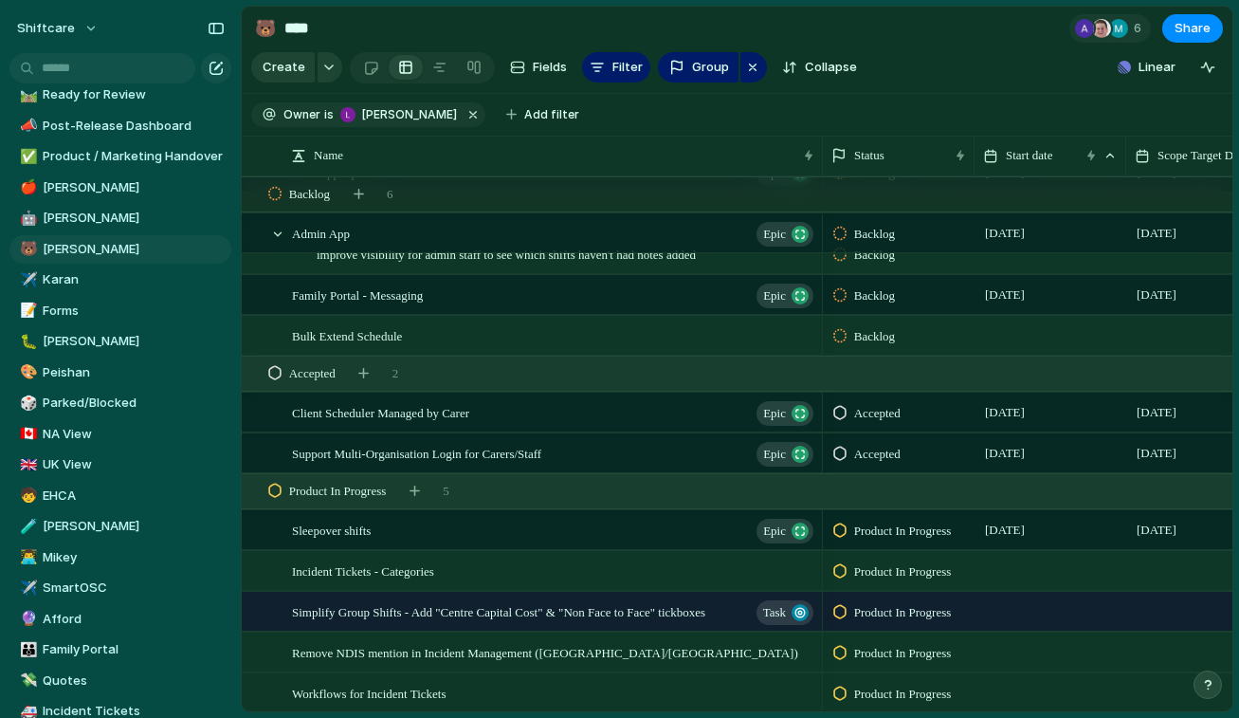
scroll to position [916, 0]
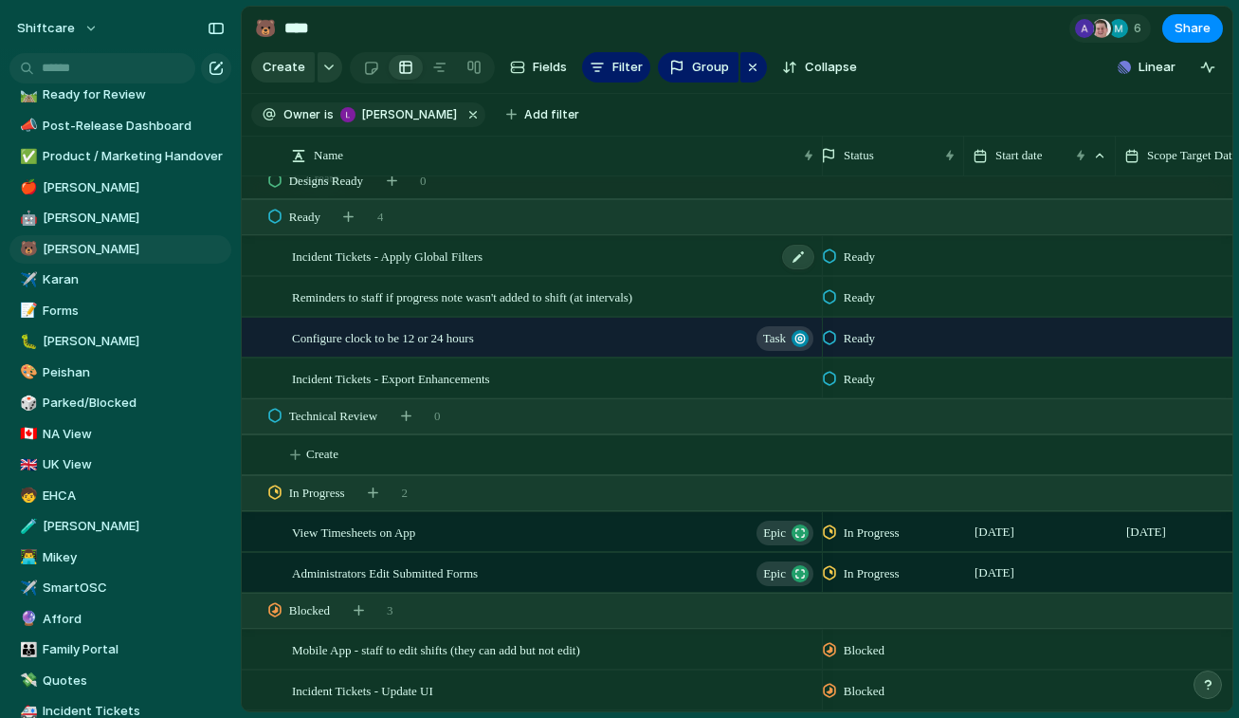
click at [535, 259] on div "Incident Tickets - Apply Global Filters" at bounding box center [554, 256] width 524 height 39
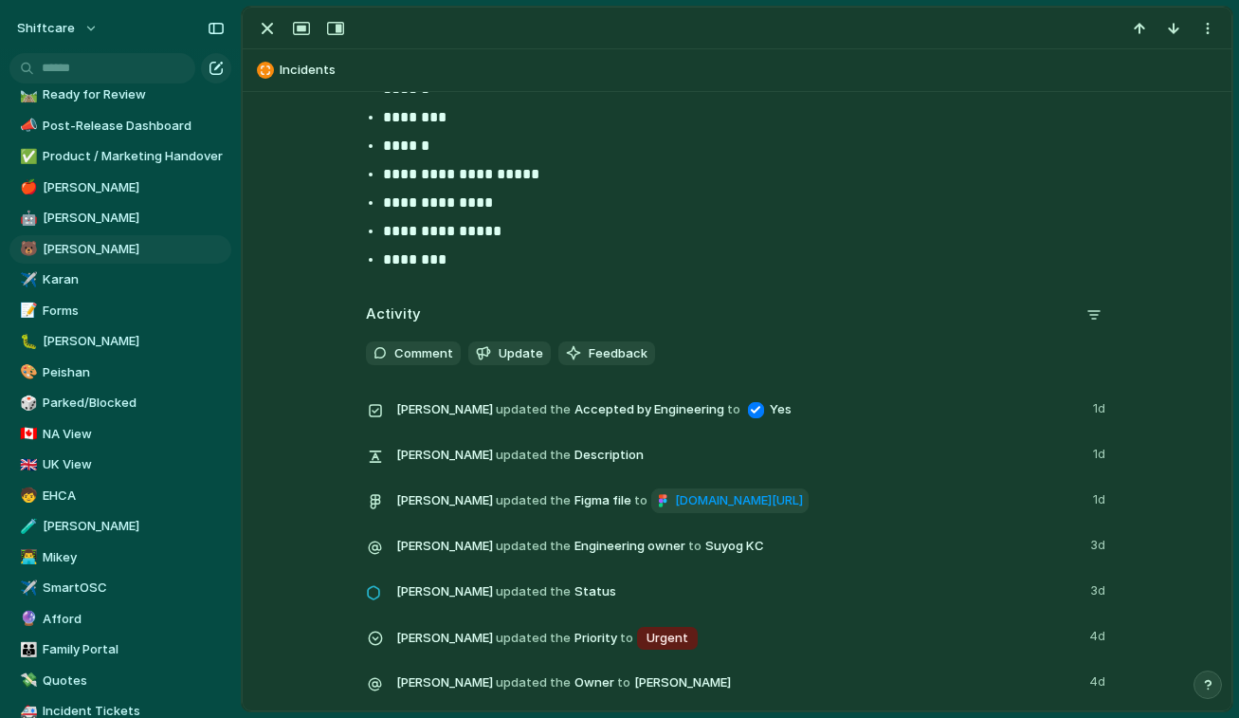
click at [675, 510] on span "[DOMAIN_NAME][URL]" at bounding box center [739, 500] width 128 height 19
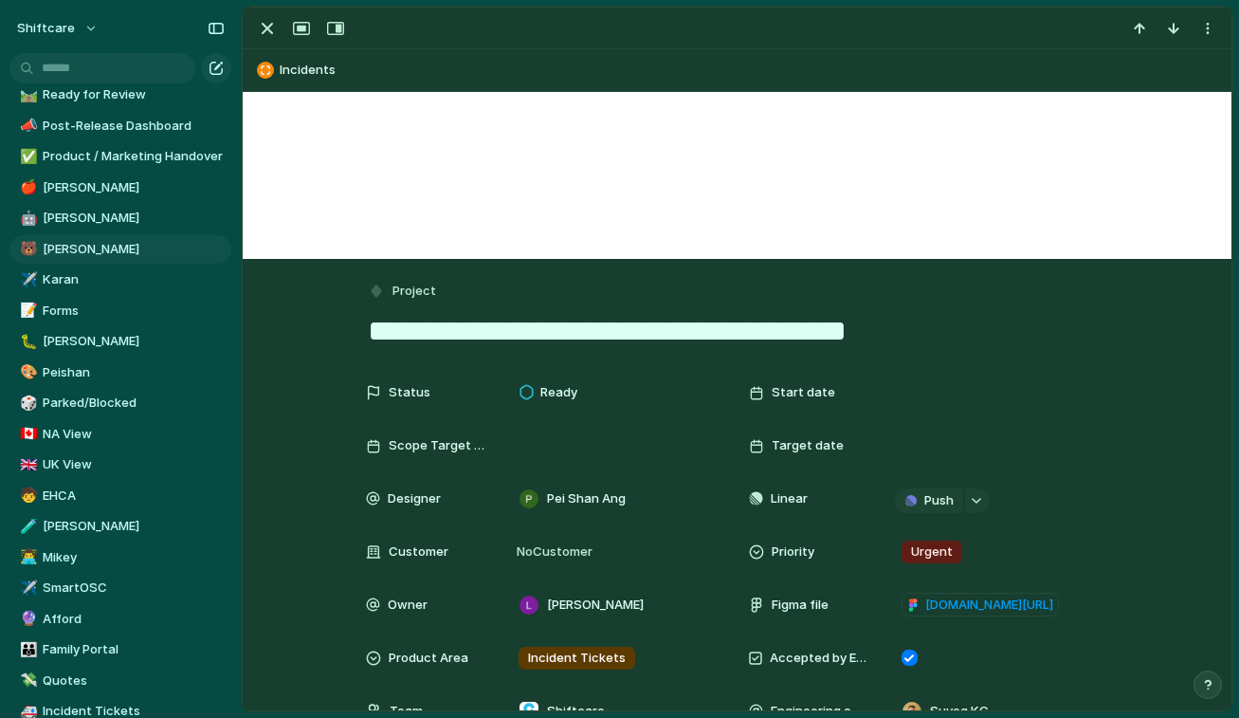
scroll to position [118, 0]
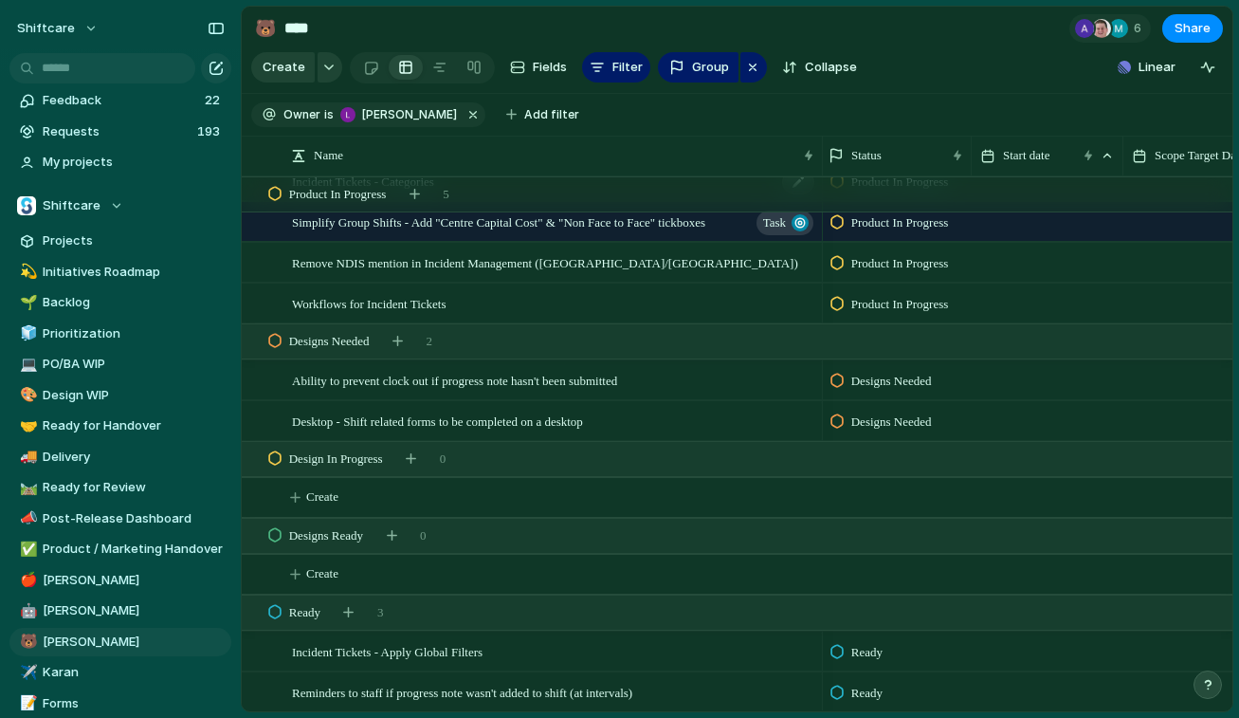
scroll to position [0, 2]
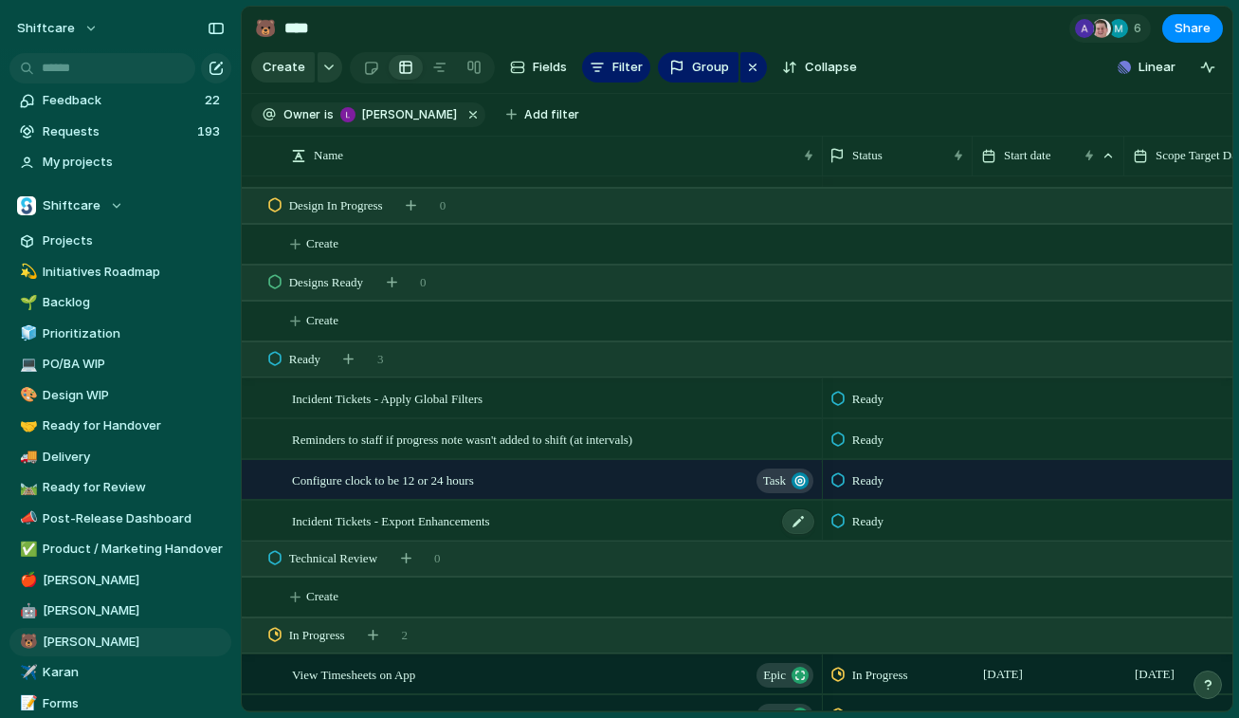
click at [490, 520] on span "Incident Tickets - Export Enhancements" at bounding box center [391, 520] width 198 height 22
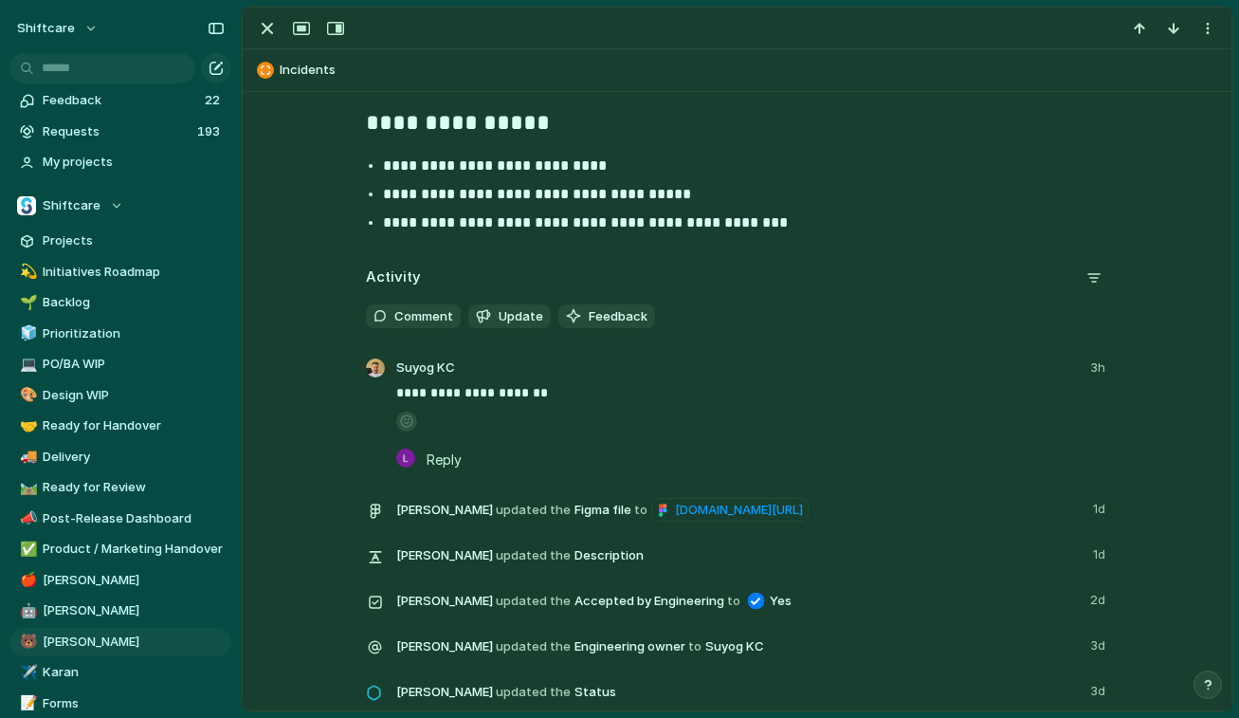
click at [412, 420] on button "button" at bounding box center [406, 421] width 21 height 20
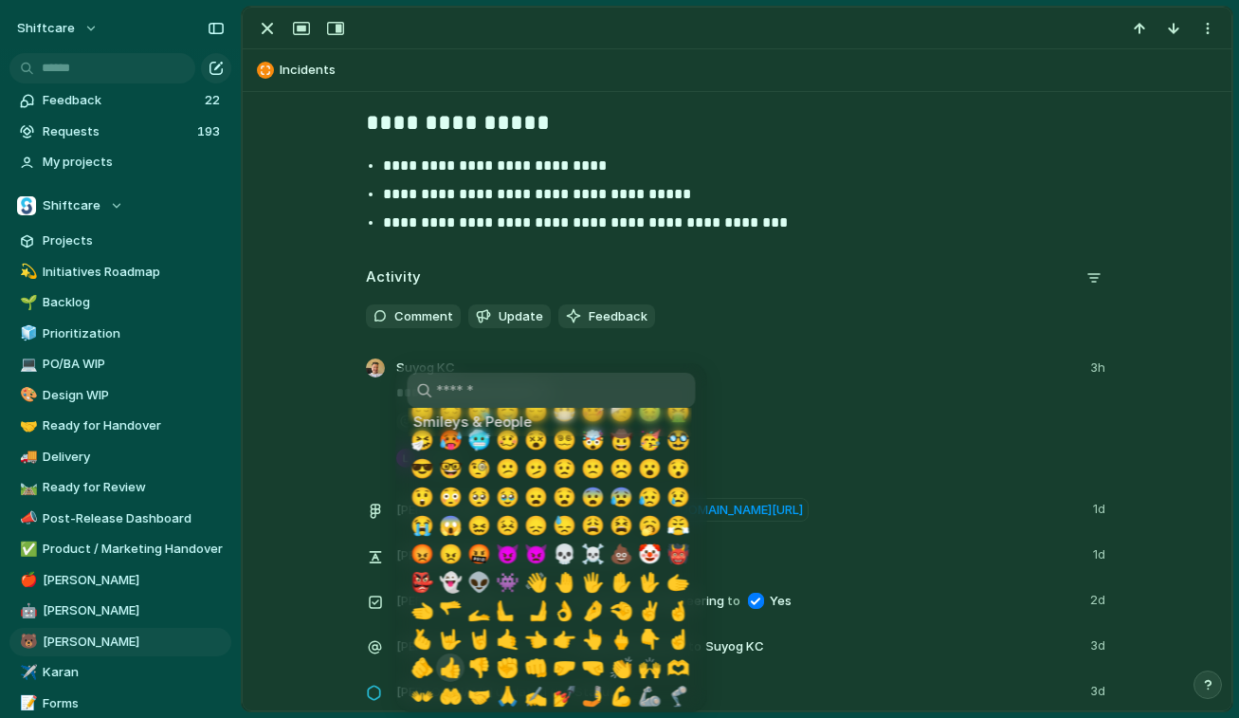
click at [453, 671] on span "👍" at bounding box center [450, 667] width 24 height 23
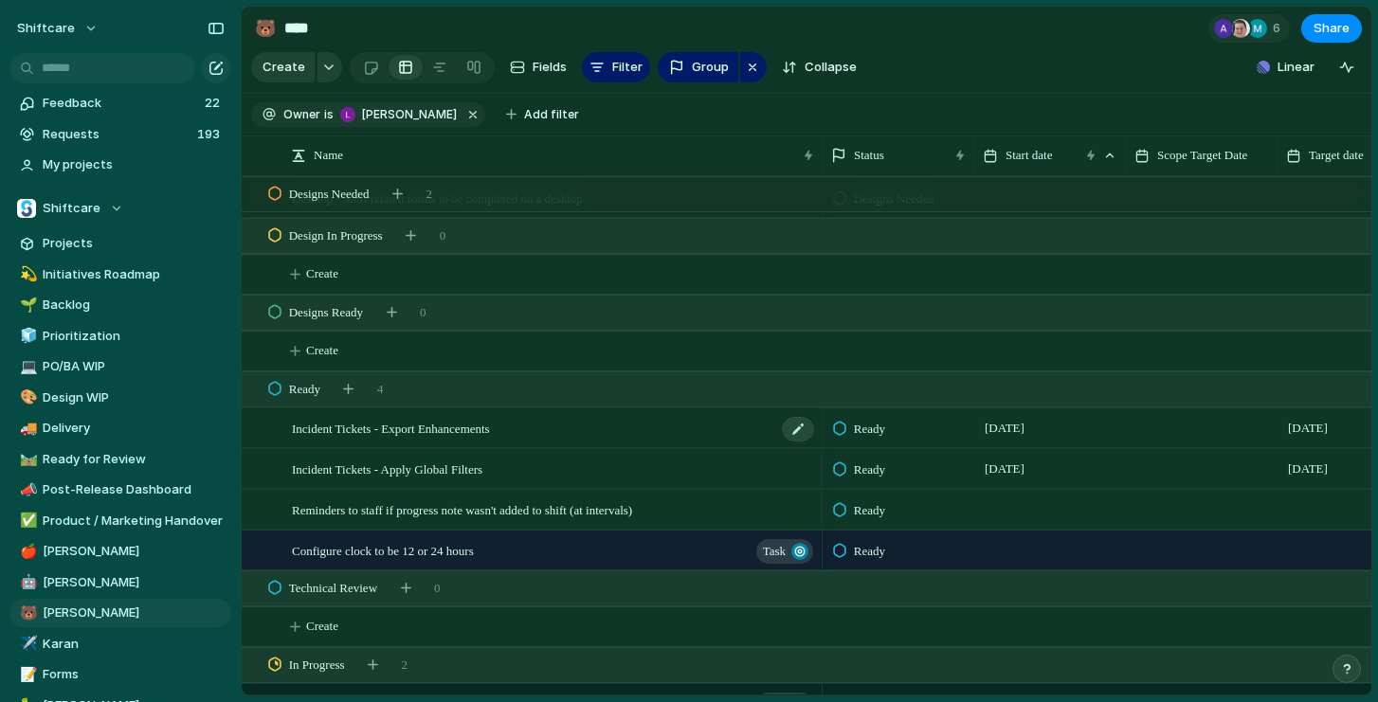
click at [488, 429] on span "Incident Tickets - Export Enhancements" at bounding box center [391, 428] width 198 height 22
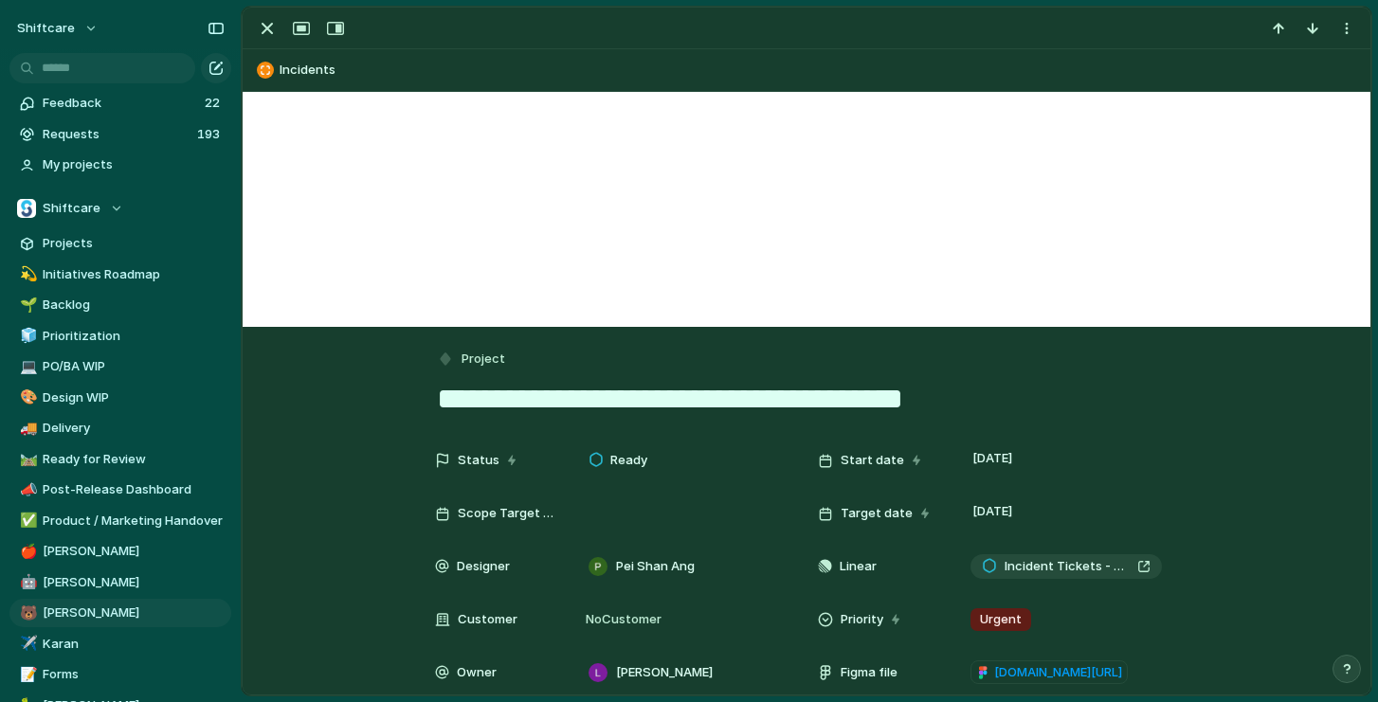
scroll to position [280, 0]
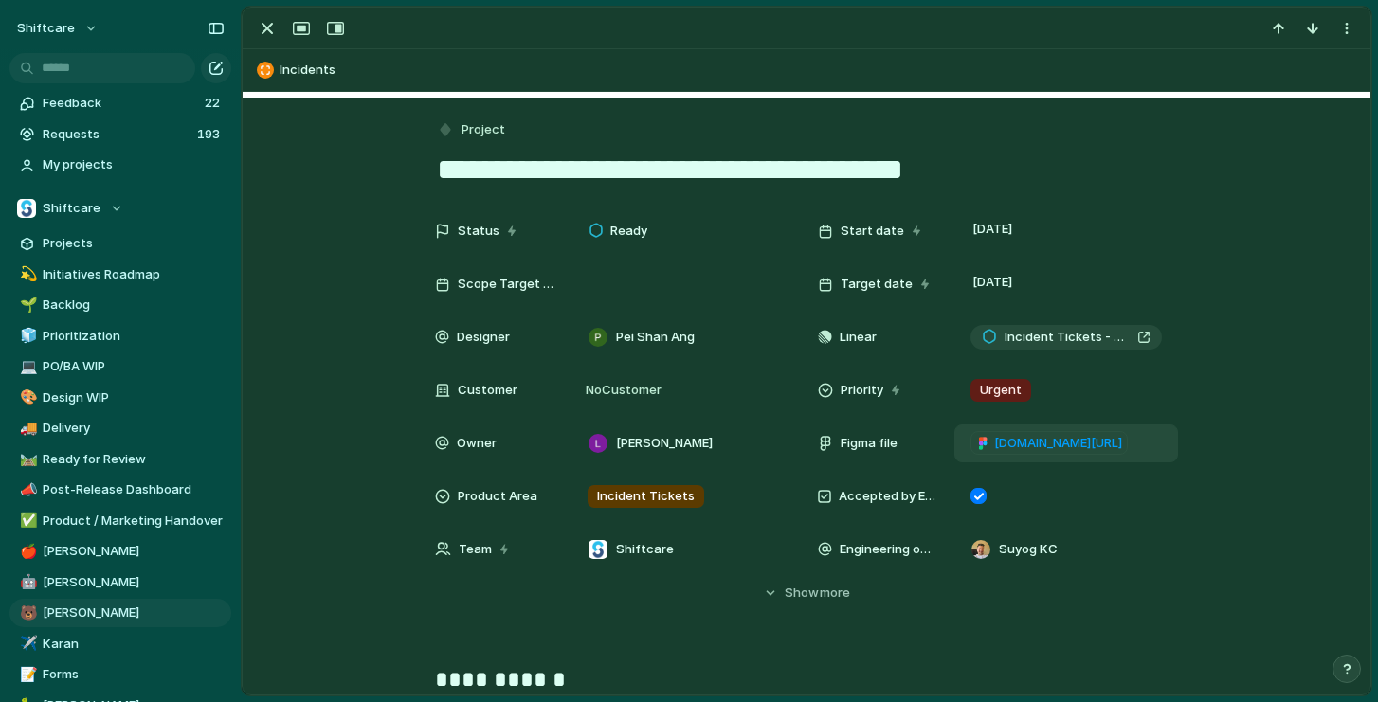
click at [1036, 446] on span "[DOMAIN_NAME][URL]" at bounding box center [1058, 443] width 128 height 19
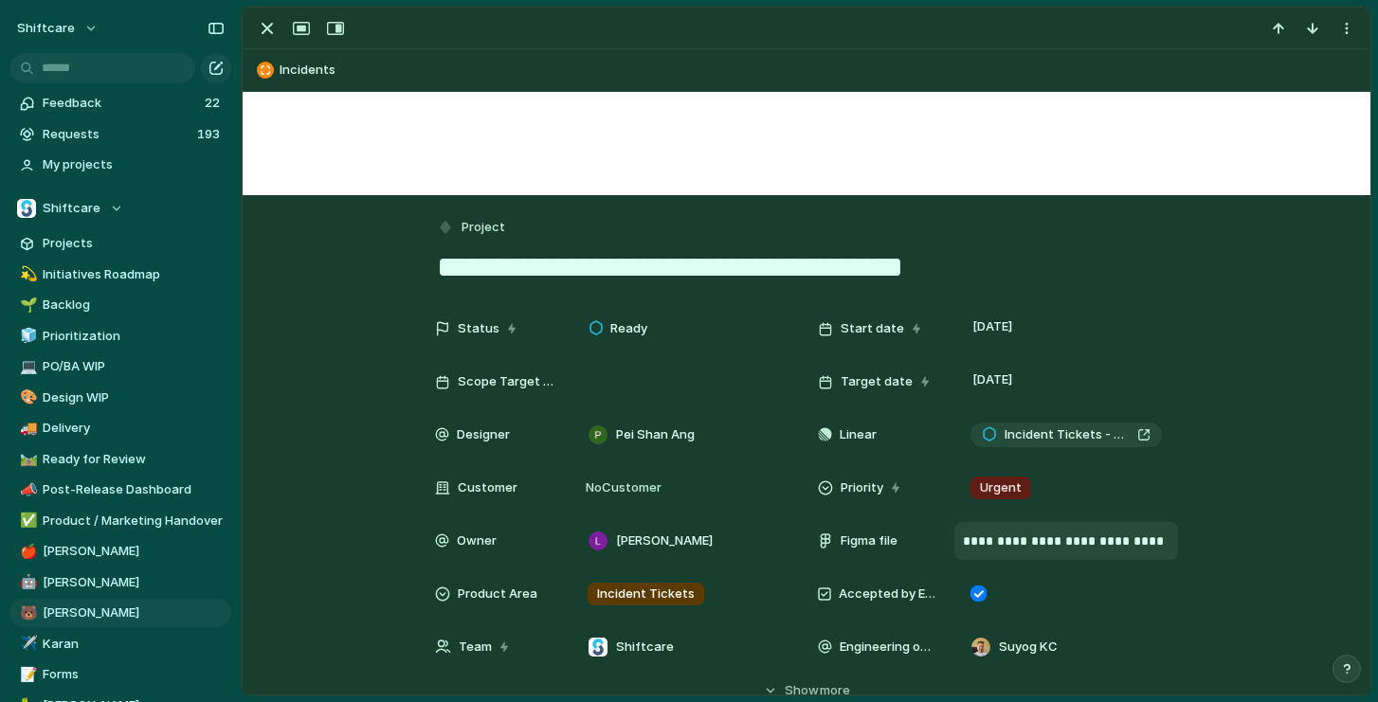
scroll to position [217, 0]
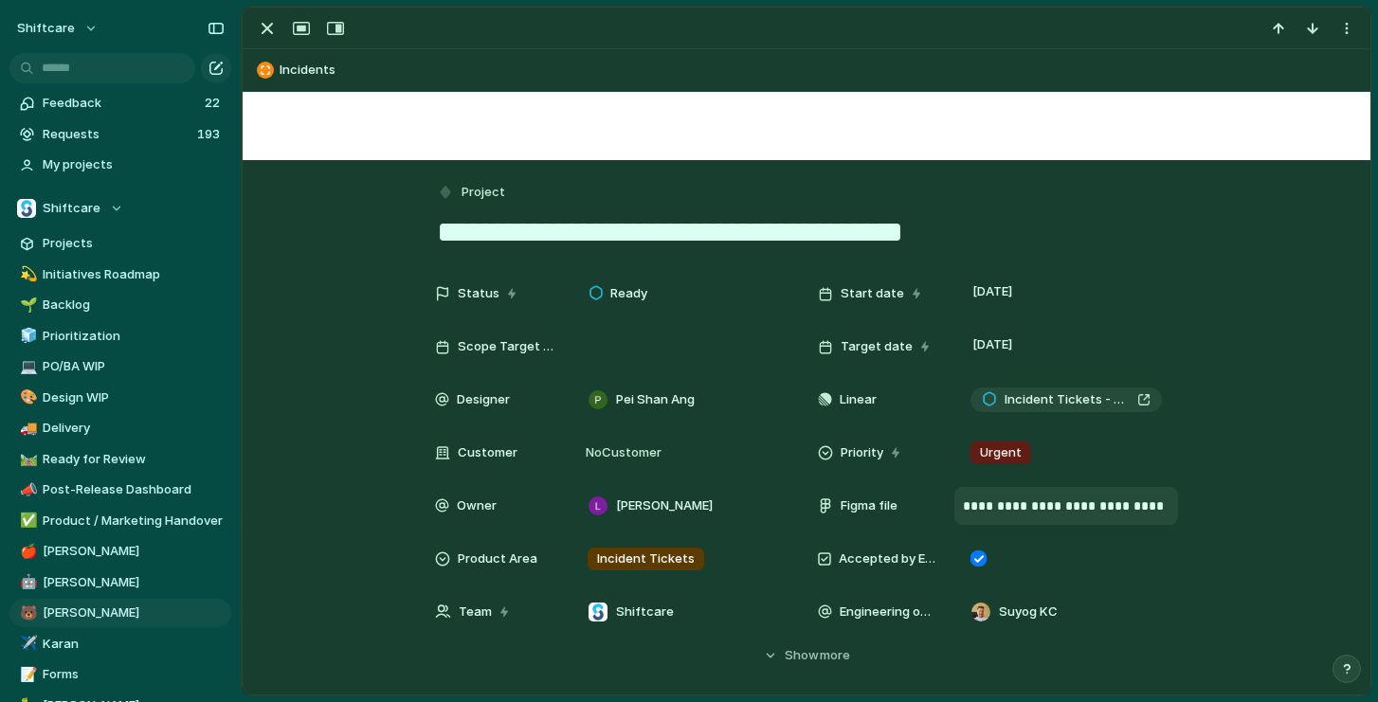
click at [1000, 513] on p "**********" at bounding box center [1066, 506] width 207 height 114
click at [1015, 507] on p "**********" at bounding box center [1066, 506] width 207 height 114
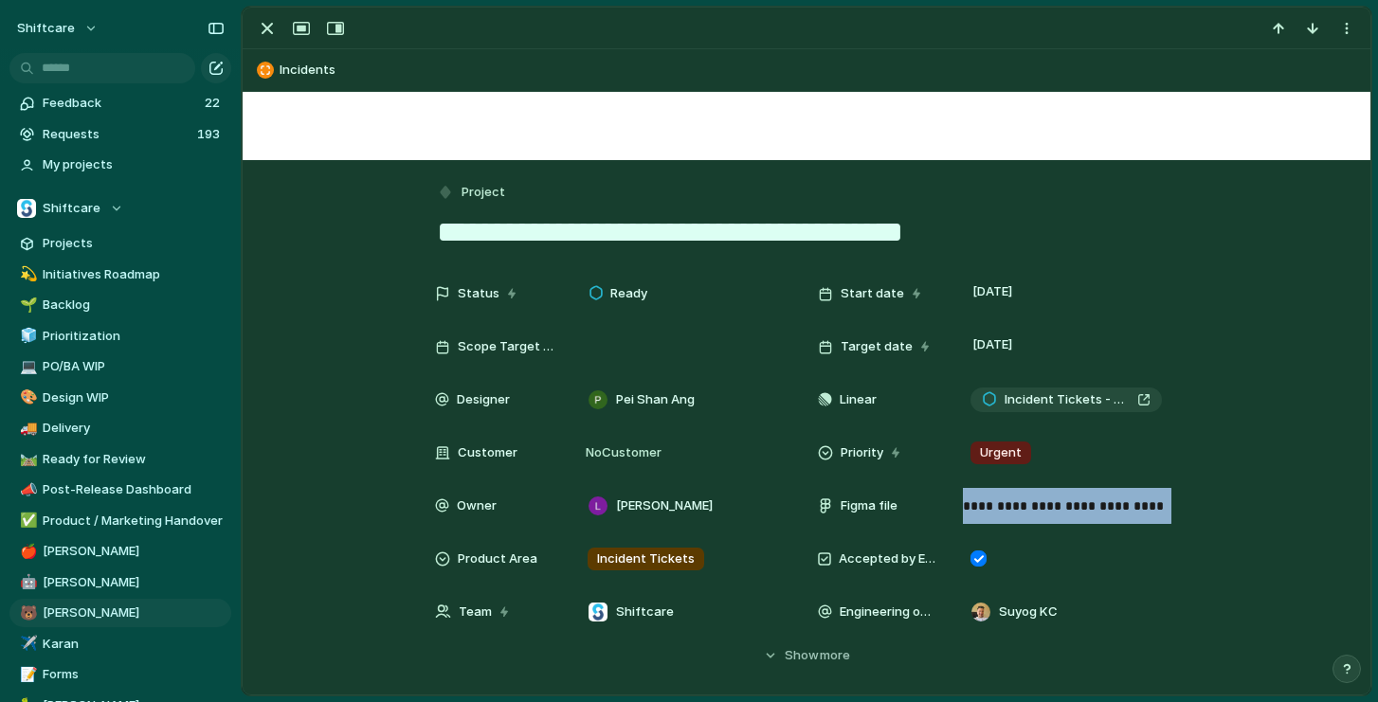
copy p "**********"
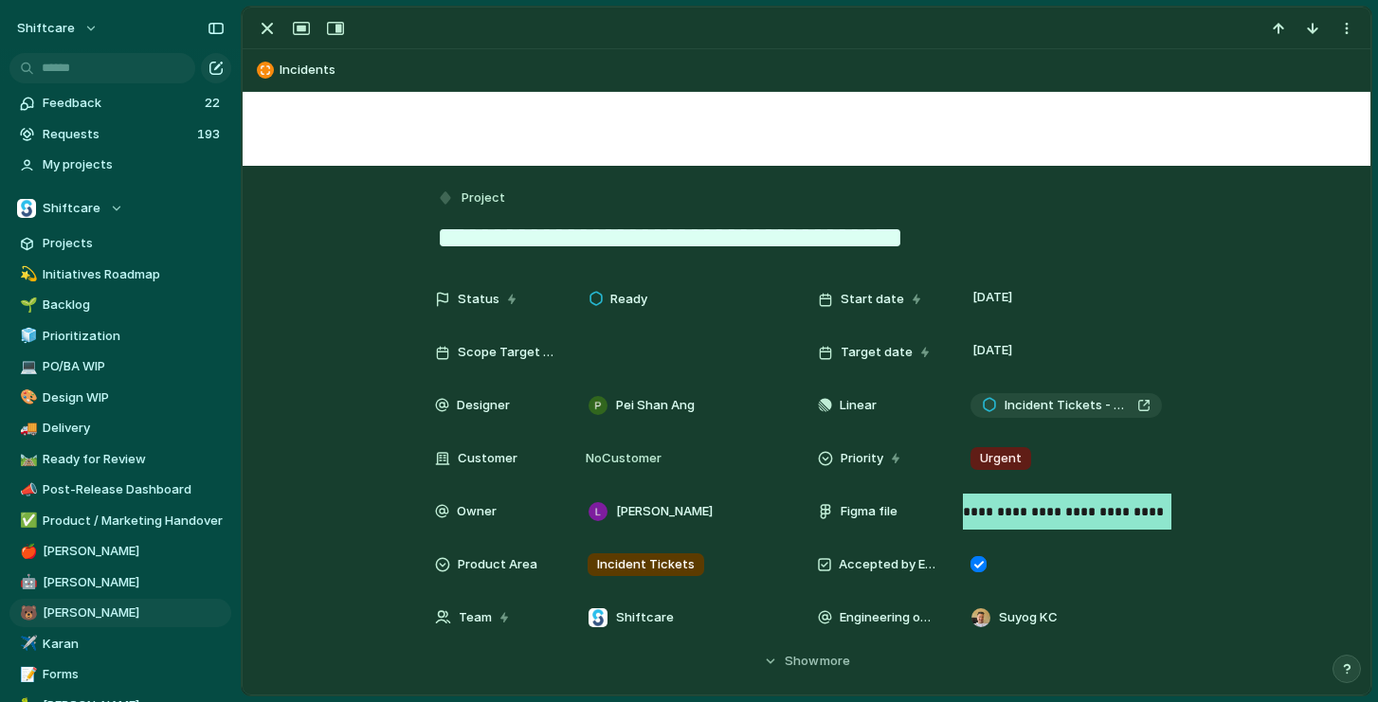
scroll to position [207, 0]
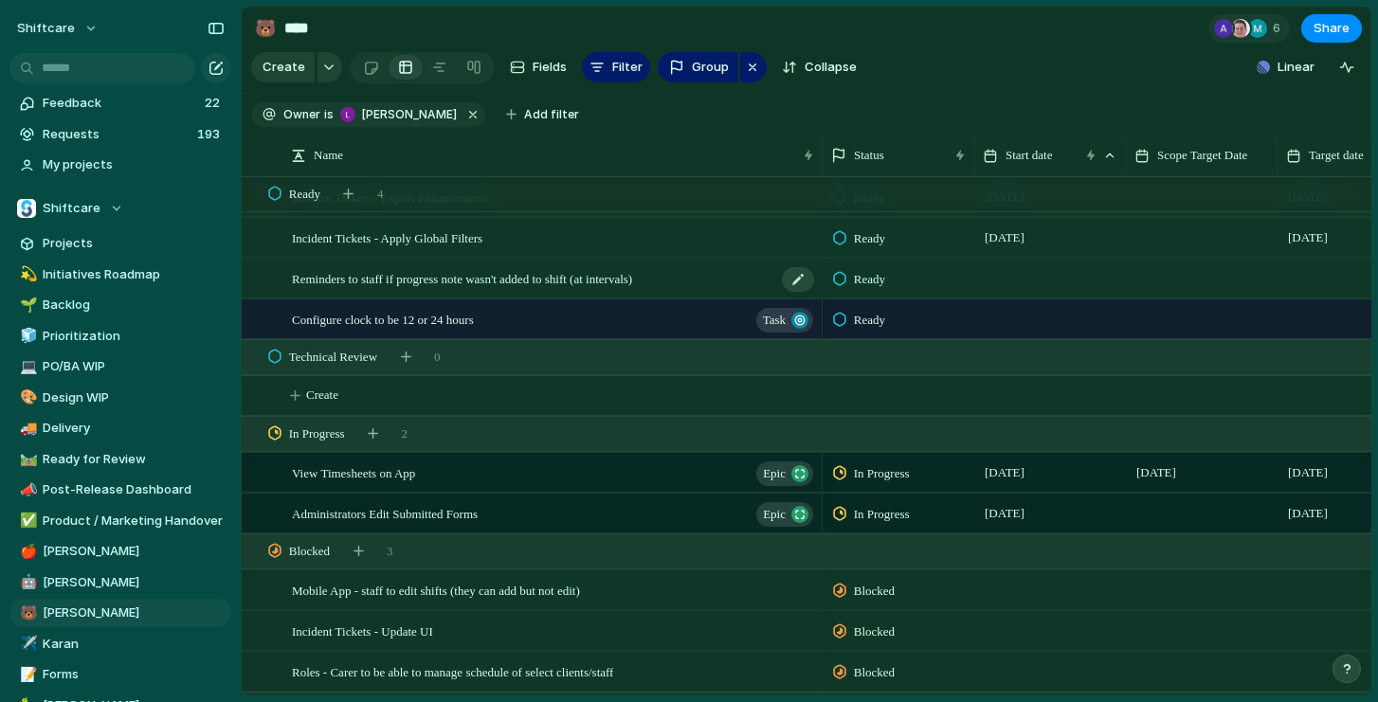
scroll to position [1128, 0]
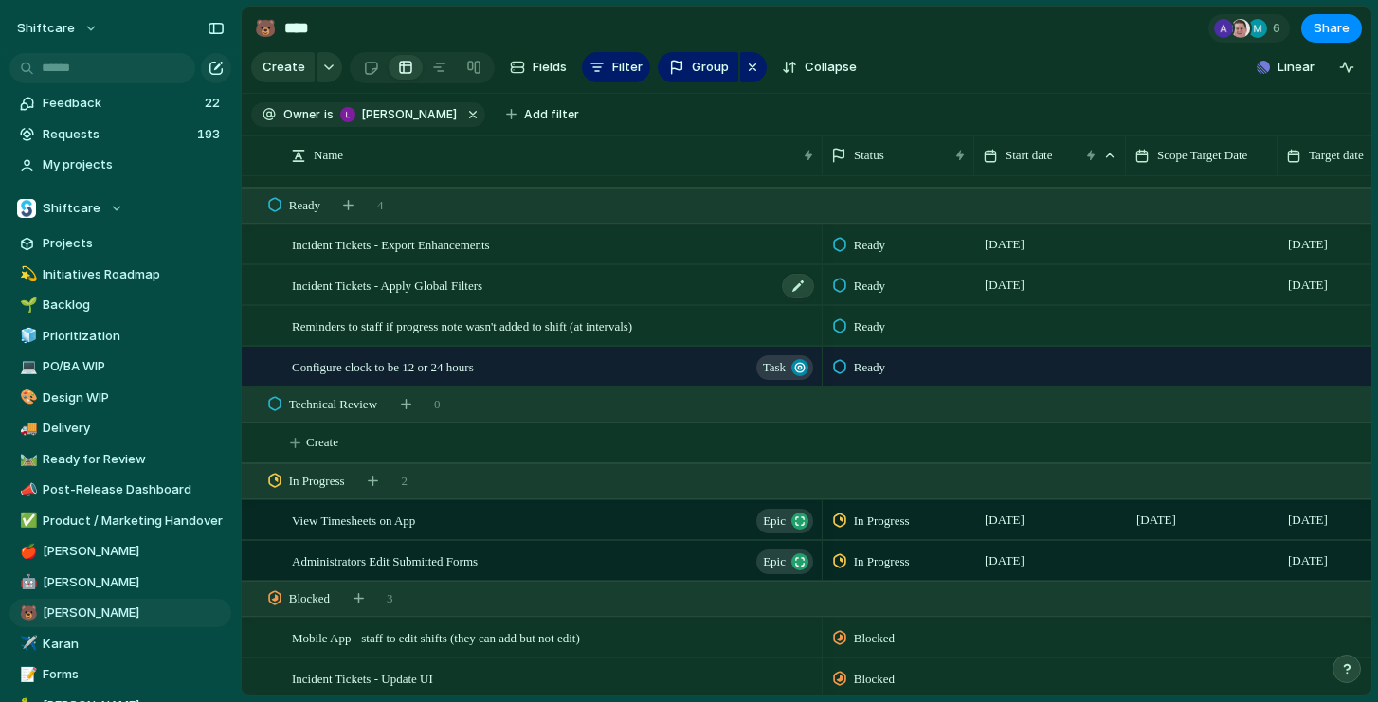
click at [467, 277] on span "Incident Tickets - Apply Global Filters" at bounding box center [387, 285] width 191 height 22
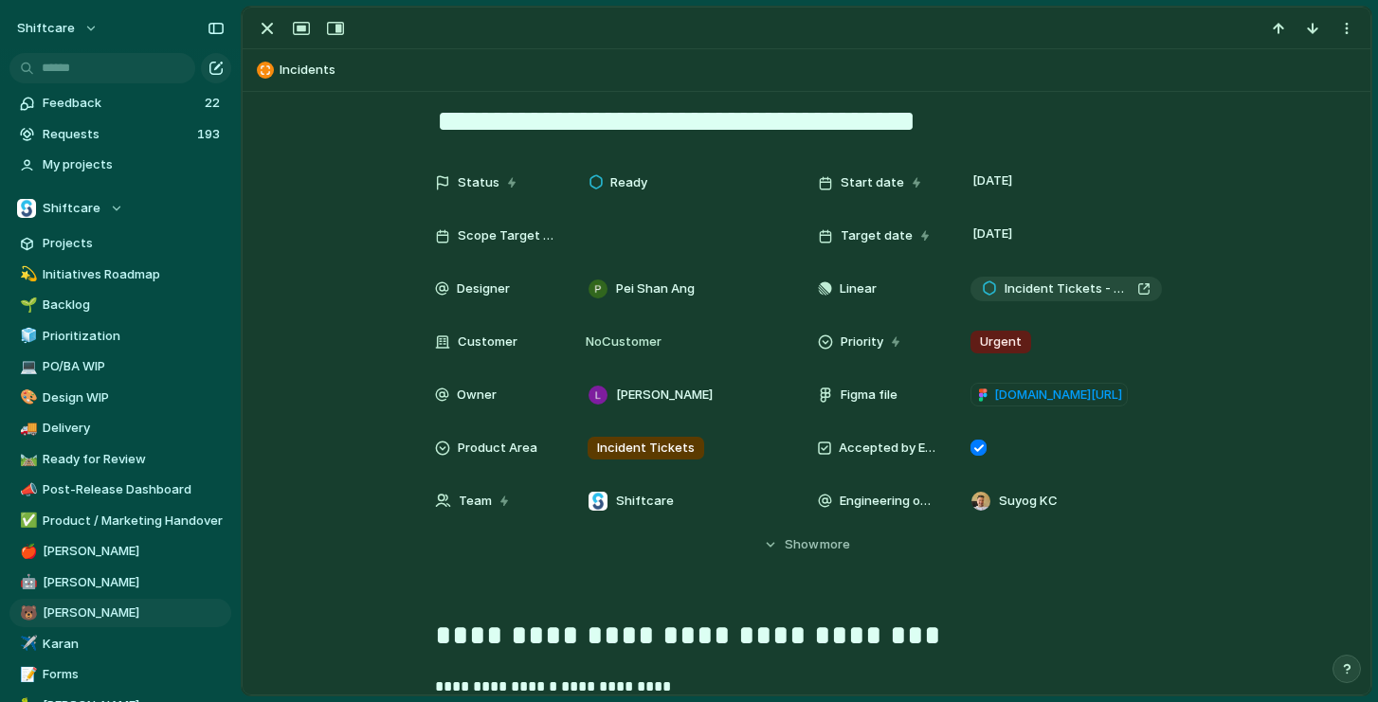
scroll to position [327, 0]
click at [1020, 400] on span "[DOMAIN_NAME][URL]" at bounding box center [1058, 396] width 128 height 19
click at [105, 615] on span "[PERSON_NAME]" at bounding box center [134, 613] width 182 height 19
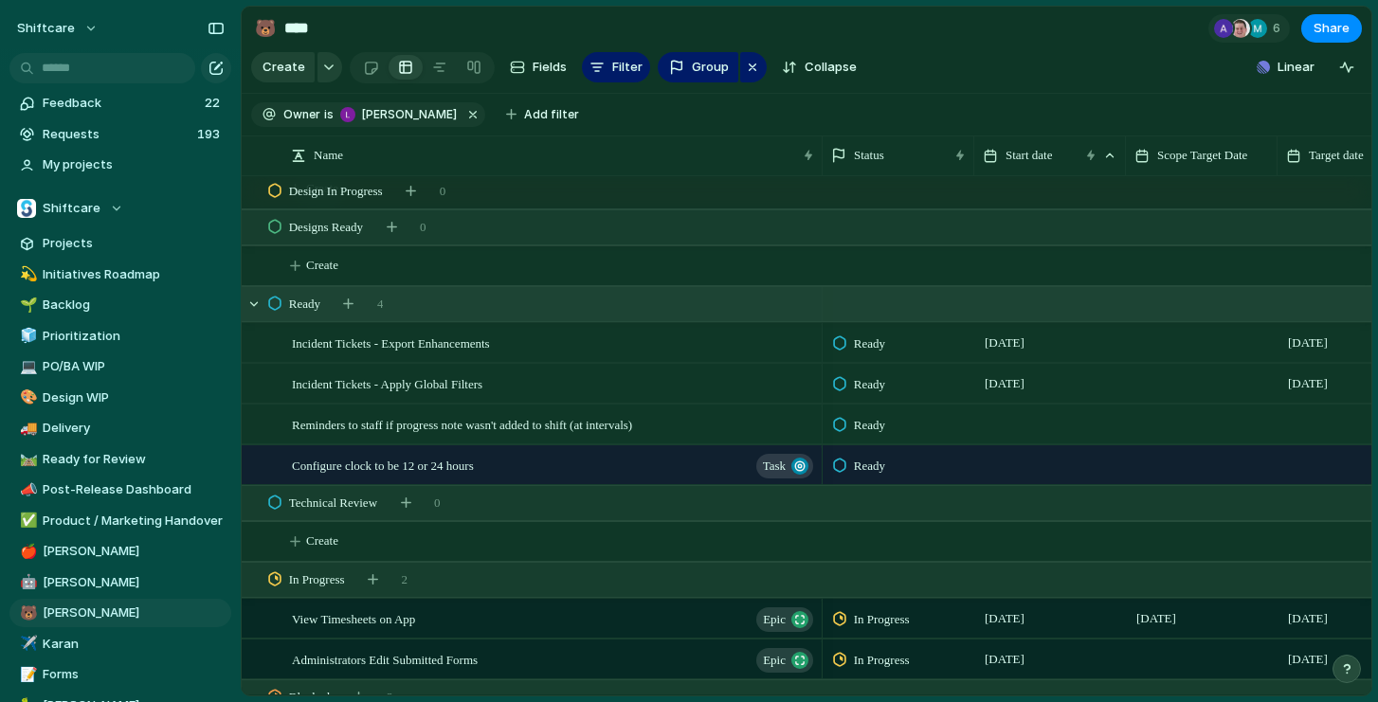
scroll to position [1030, 0]
click at [700, 71] on span "Group" at bounding box center [710, 67] width 37 height 19
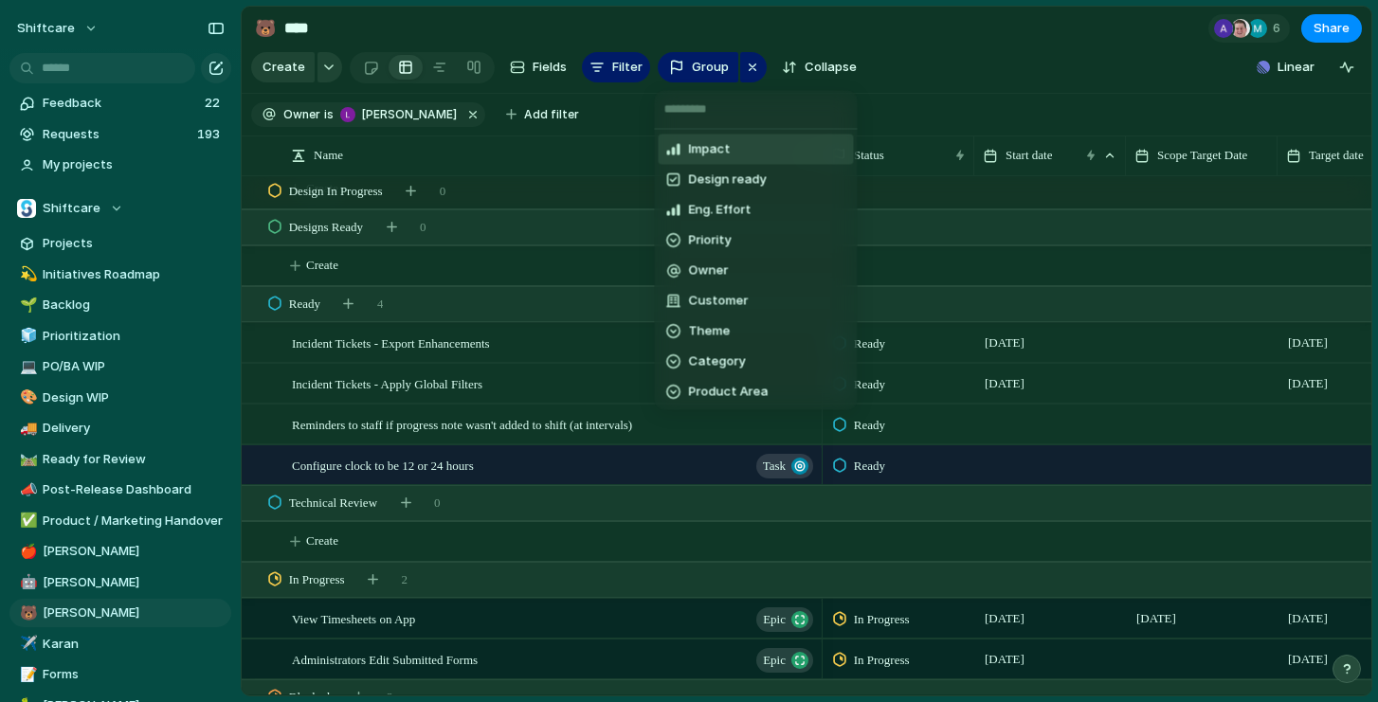
click at [890, 78] on div "Impact Design ready Eng. Effort Priority Owner Customer Theme Category Product …" at bounding box center [689, 351] width 1378 height 702
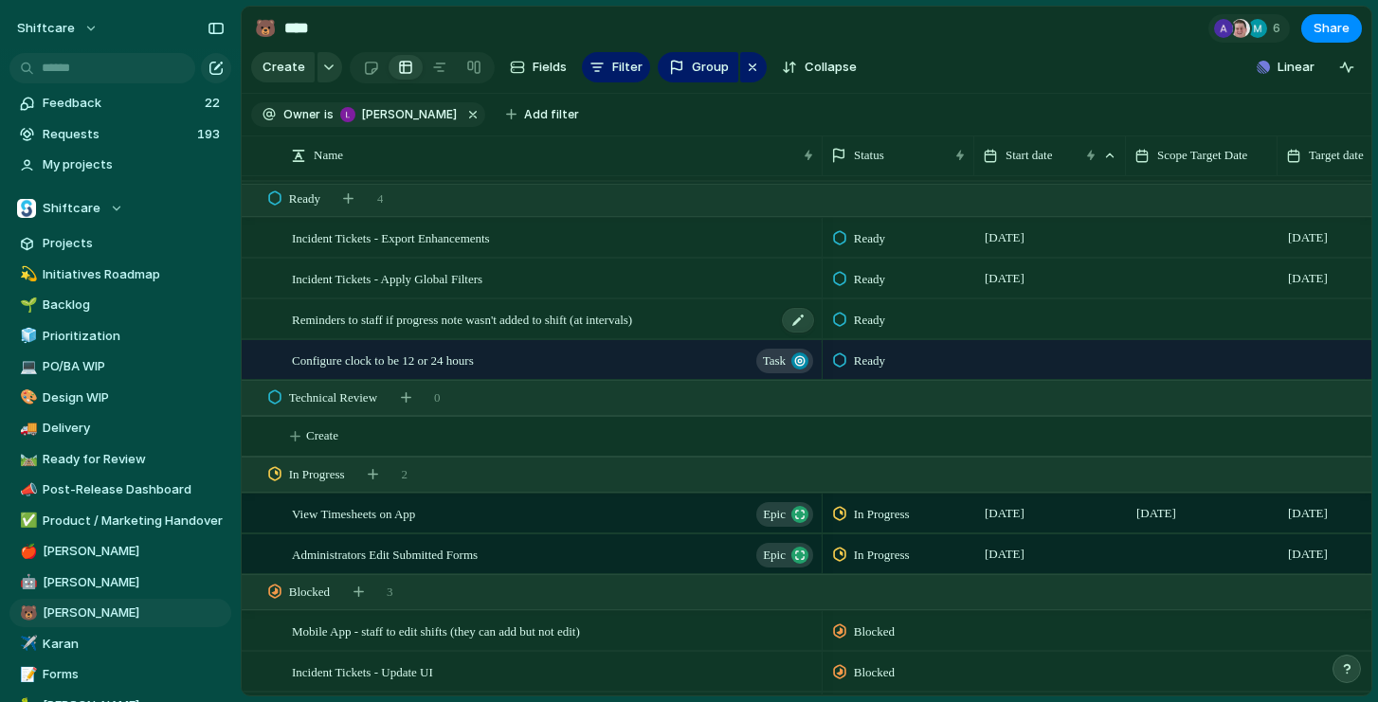
scroll to position [1131, 0]
